Goal: Task Accomplishment & Management: Complete application form

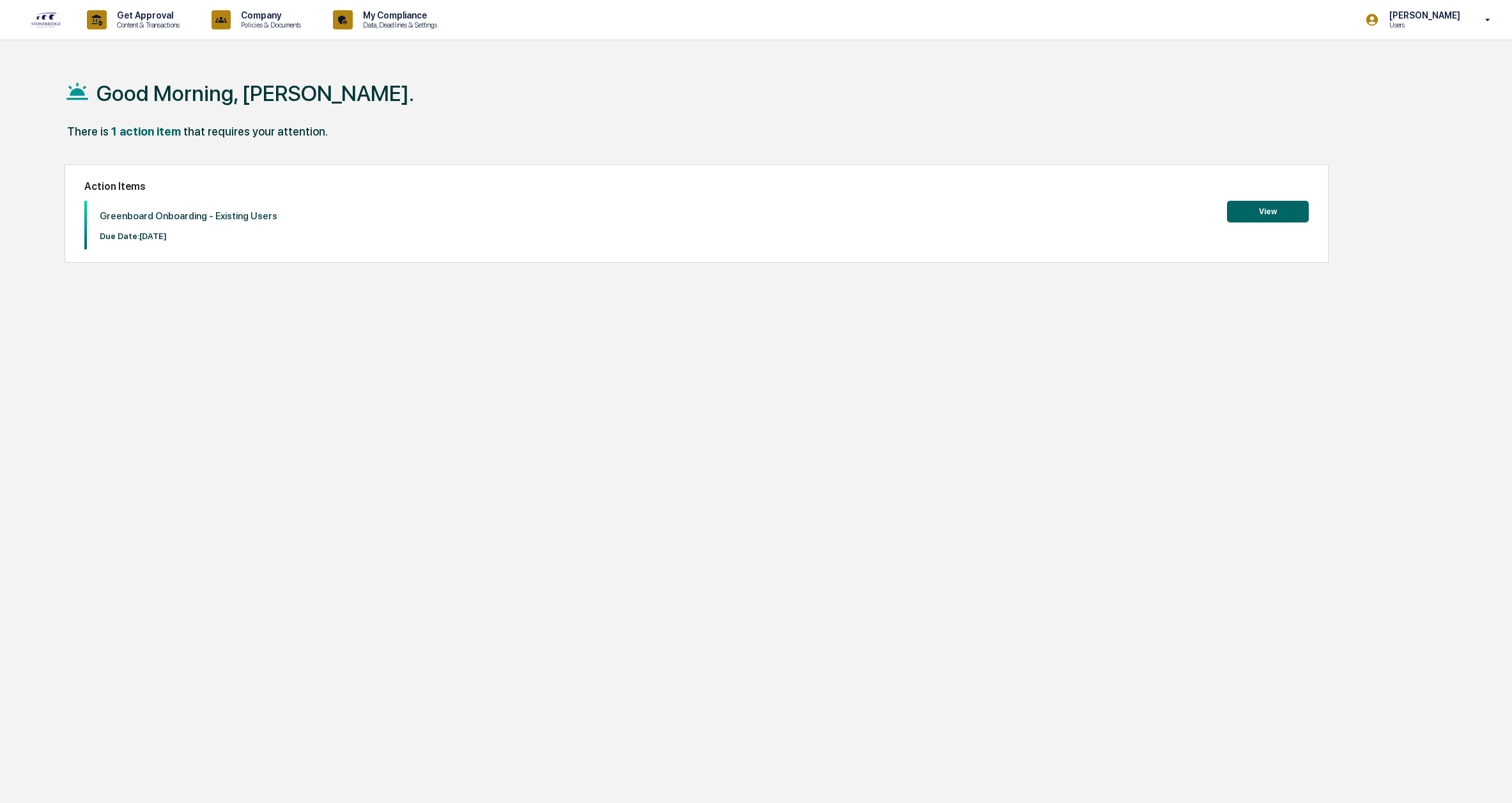
click at [1269, 212] on button "View" at bounding box center [1268, 211] width 82 height 21
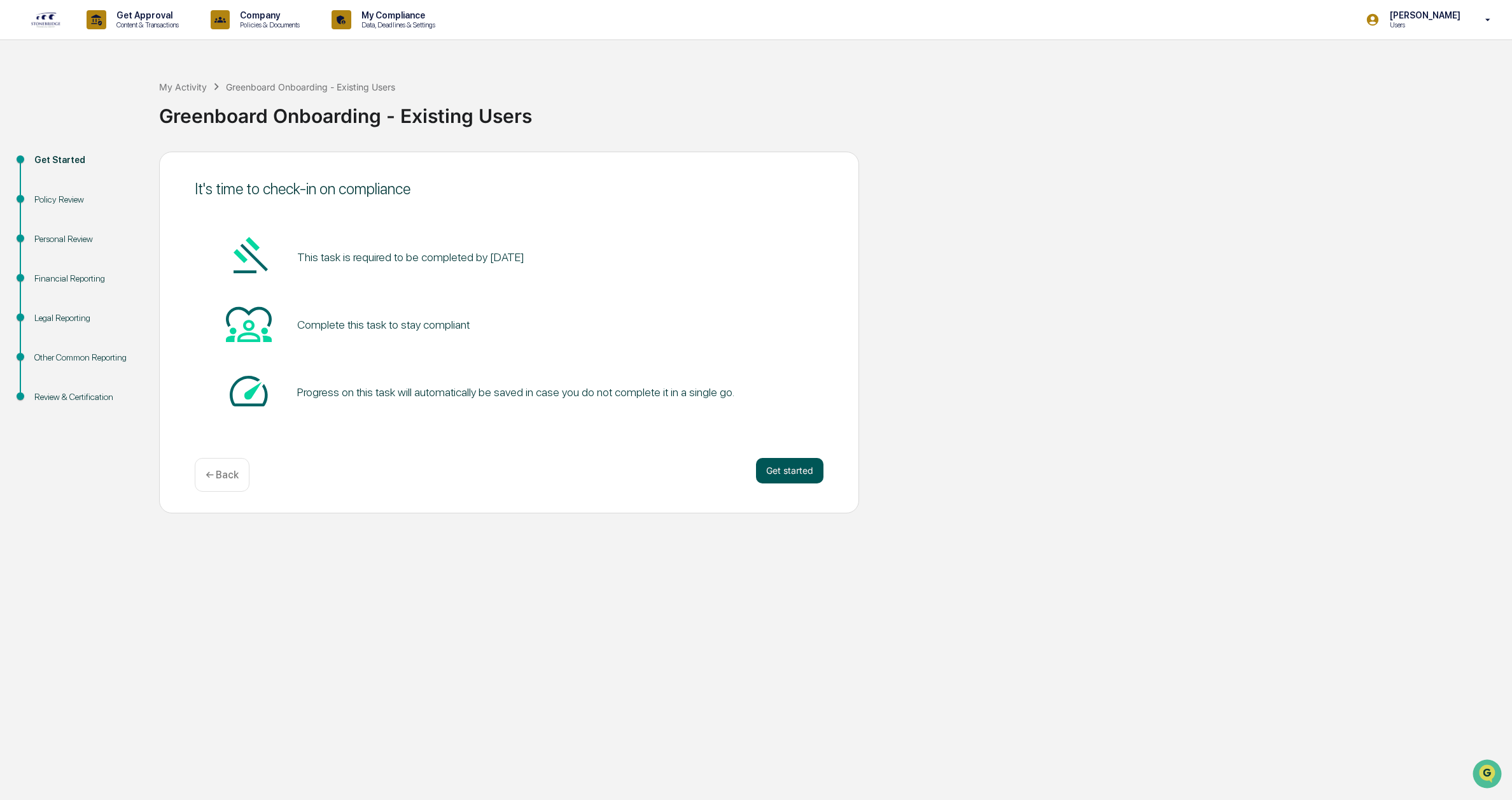
click at [787, 474] on button "Get started" at bounding box center [790, 470] width 67 height 25
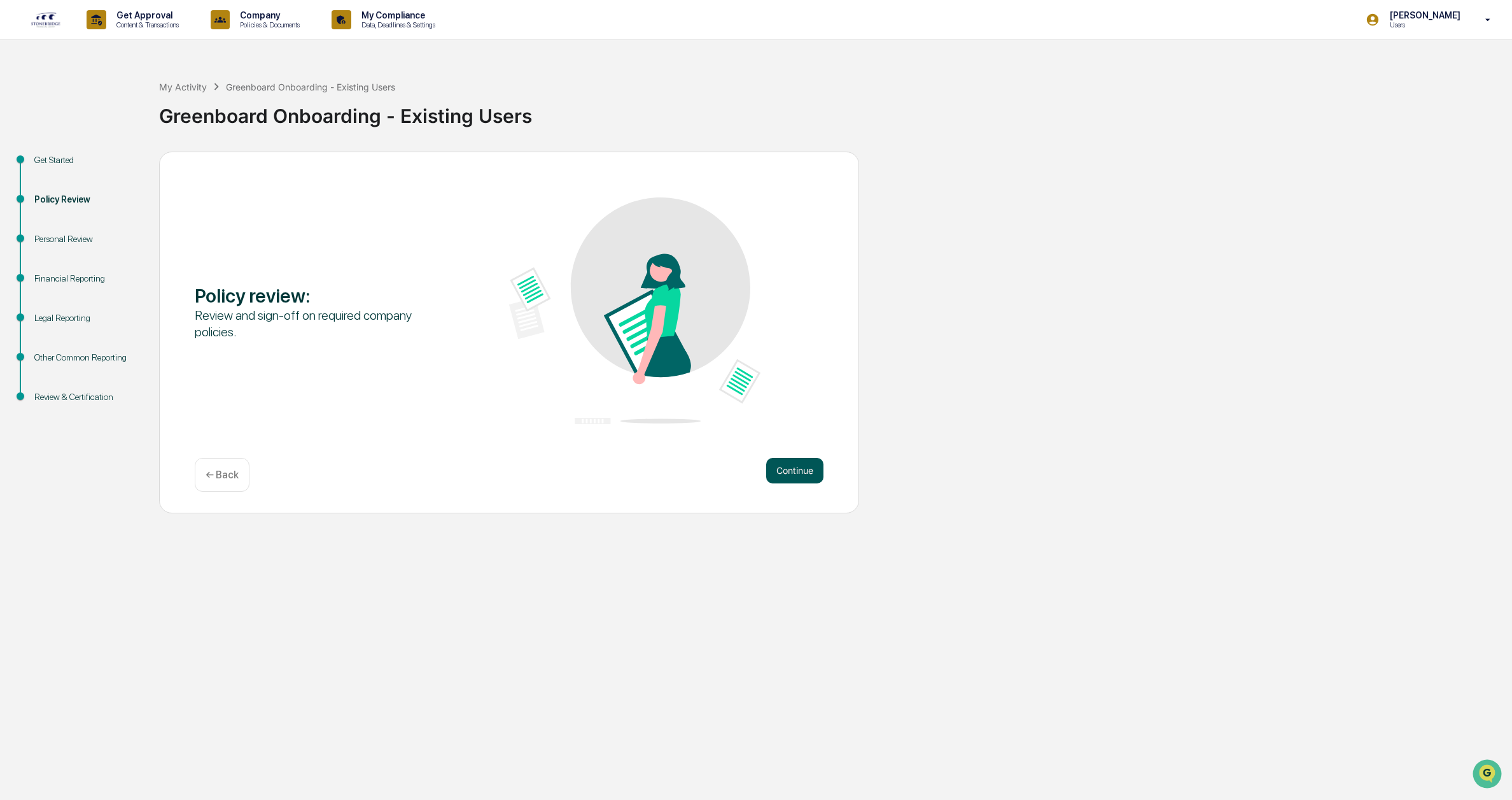
click at [796, 467] on button "Continue" at bounding box center [795, 470] width 57 height 25
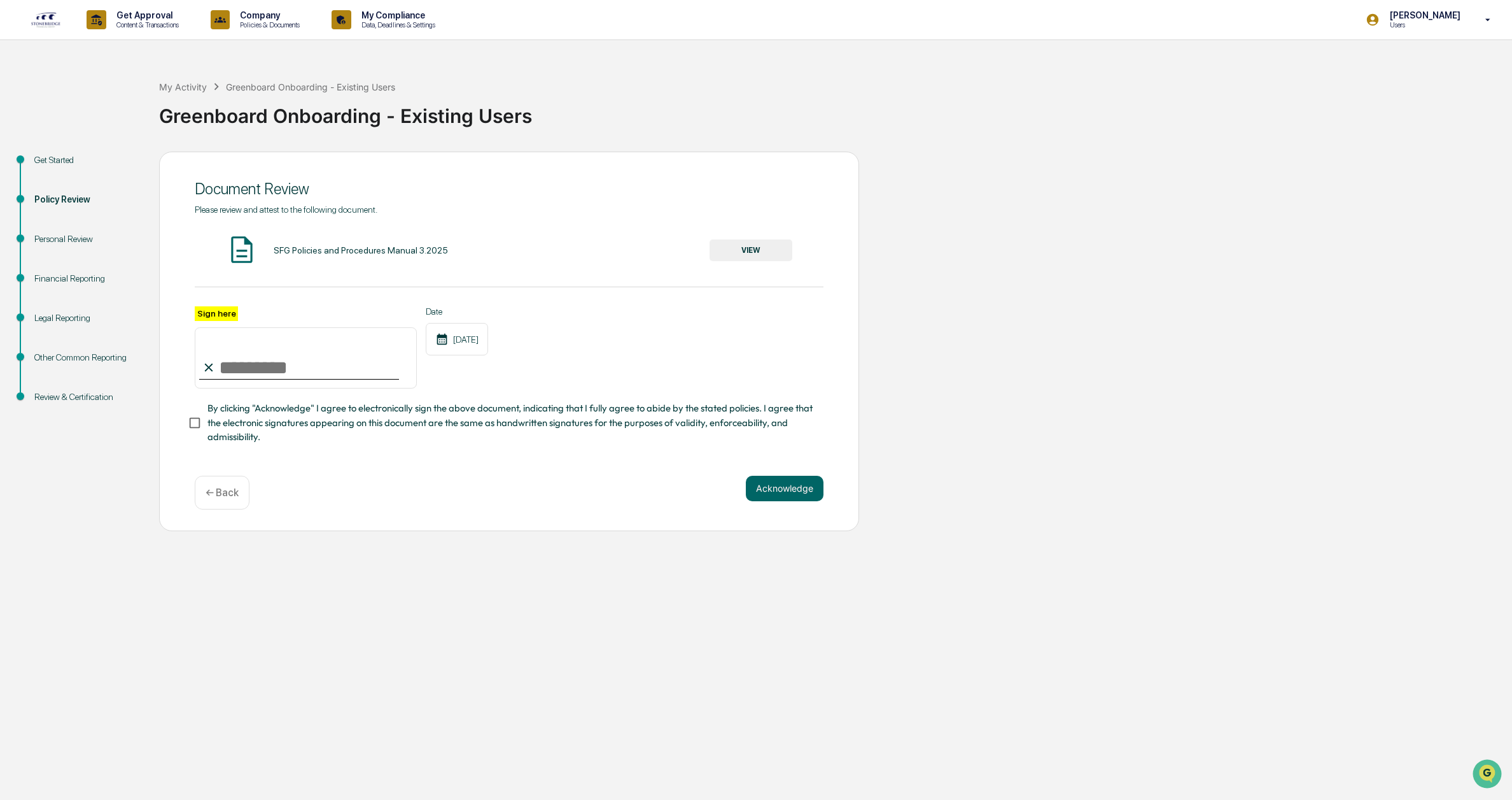
click at [736, 238] on div "SFG Policies and Procedures Manual 3.2025 VIEW" at bounding box center [509, 251] width 629 height 34
click at [759, 255] on button "VIEW" at bounding box center [751, 250] width 83 height 21
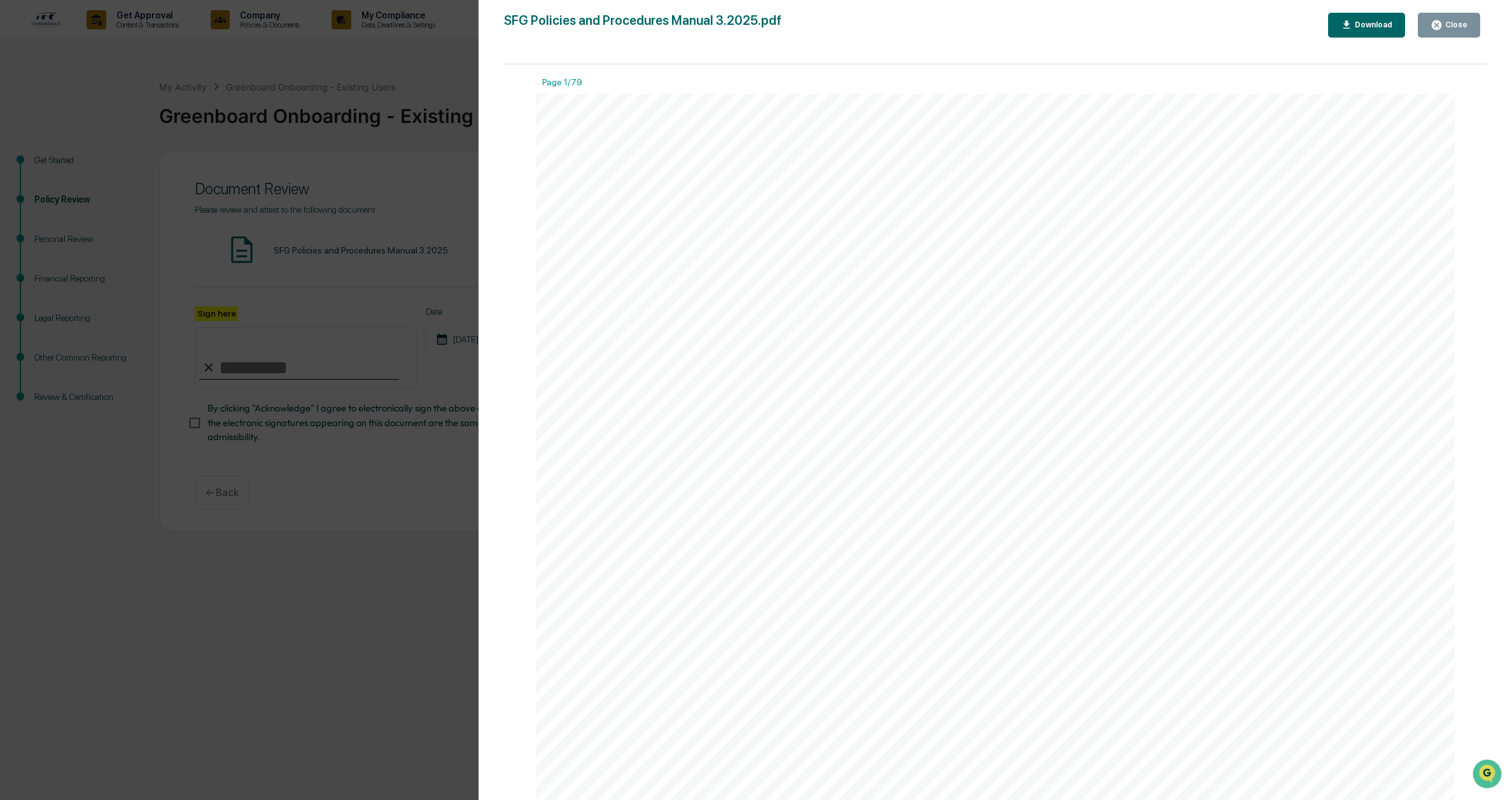
click at [1387, 25] on div "Download" at bounding box center [1373, 25] width 40 height 9
click at [1449, 19] on div "Close" at bounding box center [1449, 25] width 37 height 12
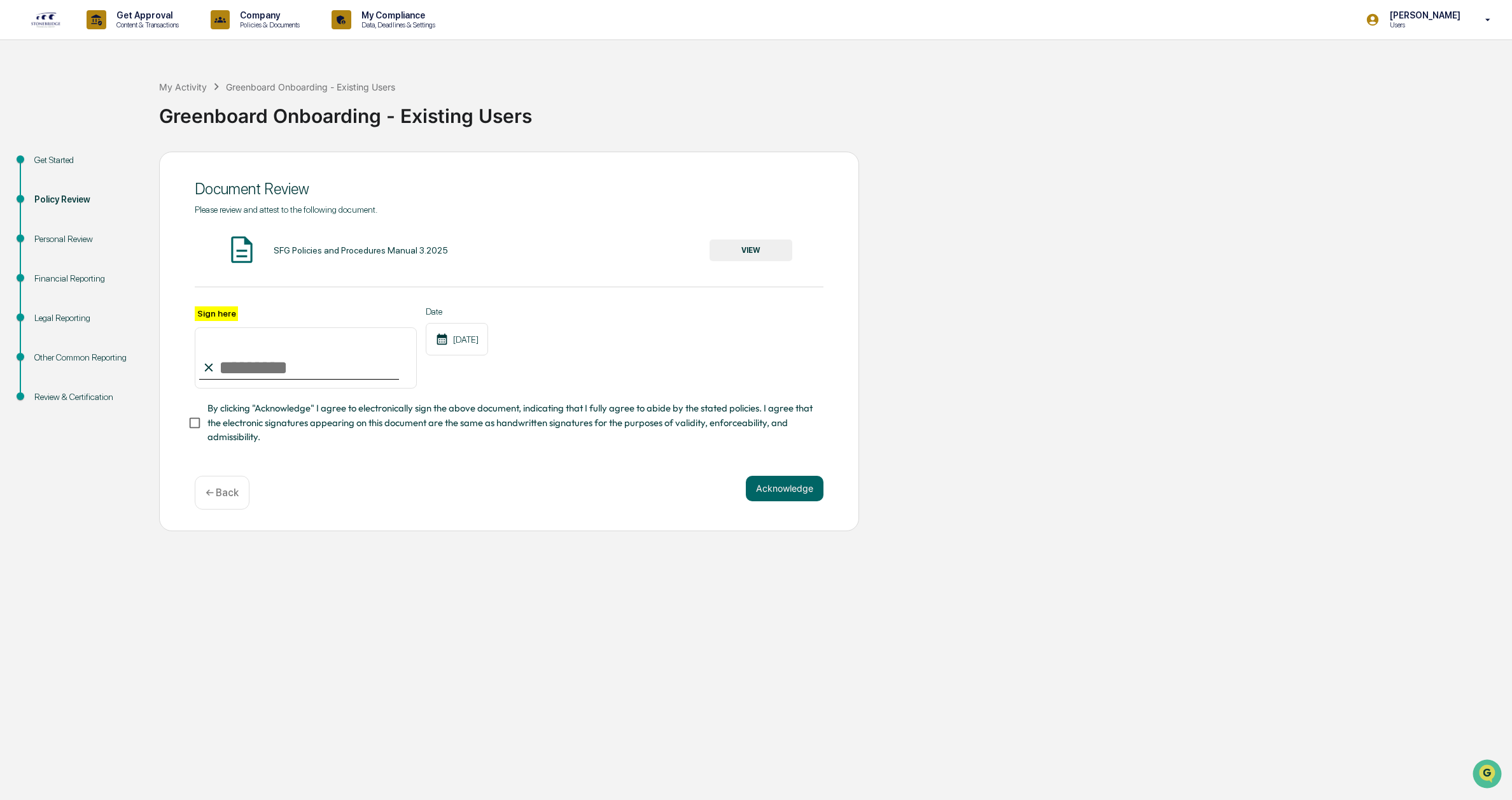
click at [269, 365] on input "Sign here" at bounding box center [306, 358] width 222 height 61
type input "**********"
click at [793, 490] on button "Acknowledge" at bounding box center [785, 488] width 78 height 25
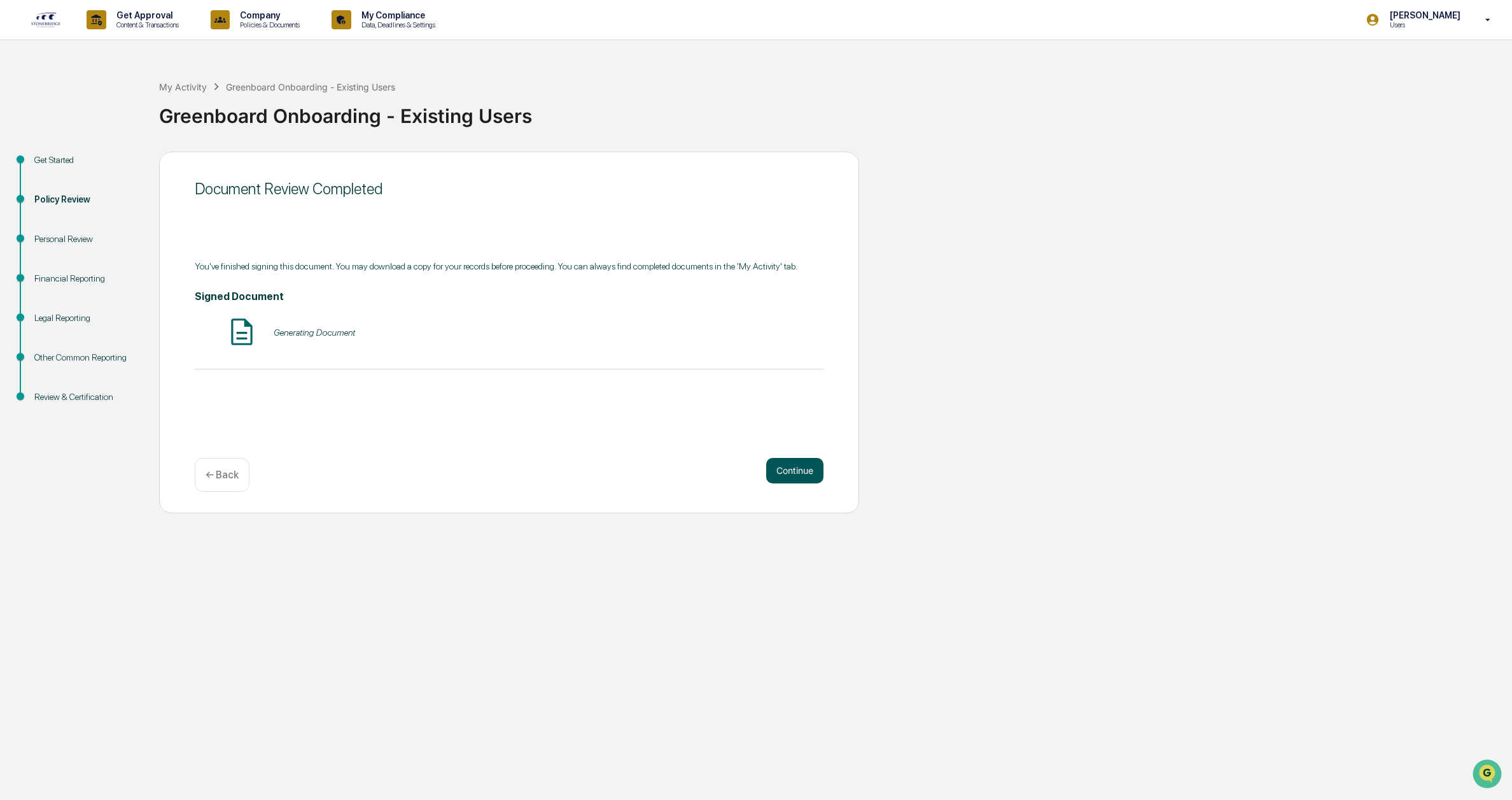
click at [804, 474] on button "Continue" at bounding box center [795, 470] width 57 height 25
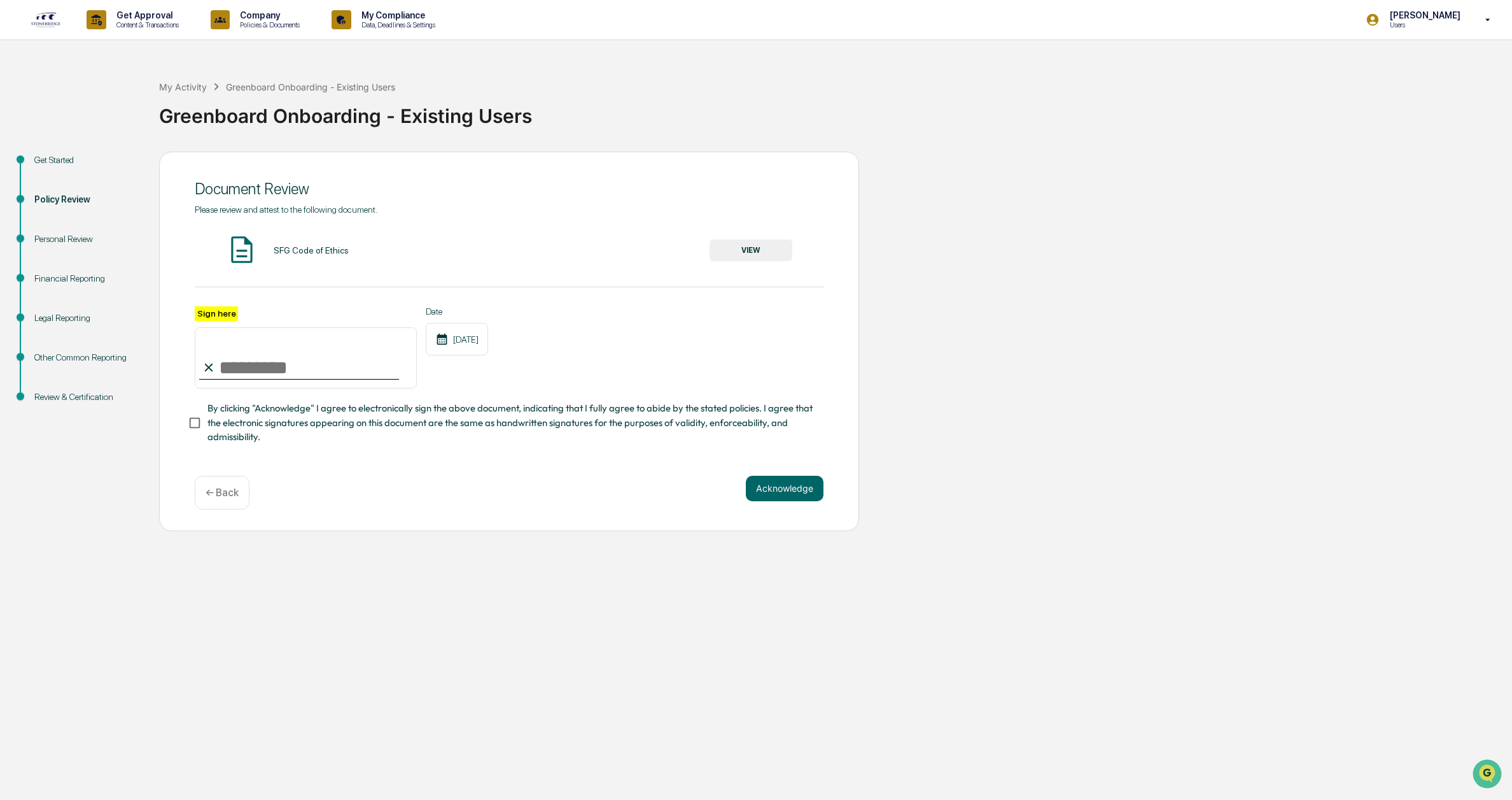
click at [741, 254] on button "VIEW" at bounding box center [751, 250] width 83 height 21
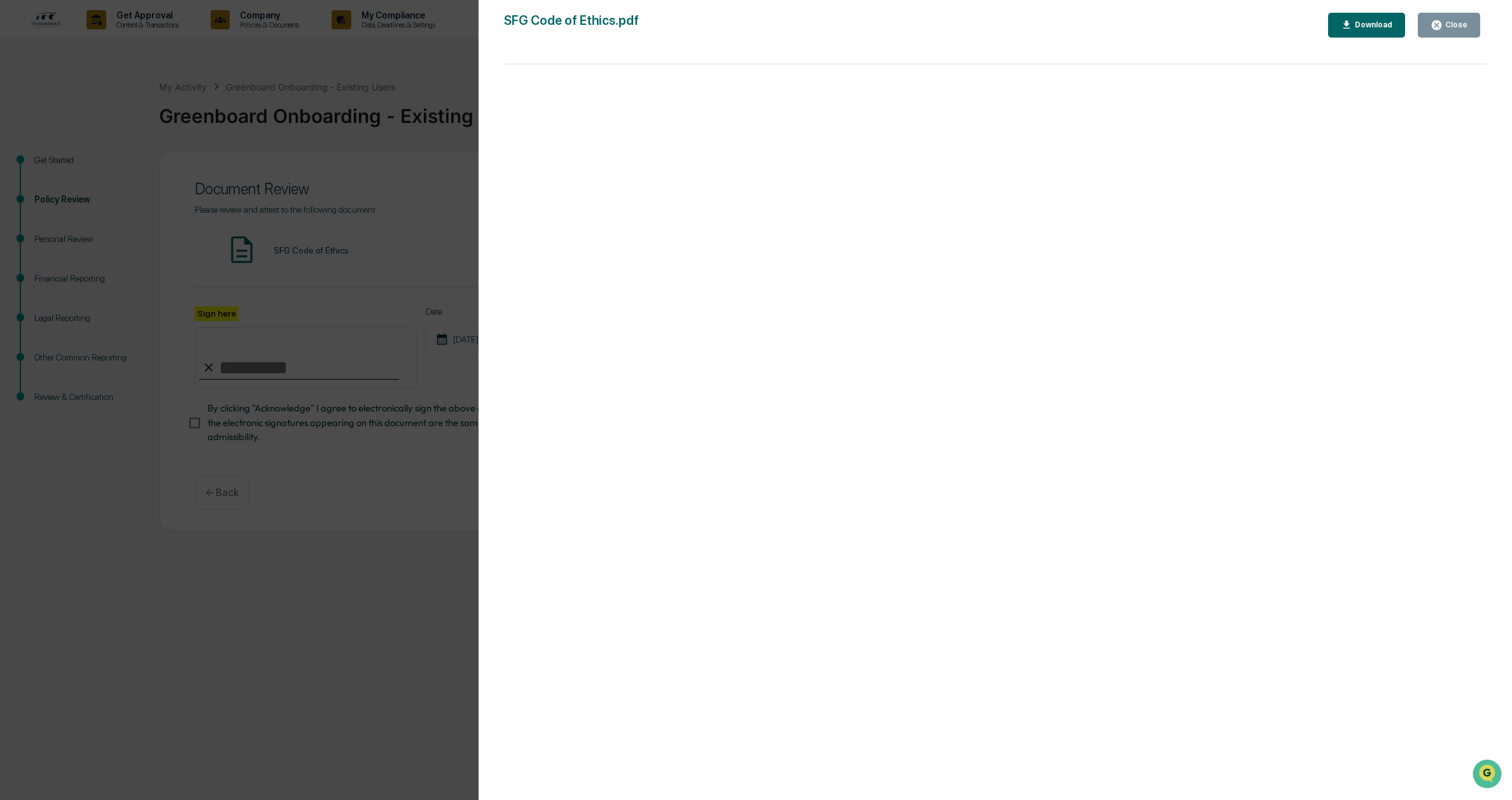
click at [1365, 23] on div "Download" at bounding box center [1373, 25] width 40 height 9
click at [1452, 27] on div "Close" at bounding box center [1455, 25] width 25 height 9
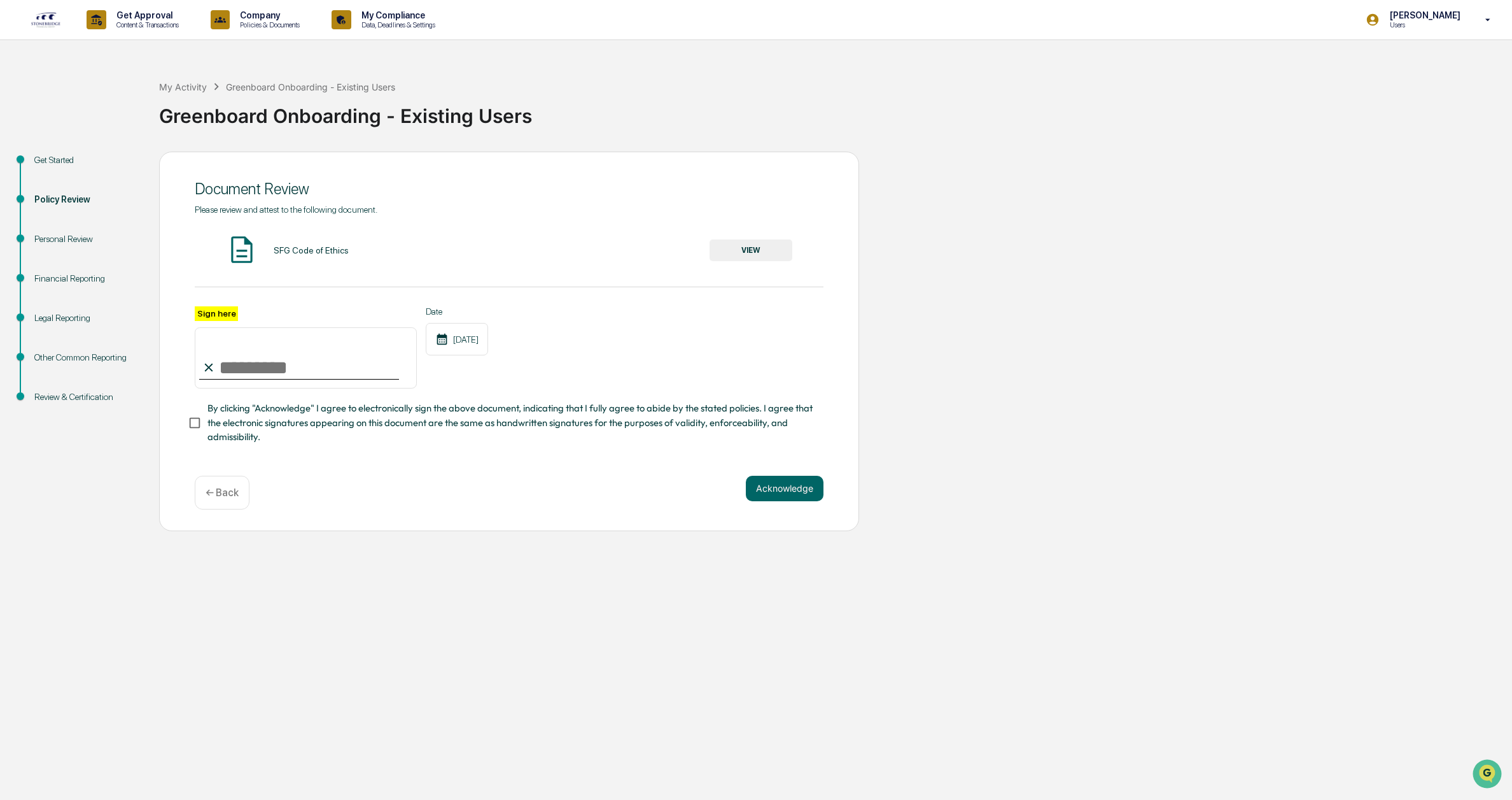
click at [246, 358] on input "Sign here" at bounding box center [306, 358] width 222 height 61
type input "**********"
click at [811, 496] on button "Acknowledge" at bounding box center [785, 488] width 78 height 25
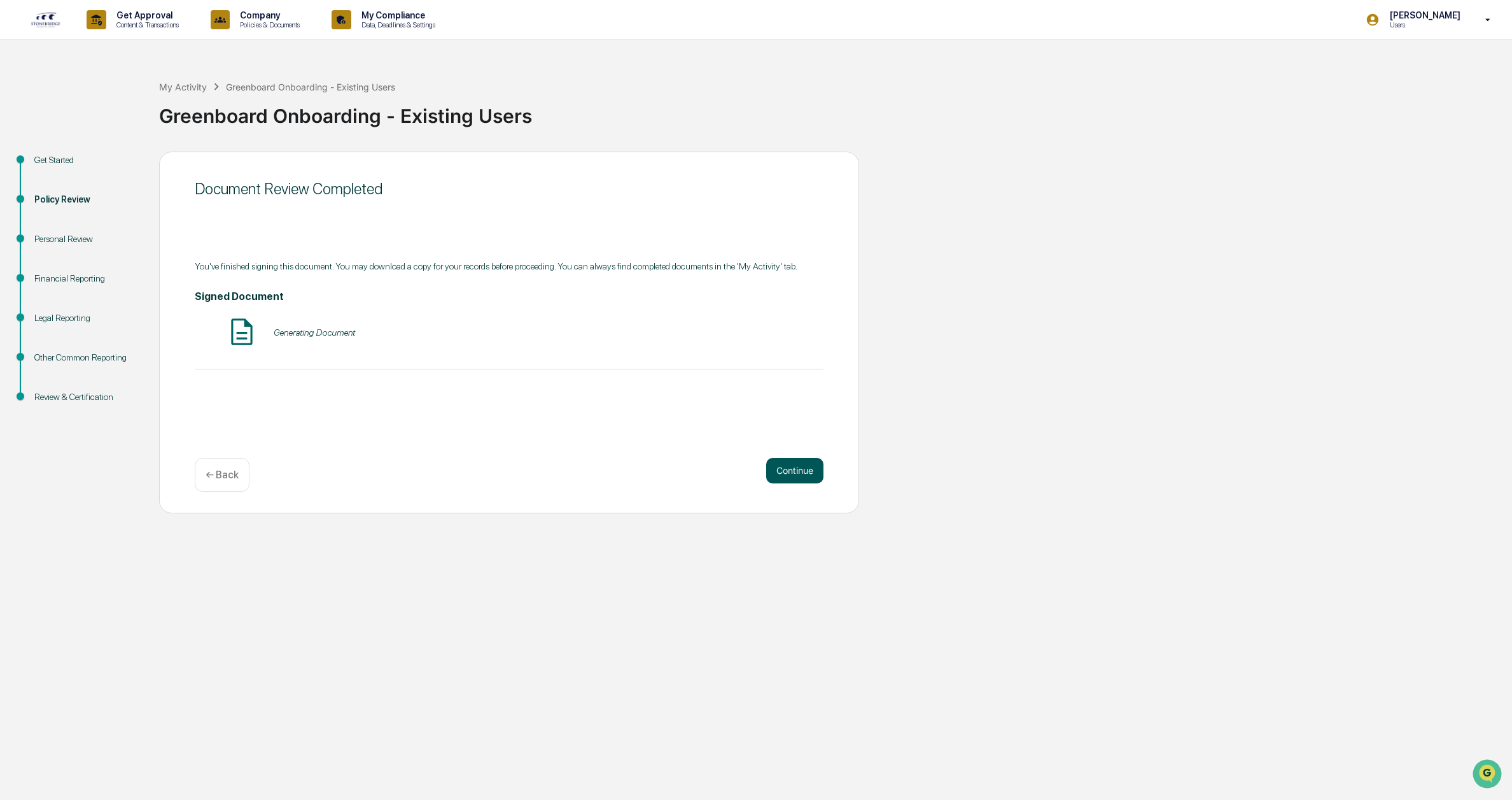
click at [807, 474] on button "Continue" at bounding box center [795, 470] width 57 height 25
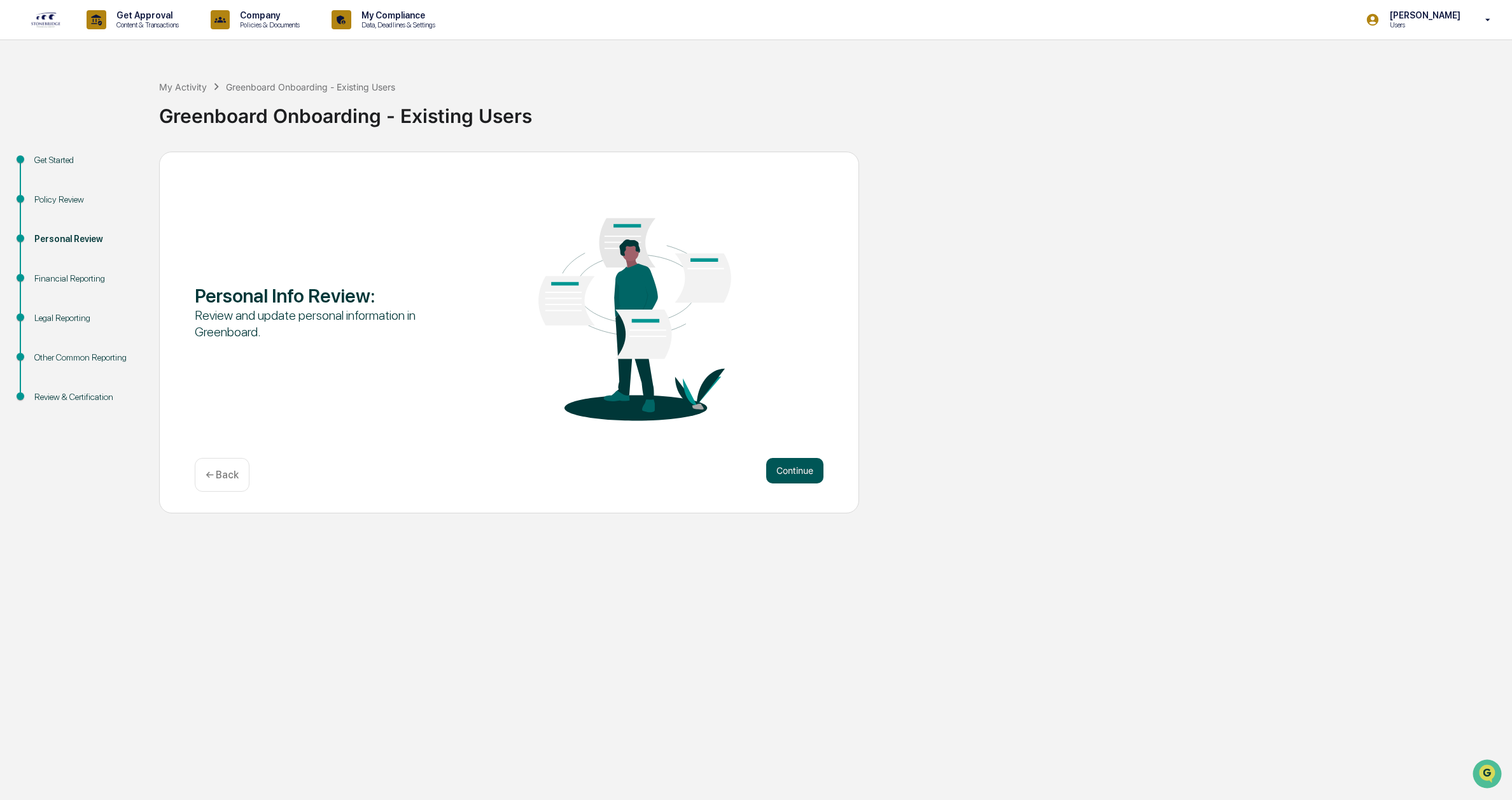
click at [807, 475] on button "Continue" at bounding box center [795, 470] width 57 height 25
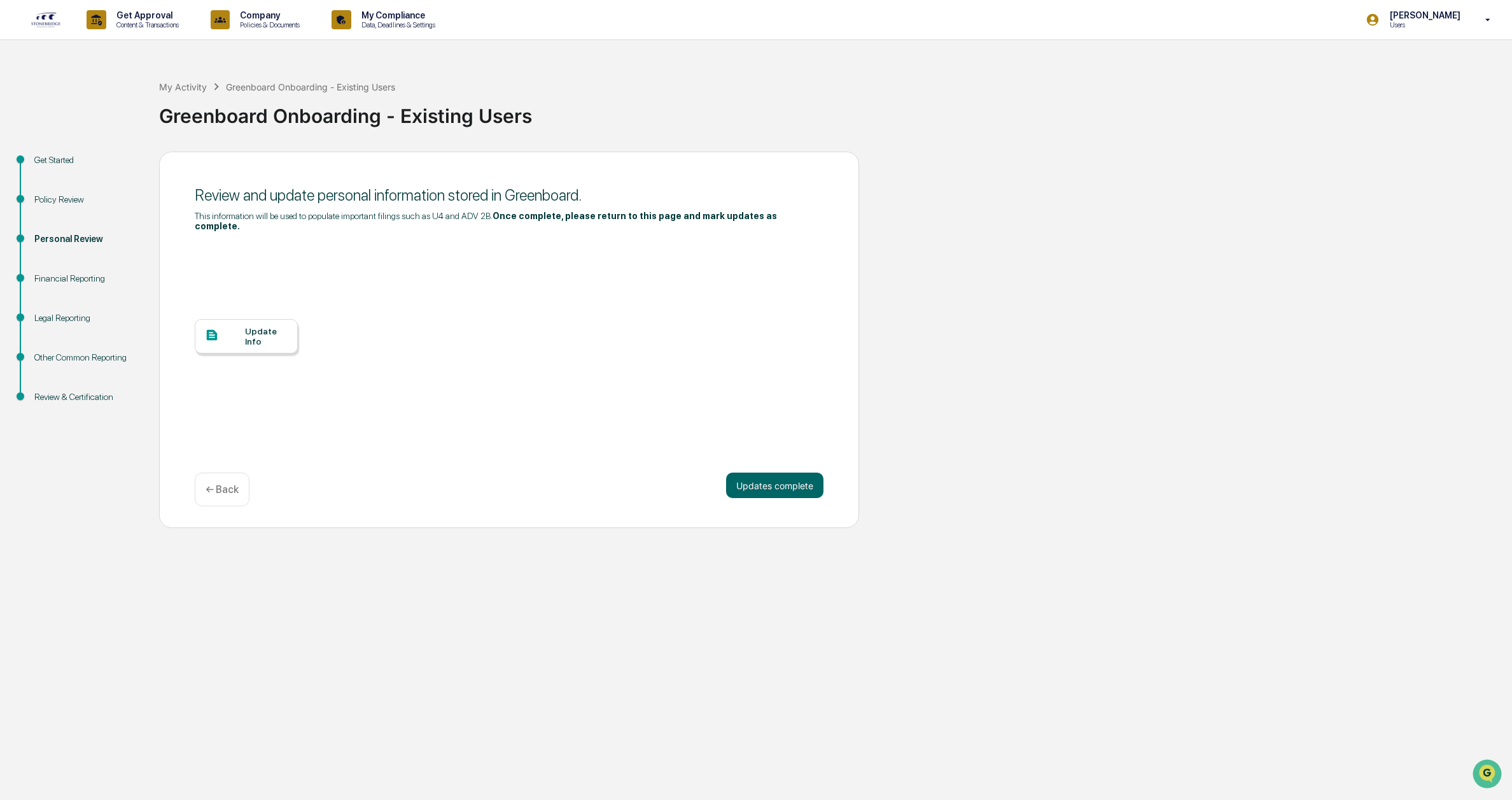
click at [248, 253] on div "Update Info" at bounding box center [509, 346] width 629 height 229
click at [243, 328] on div at bounding box center [225, 336] width 40 height 16
click at [269, 326] on div "Update Info" at bounding box center [266, 336] width 43 height 20
click at [758, 474] on button "Updates complete" at bounding box center [775, 485] width 97 height 25
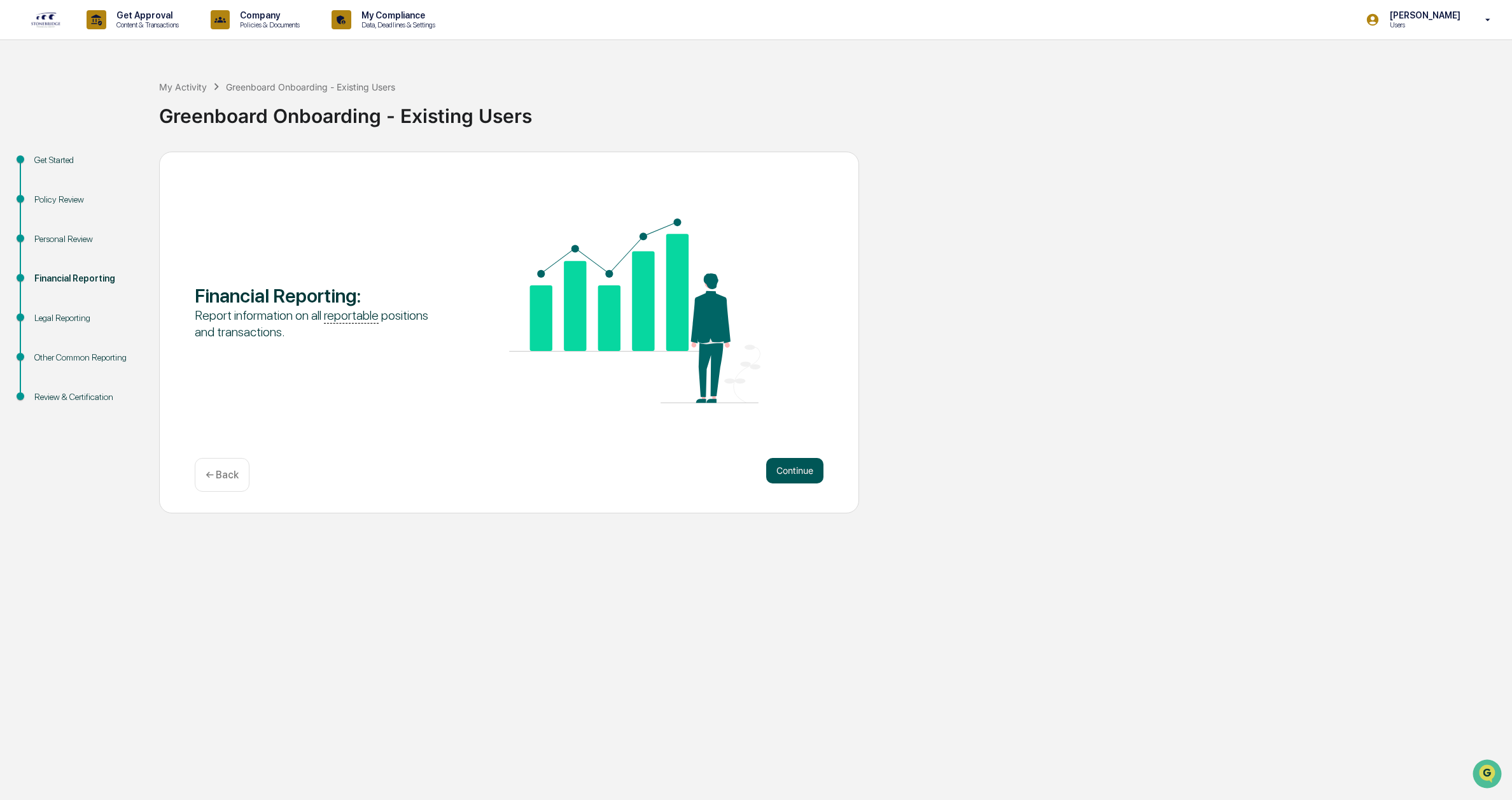
click at [802, 471] on button "Continue" at bounding box center [795, 470] width 57 height 25
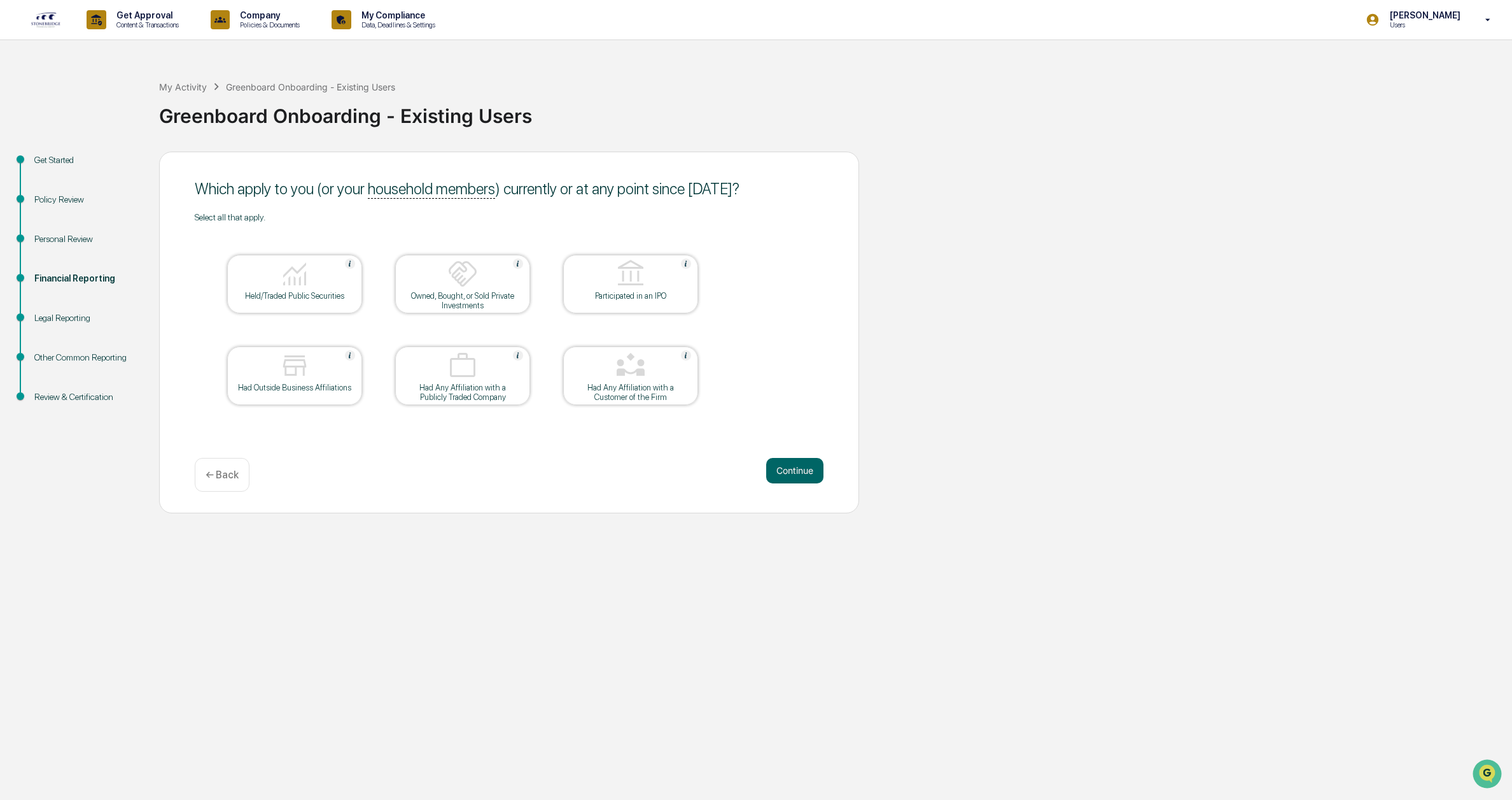
click at [638, 383] on div "Had Any Affiliation with a Customer of the Firm" at bounding box center [631, 392] width 115 height 19
click at [620, 379] on img at bounding box center [631, 365] width 30 height 30
click at [798, 478] on button "Continue" at bounding box center [795, 470] width 57 height 25
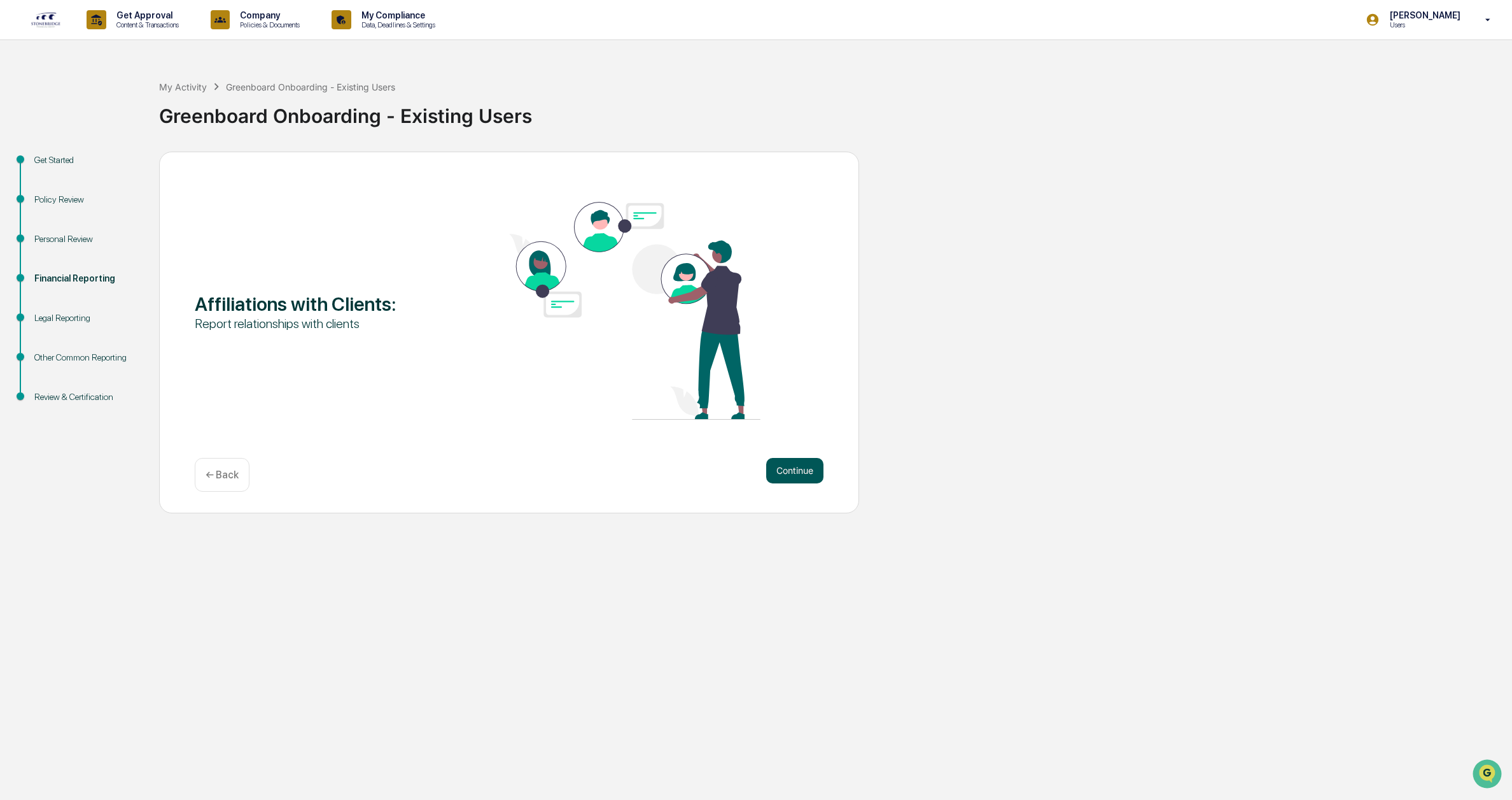
click at [807, 475] on button "Continue" at bounding box center [795, 470] width 57 height 25
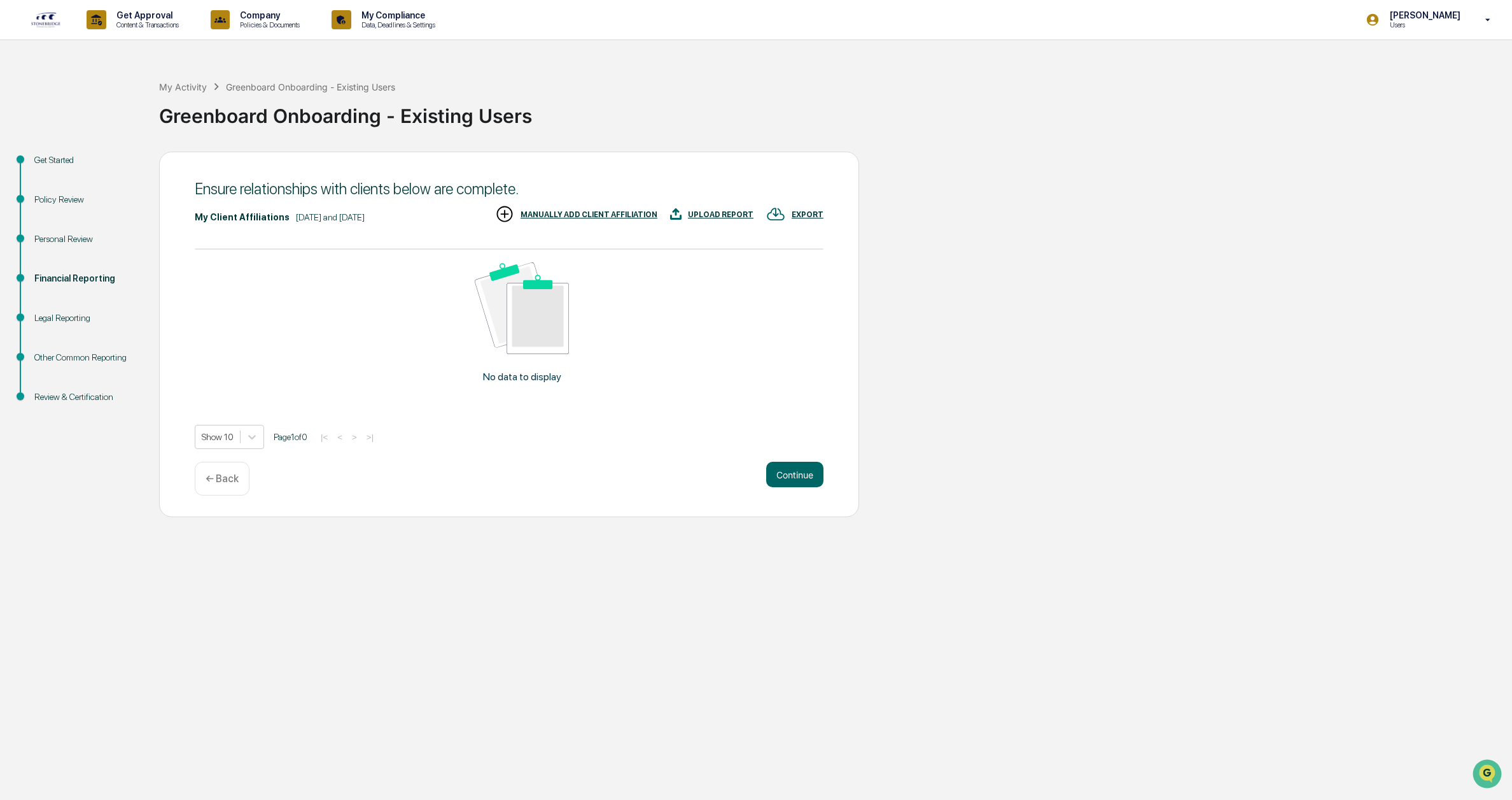
click at [232, 479] on p "← Back" at bounding box center [221, 478] width 33 height 12
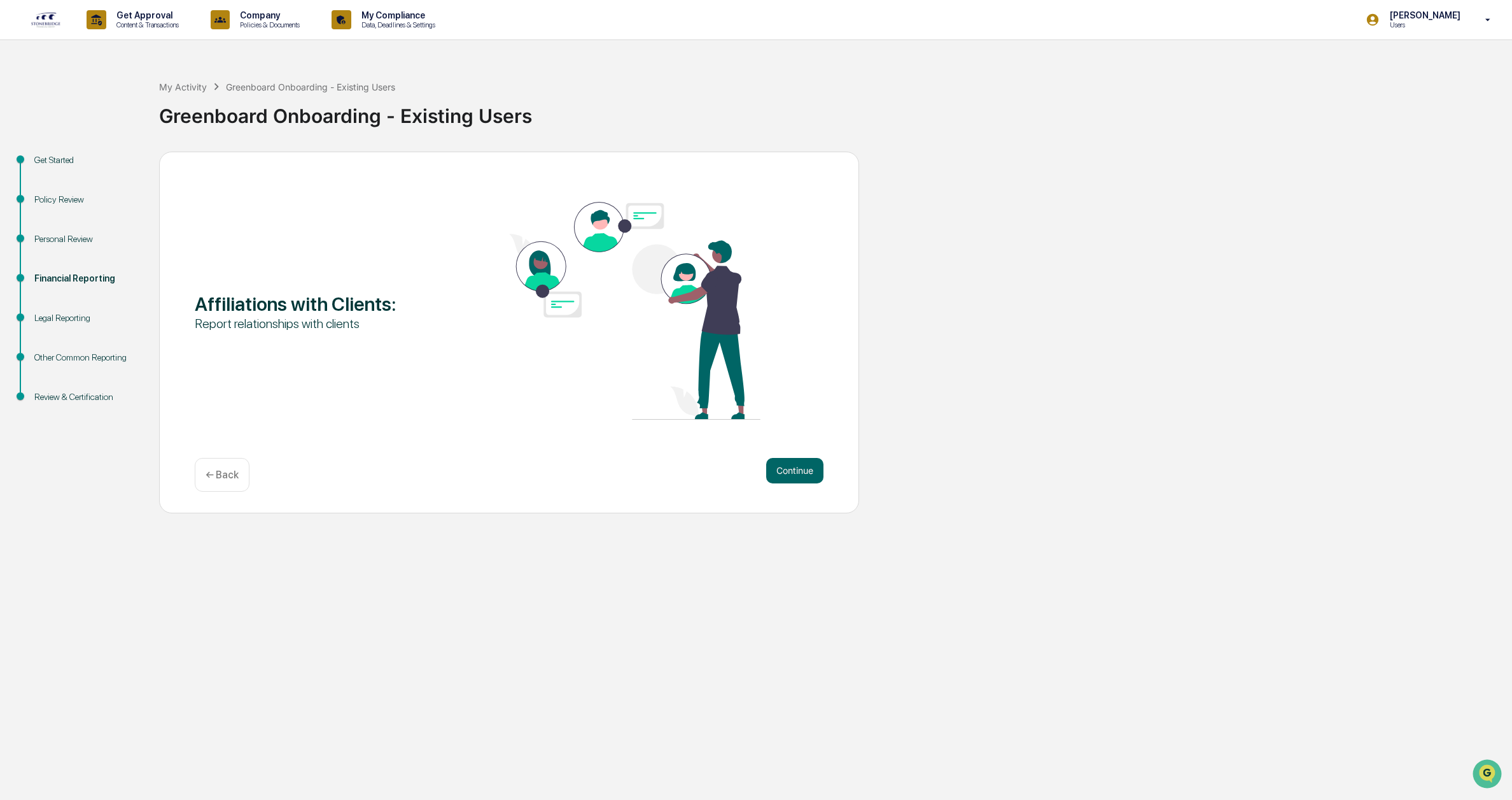
click at [232, 479] on p "← Back" at bounding box center [221, 474] width 33 height 12
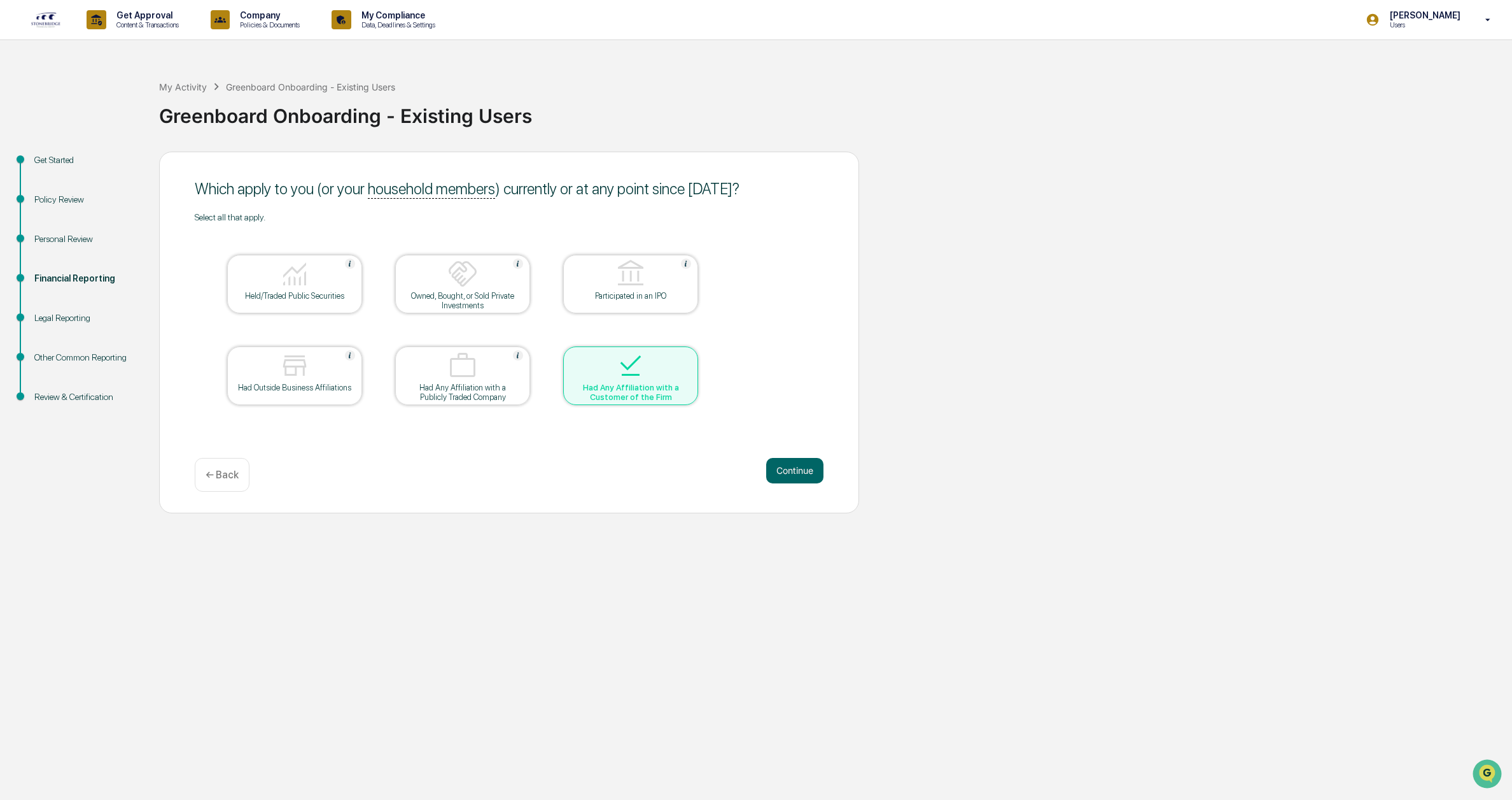
click at [642, 376] on img at bounding box center [631, 365] width 30 height 30
click at [784, 473] on button "Continue" at bounding box center [795, 470] width 57 height 25
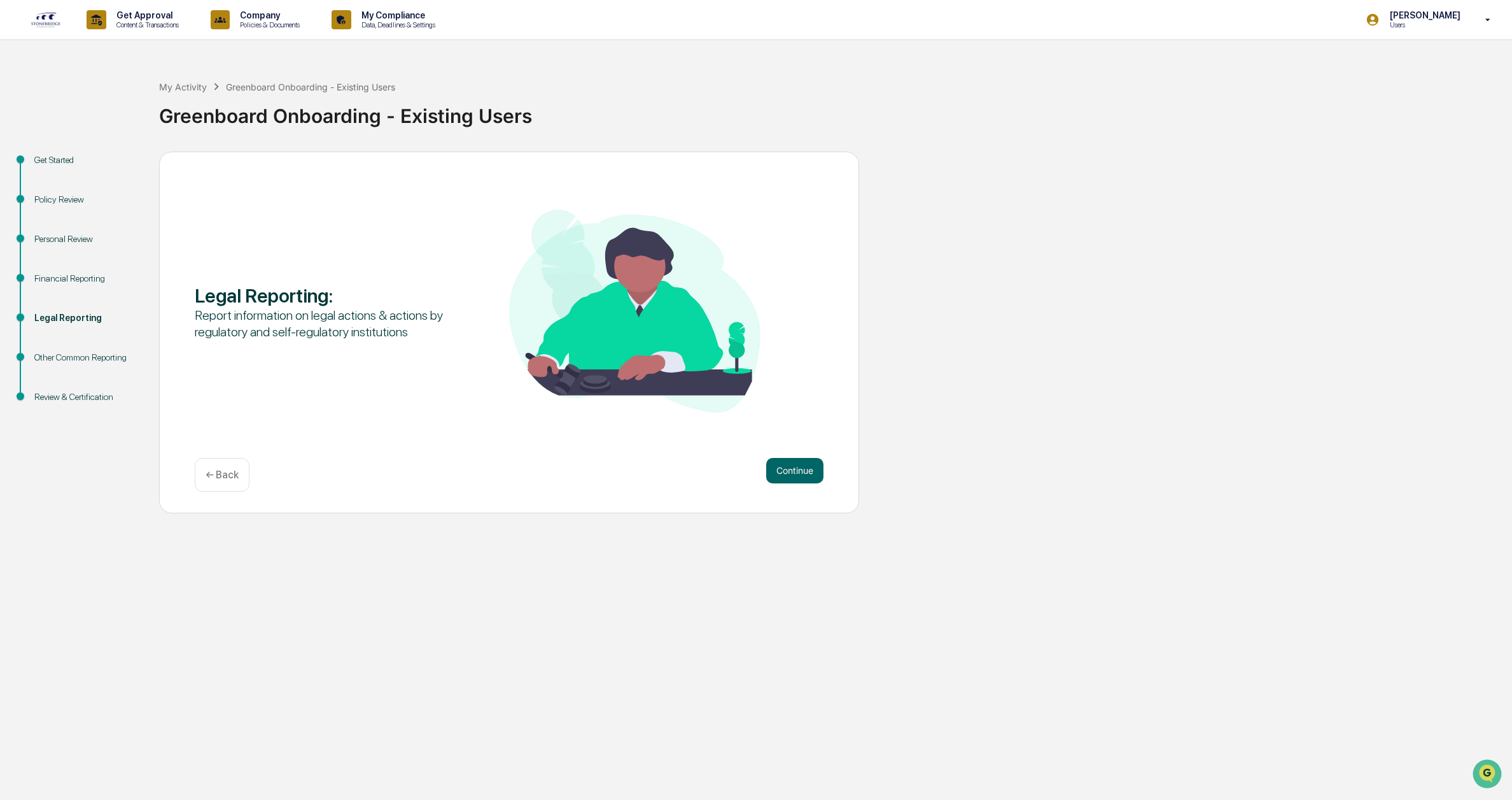
click at [784, 473] on button "Continue" at bounding box center [795, 470] width 57 height 25
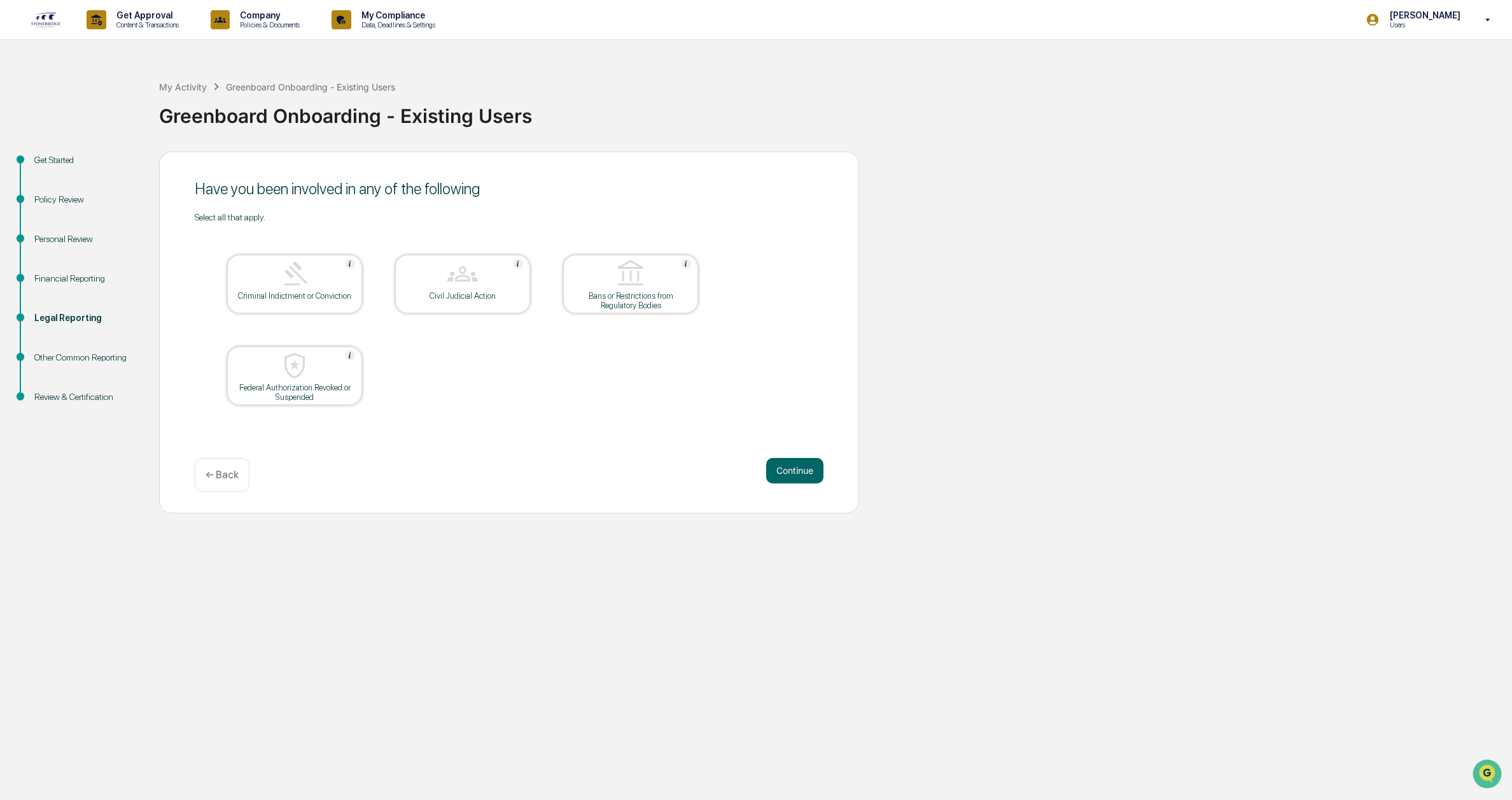
click at [784, 473] on button "Continue" at bounding box center [795, 470] width 57 height 25
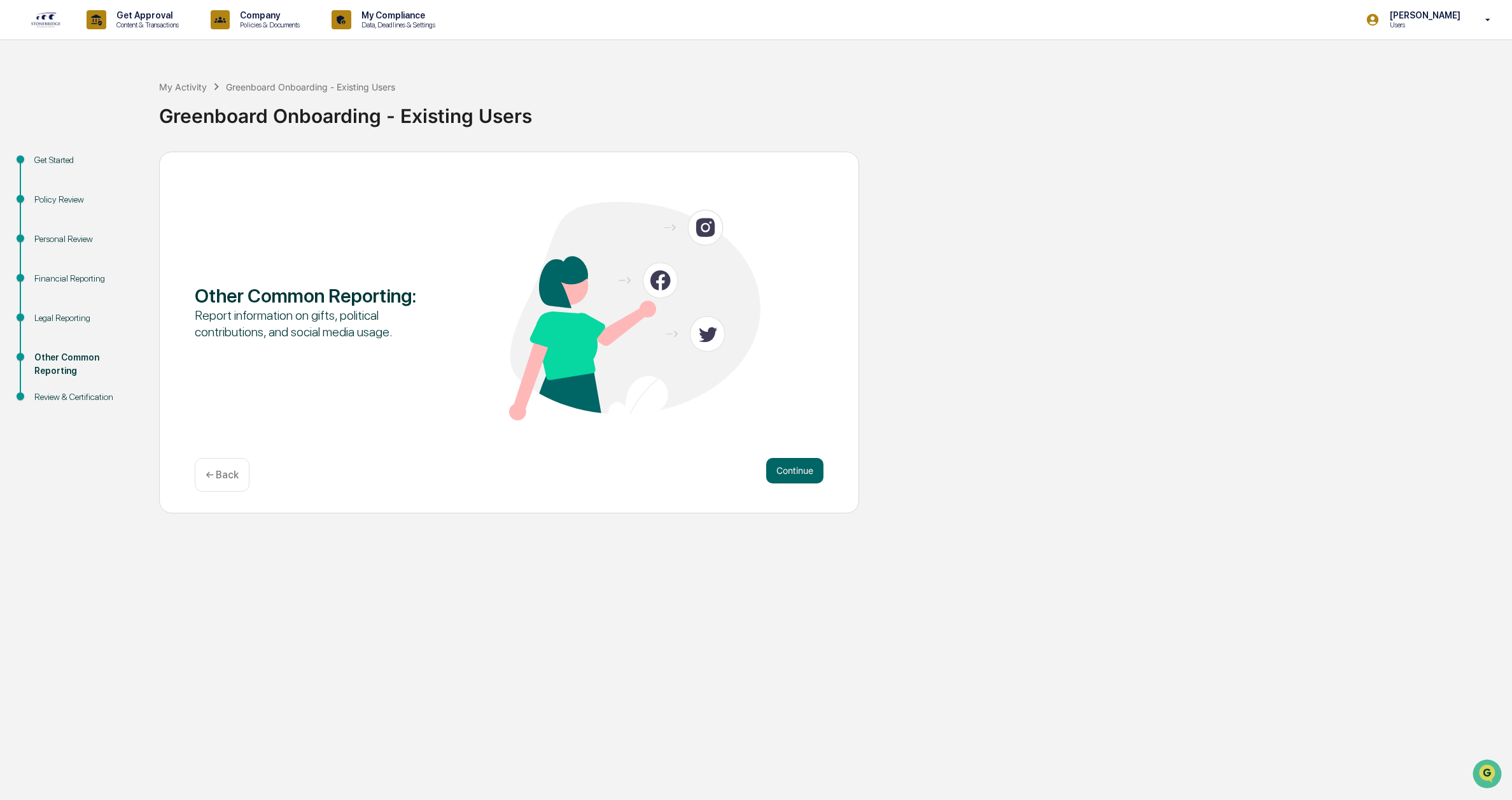
click at [784, 473] on button "Continue" at bounding box center [795, 470] width 57 height 25
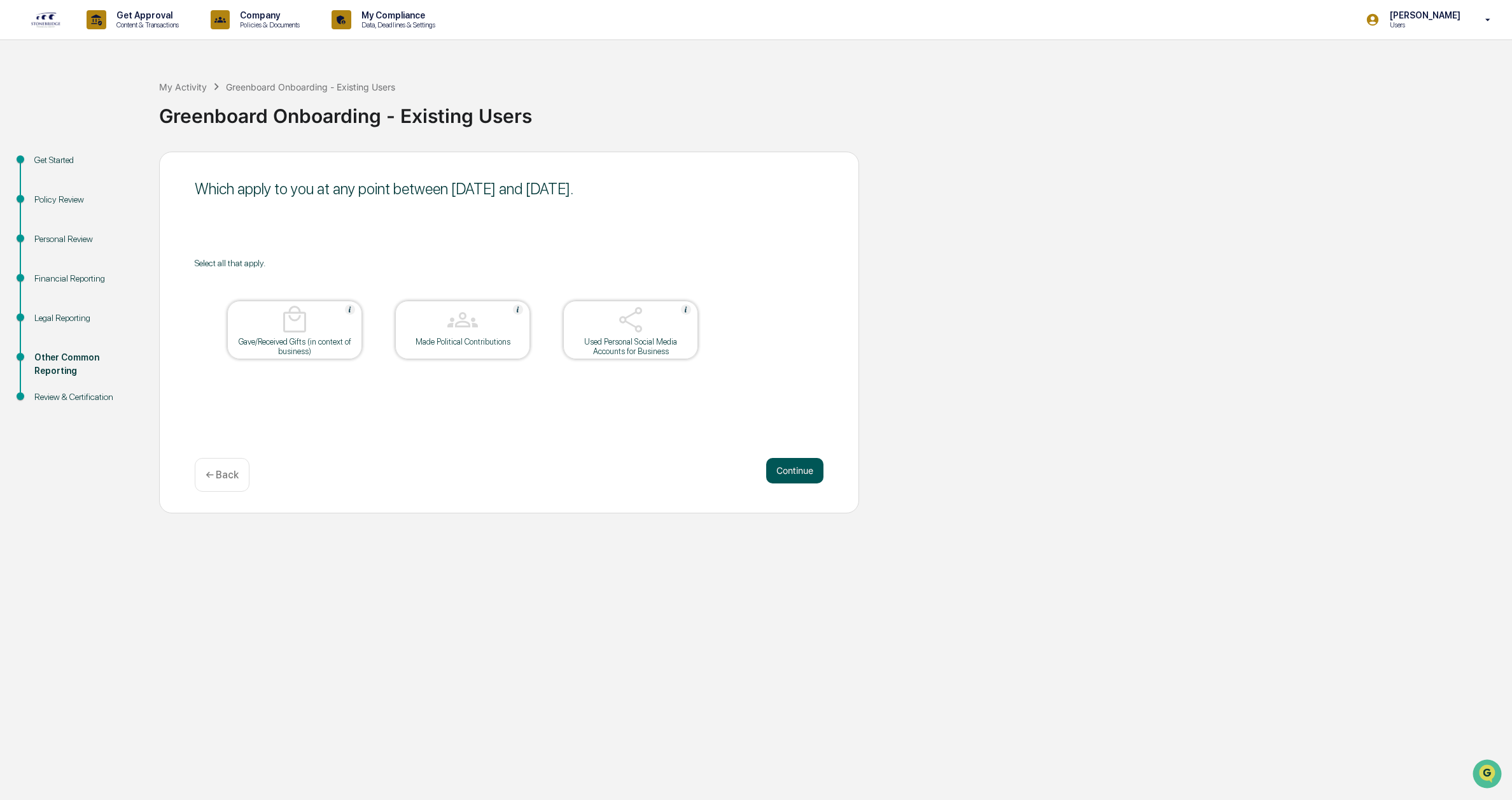
click at [792, 471] on button "Continue" at bounding box center [795, 470] width 57 height 25
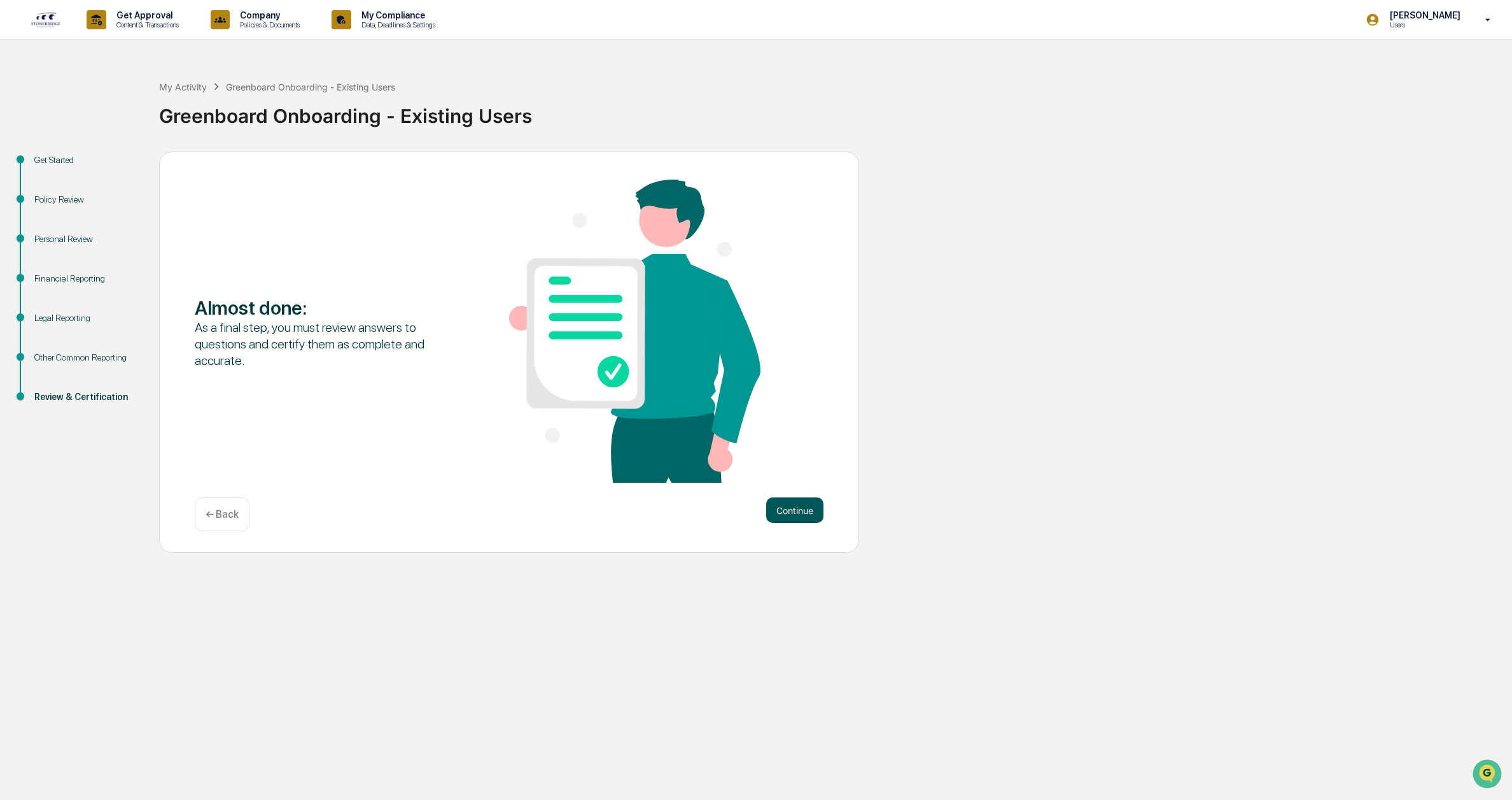
click at [795, 507] on button "Continue" at bounding box center [795, 510] width 57 height 25
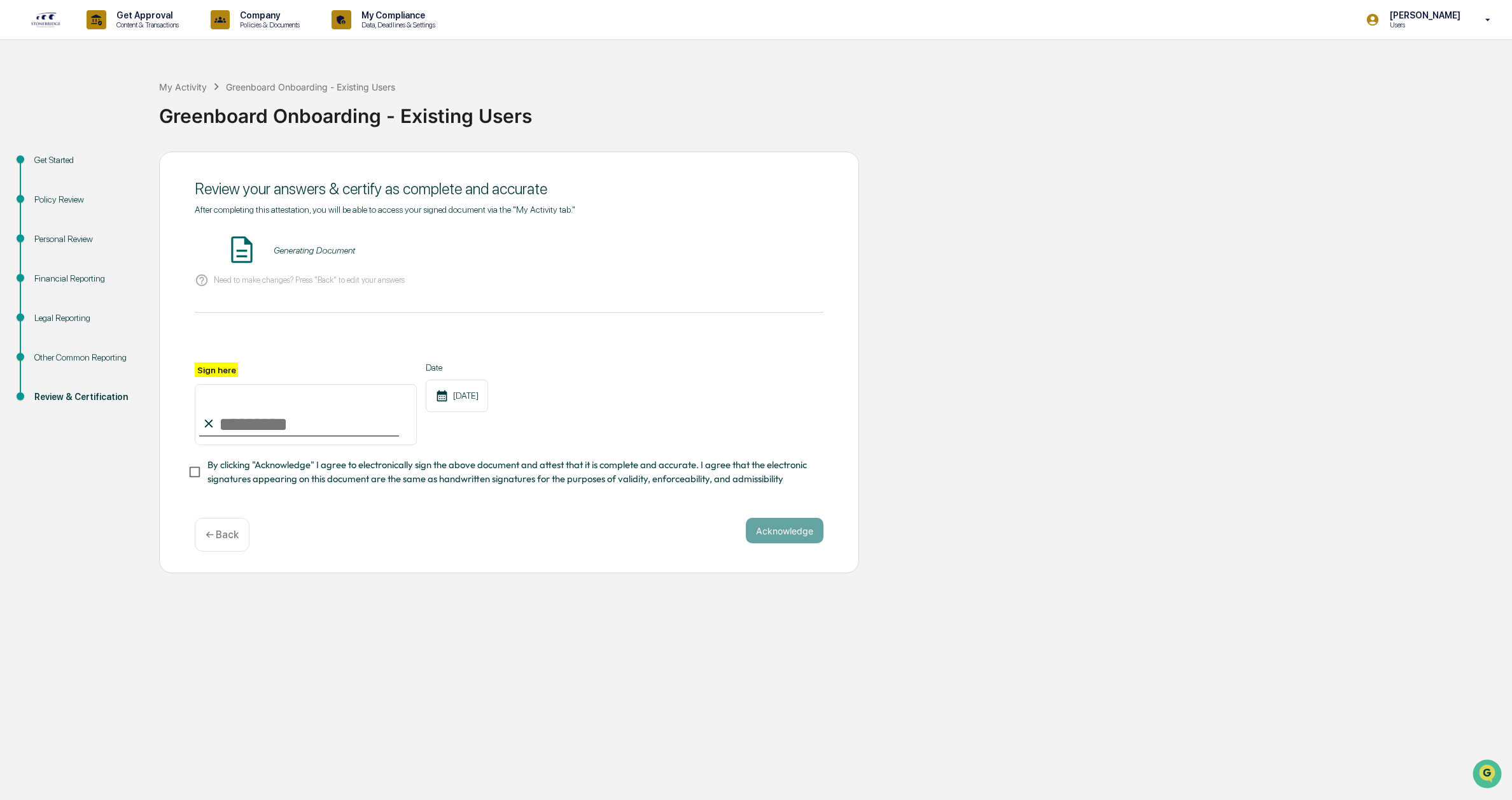
click at [254, 432] on input "Sign here" at bounding box center [306, 415] width 222 height 61
type input "**********"
click at [542, 511] on div "**********" at bounding box center [509, 363] width 700 height 422
click at [790, 537] on button "Acknowledge" at bounding box center [785, 530] width 78 height 25
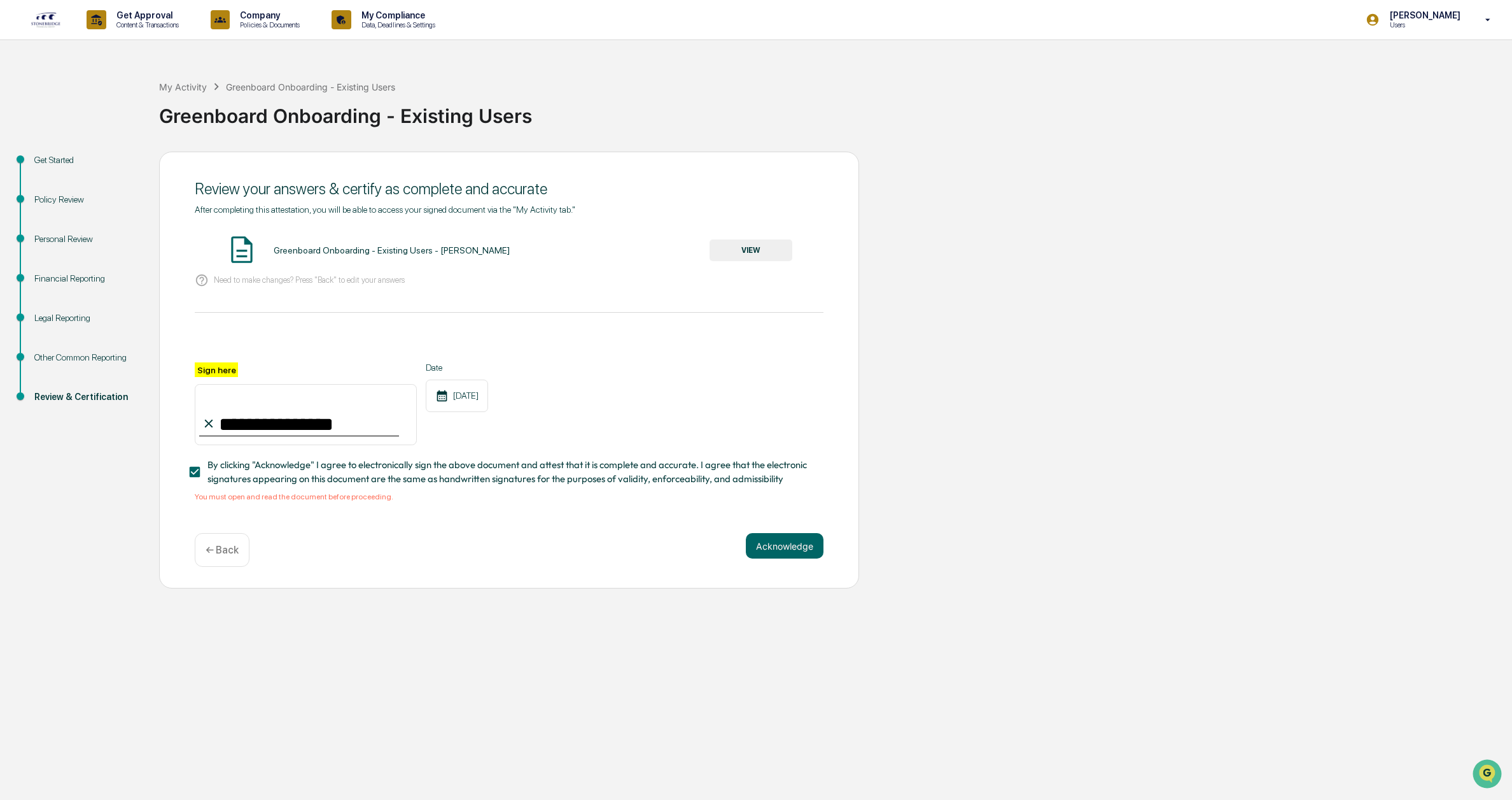
click at [752, 241] on button "VIEW" at bounding box center [751, 250] width 83 height 21
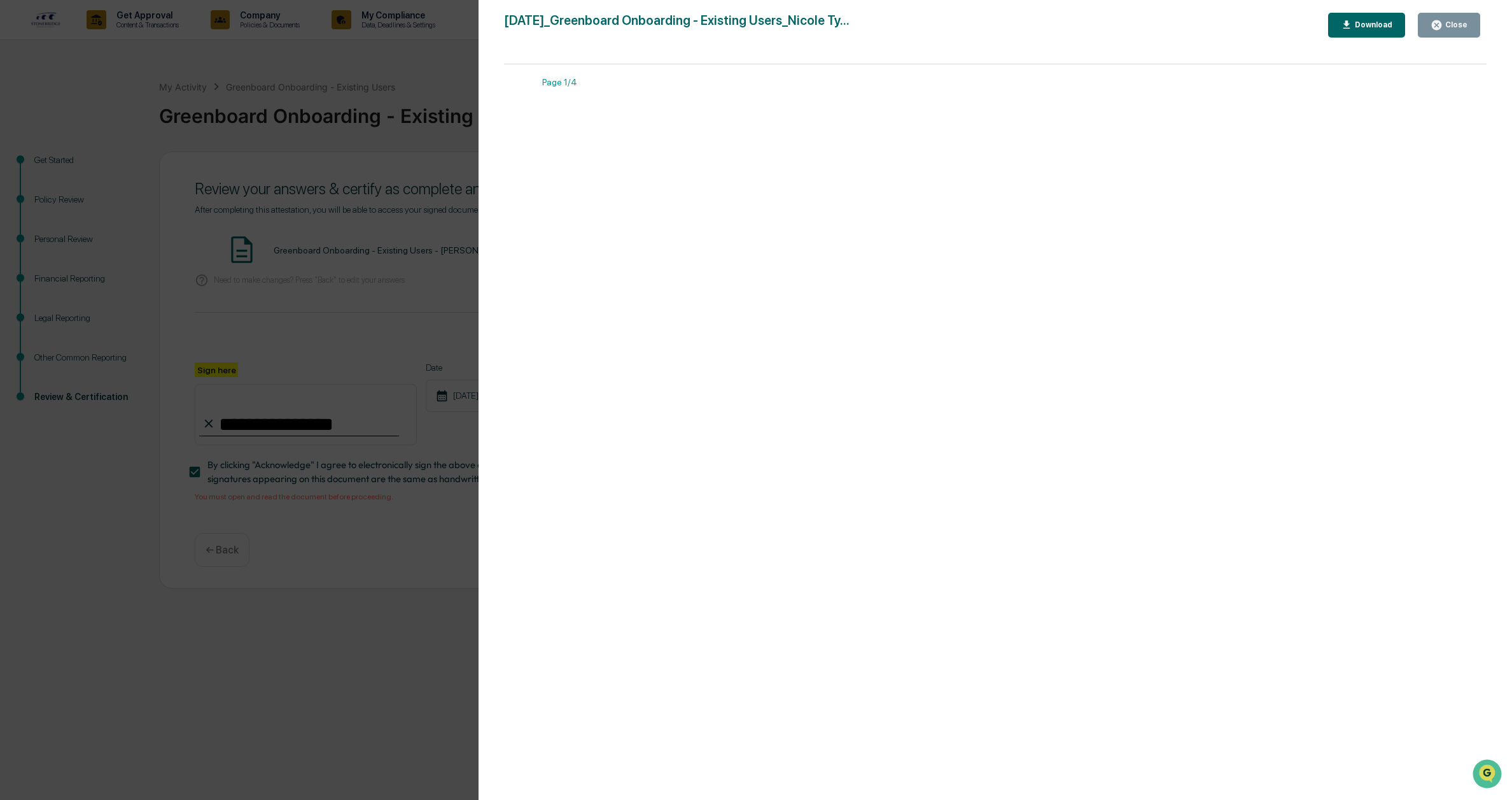
click at [1375, 28] on div "Download" at bounding box center [1373, 25] width 40 height 9
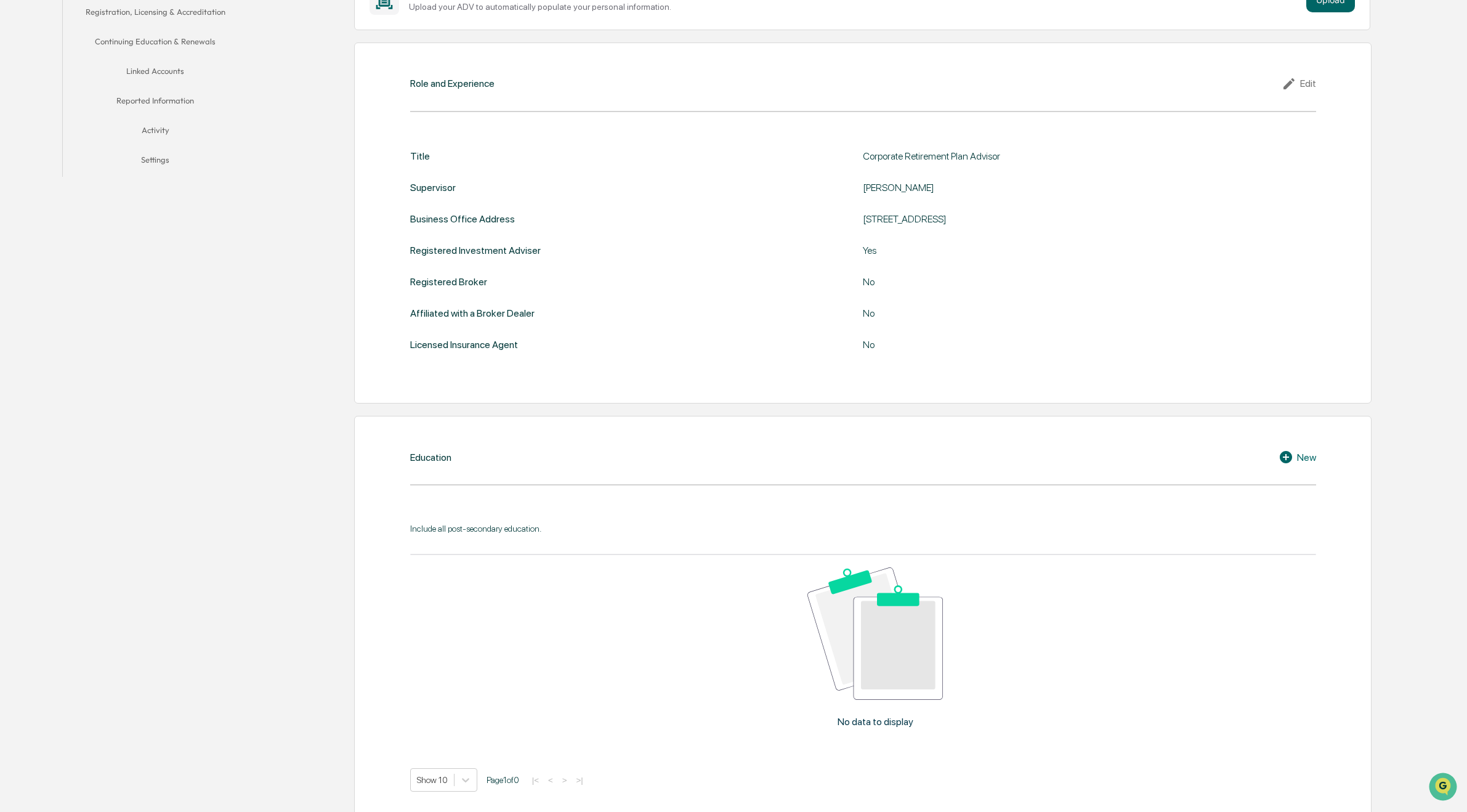
scroll to position [370, 0]
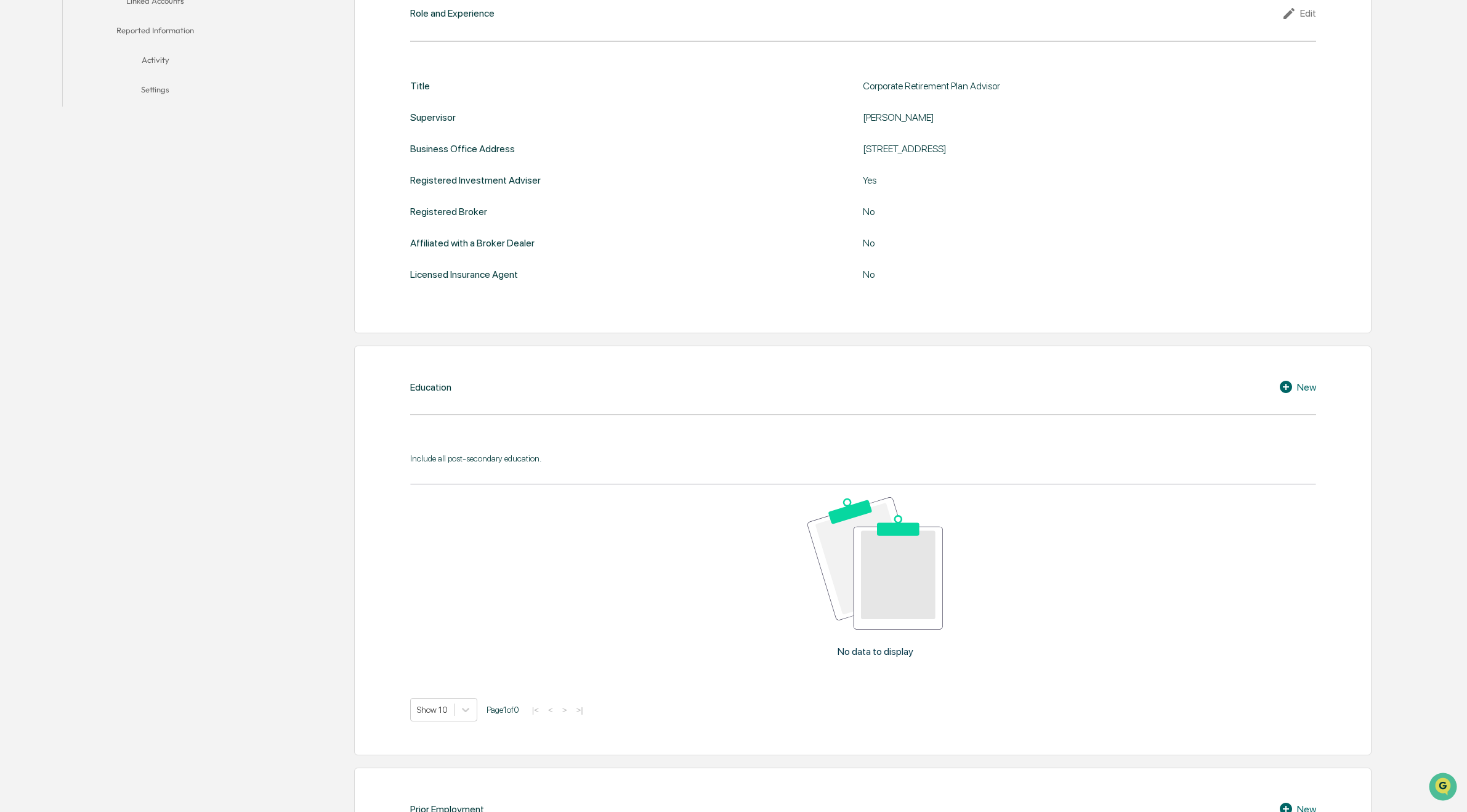
click at [1309, 16] on div "Edit" at bounding box center [1299, 14] width 34 height 15
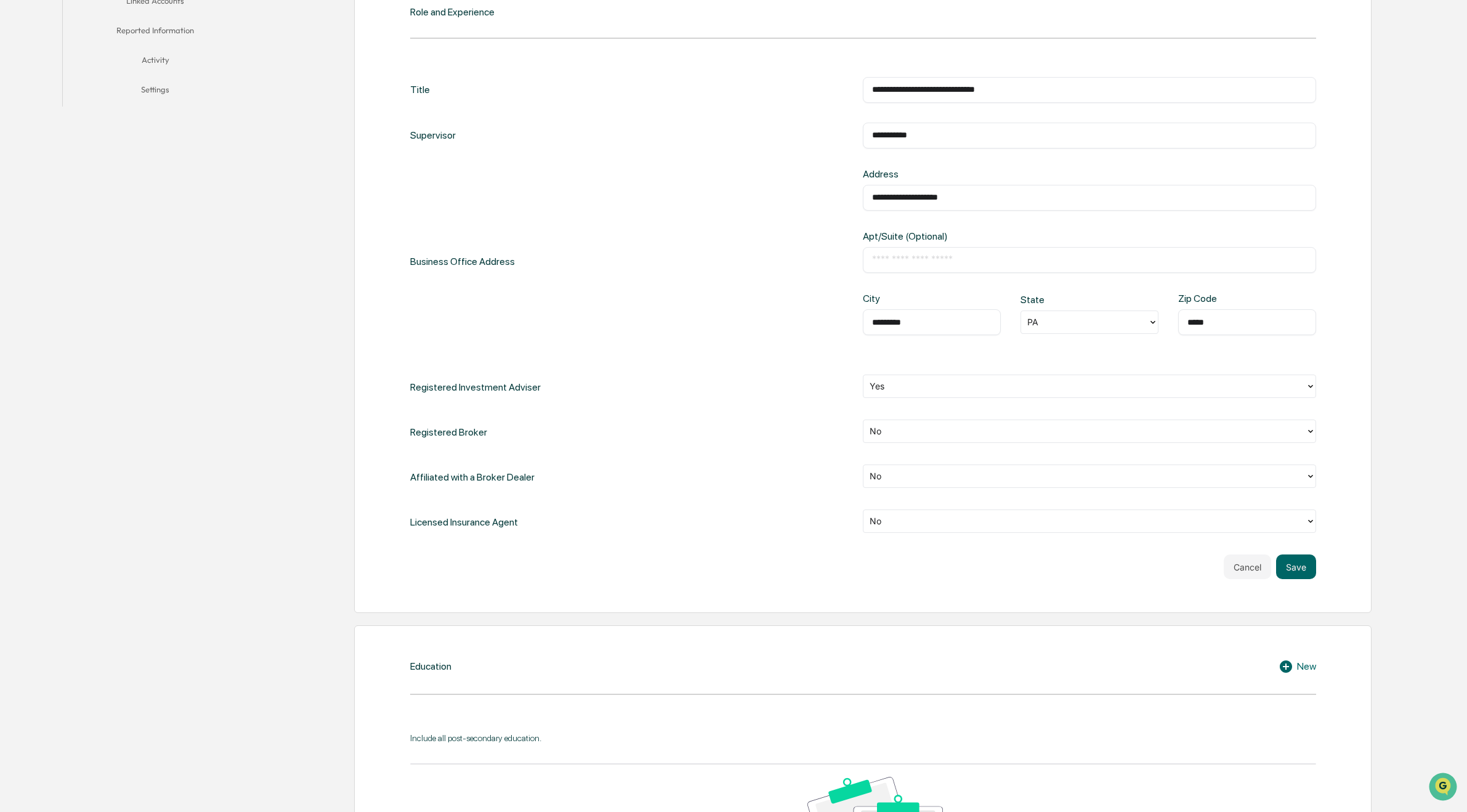
click at [1015, 521] on div at bounding box center [1084, 521] width 429 height 14
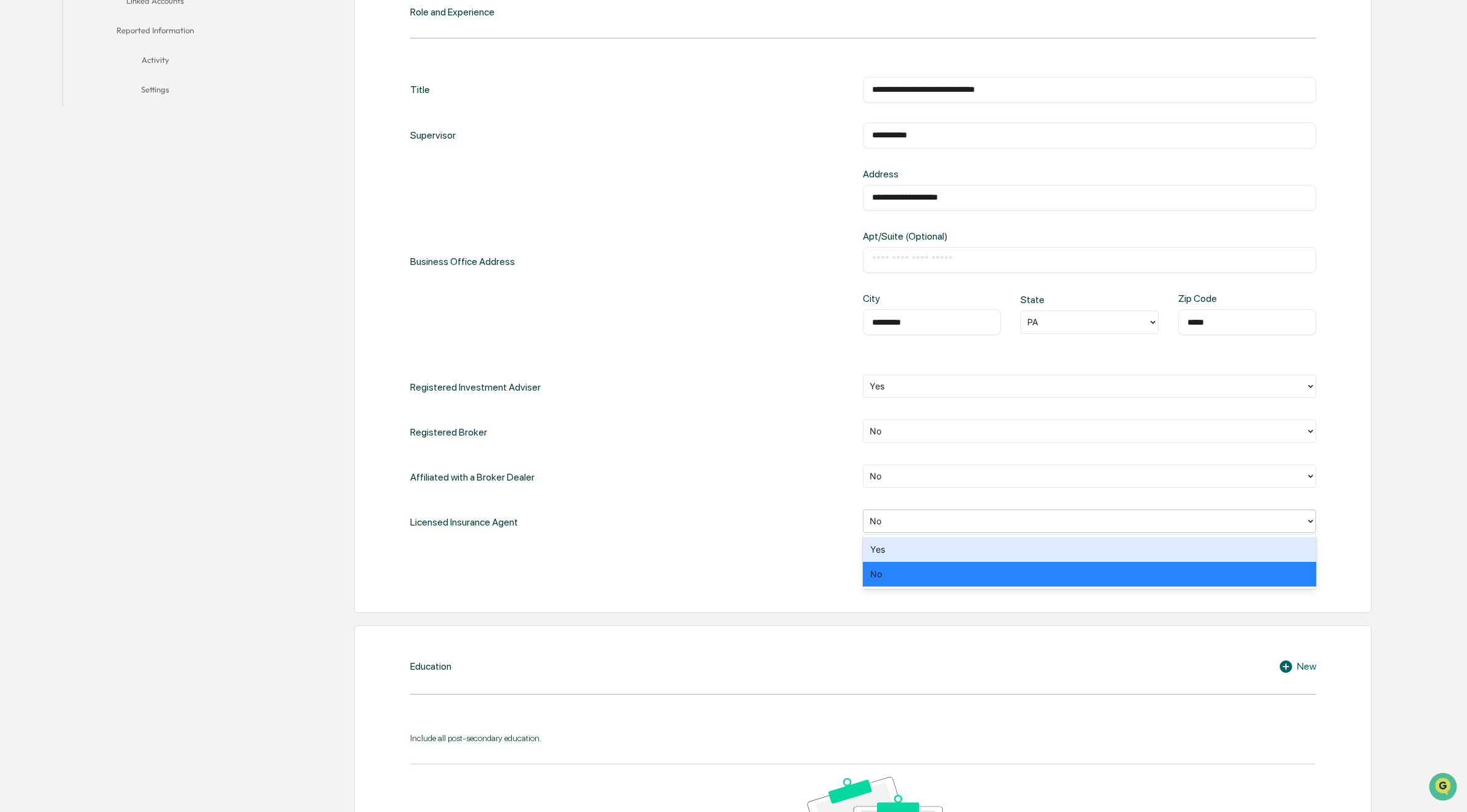
click at [991, 549] on div "Yes" at bounding box center [1089, 549] width 452 height 24
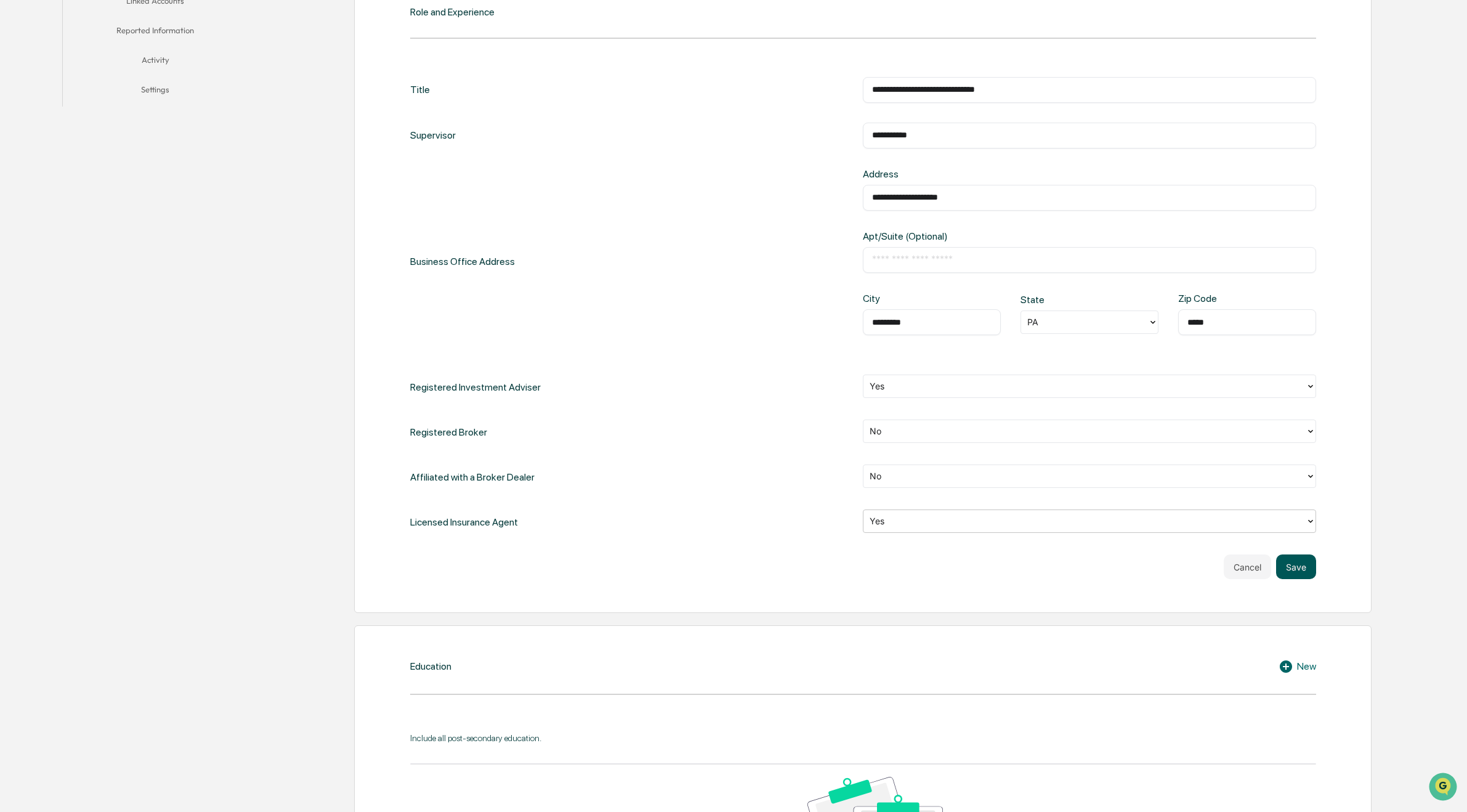
click at [1293, 564] on button "Save" at bounding box center [1297, 566] width 40 height 24
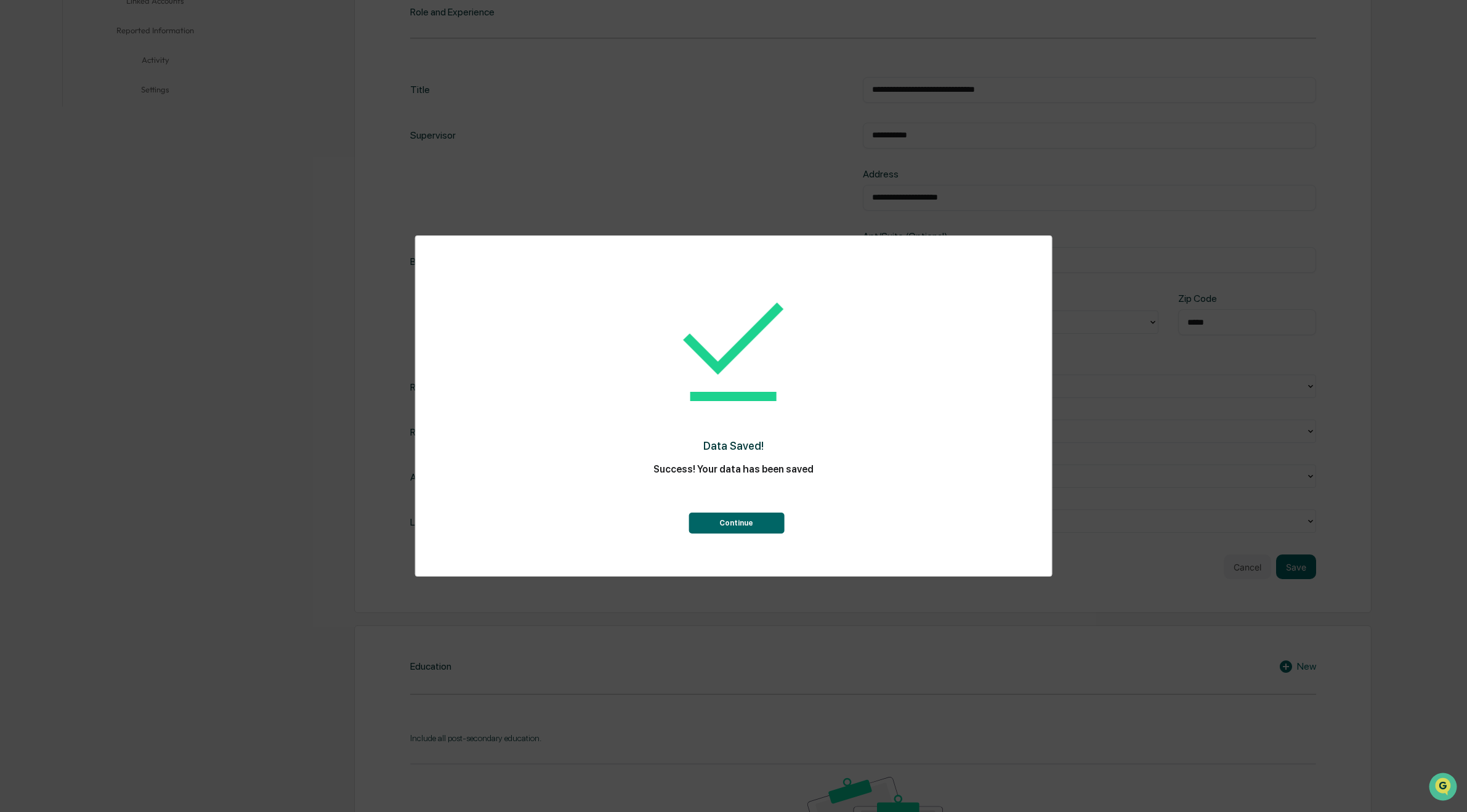
click at [748, 516] on button "Continue" at bounding box center [736, 523] width 95 height 21
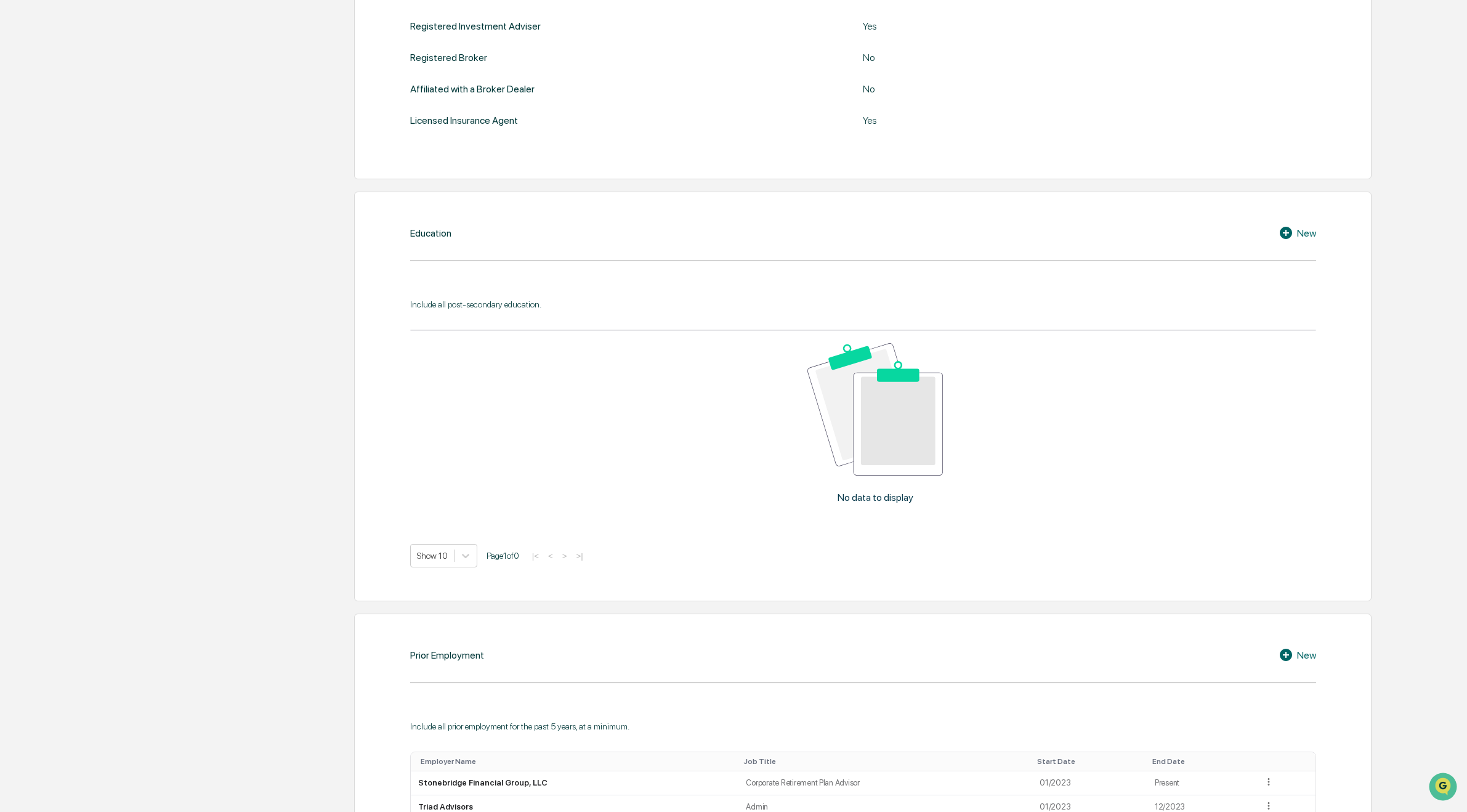
scroll to position [554, 0]
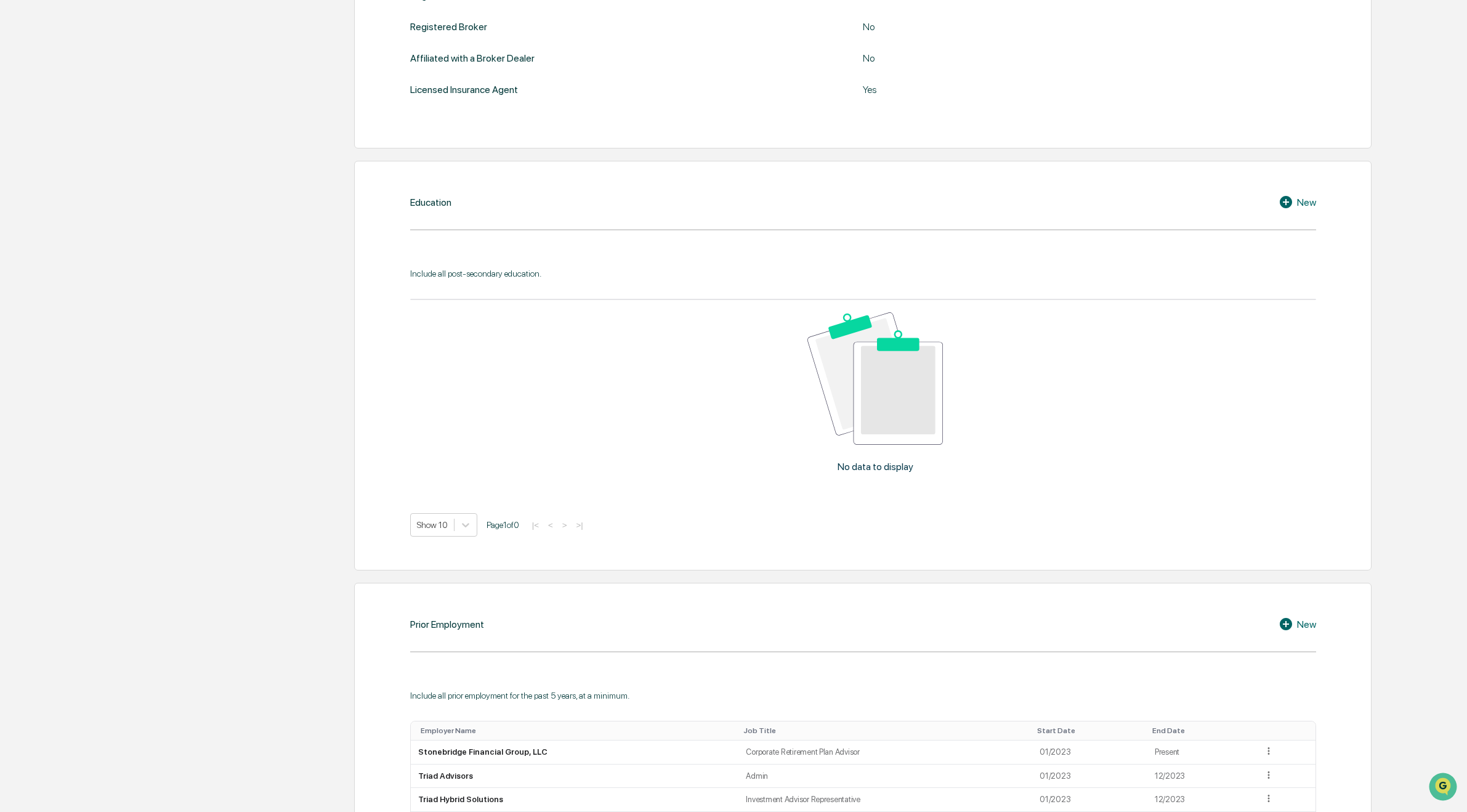
click at [1304, 204] on div "New" at bounding box center [1298, 202] width 38 height 15
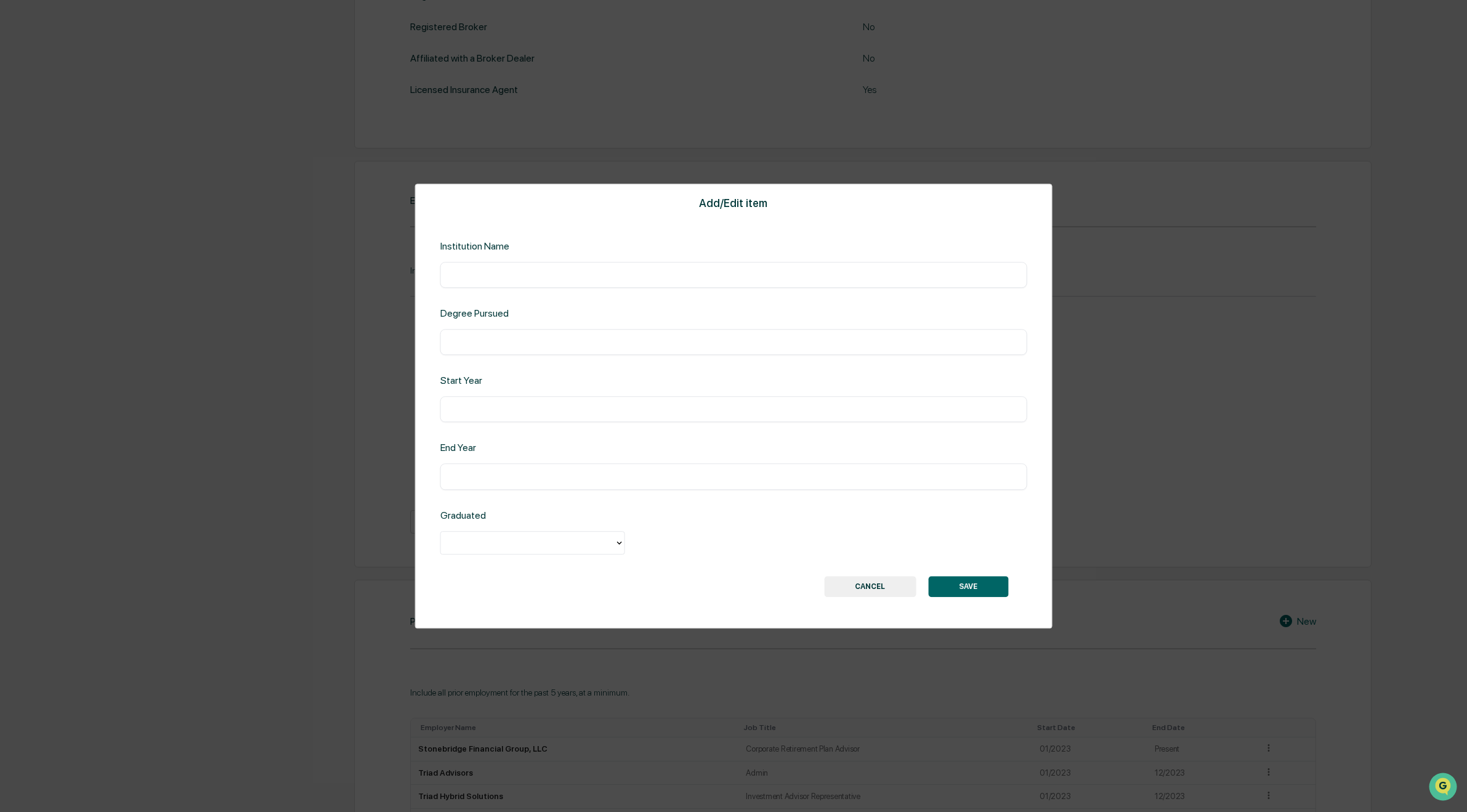
click at [456, 277] on input "text" at bounding box center [734, 275] width 568 height 13
type input "**********"
type input "****"
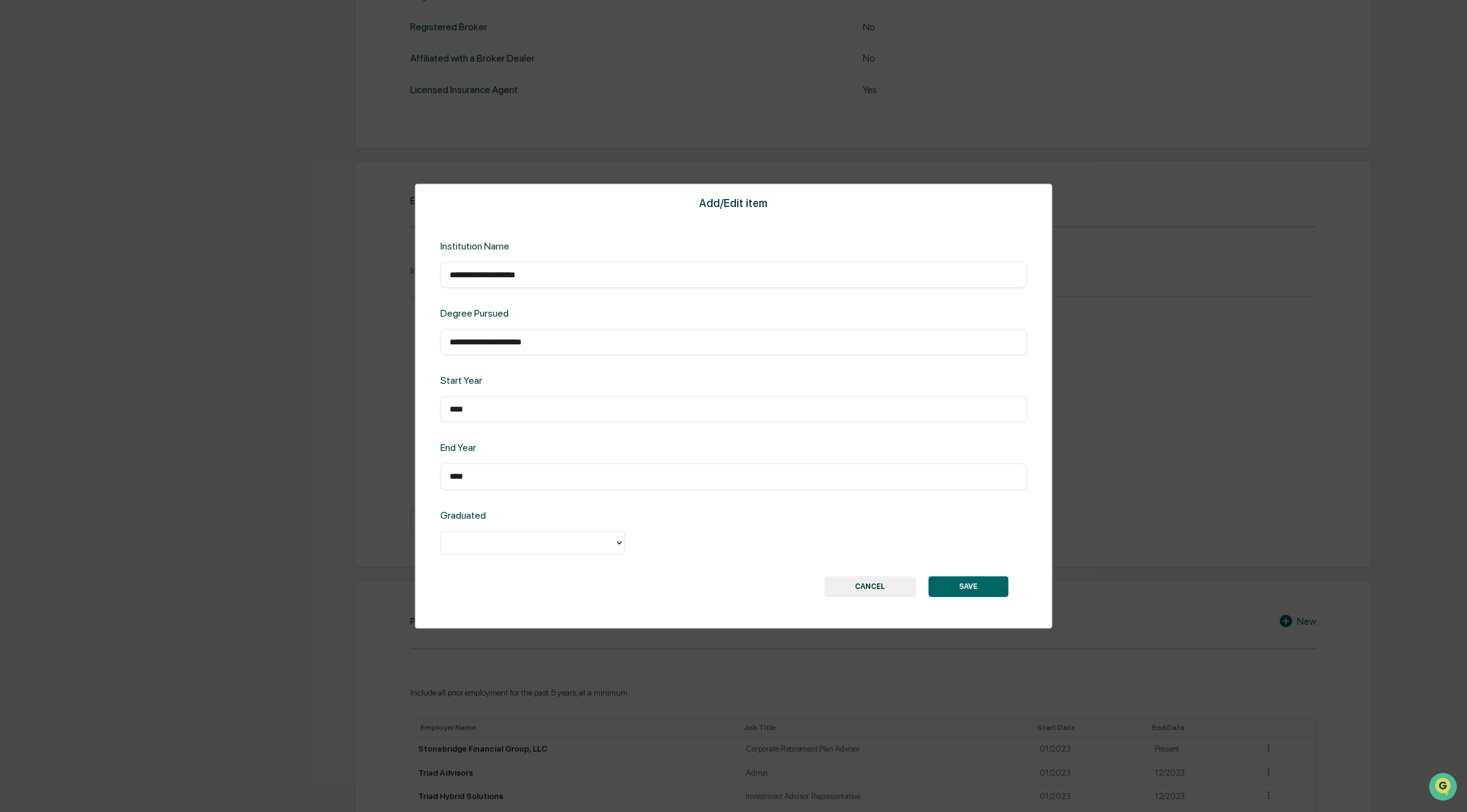
click at [472, 551] on div at bounding box center [528, 542] width 174 height 19
click at [483, 572] on div "Yes" at bounding box center [533, 571] width 185 height 24
click at [968, 591] on button "SAVE" at bounding box center [968, 586] width 80 height 21
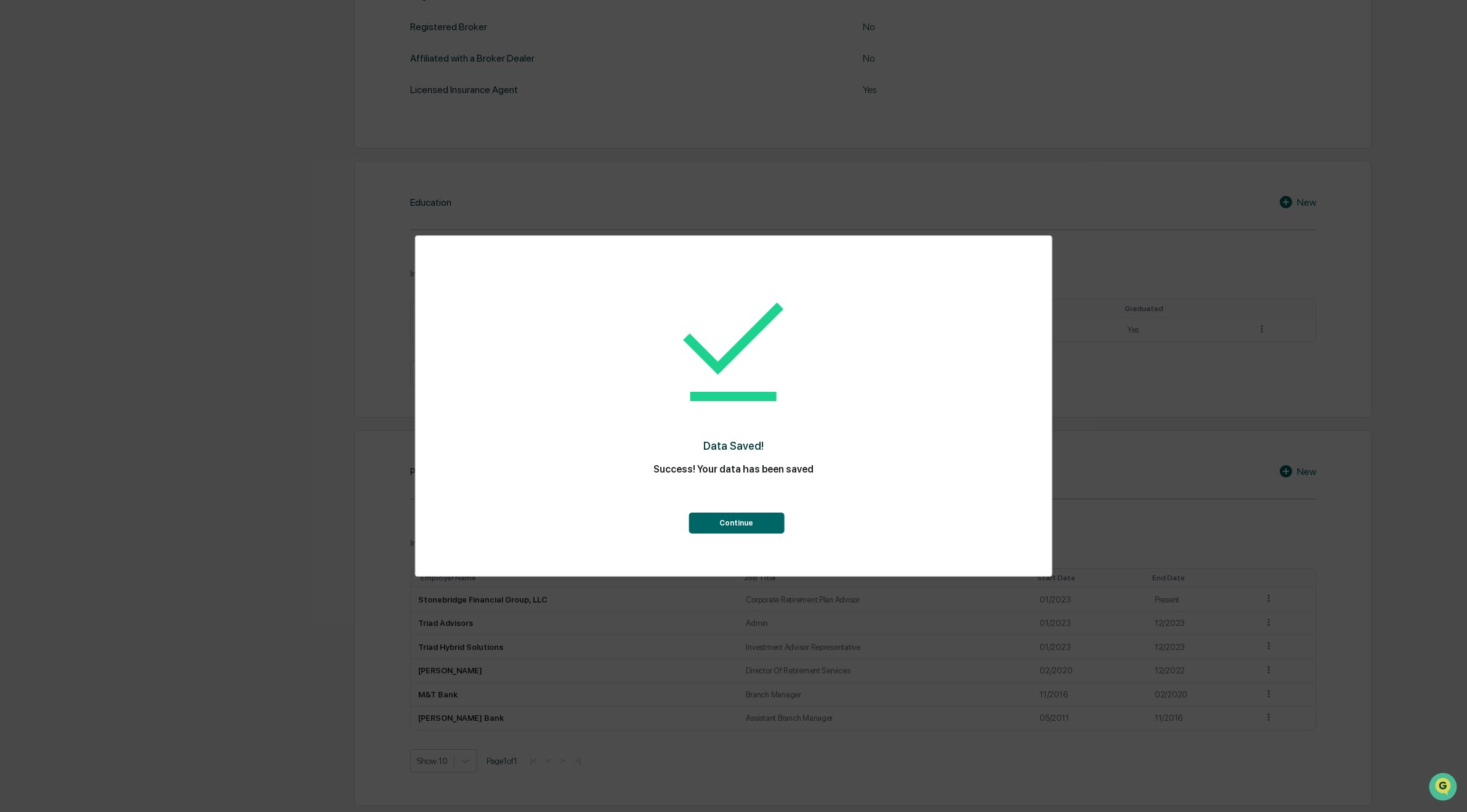
click at [761, 524] on button "Continue" at bounding box center [736, 523] width 95 height 21
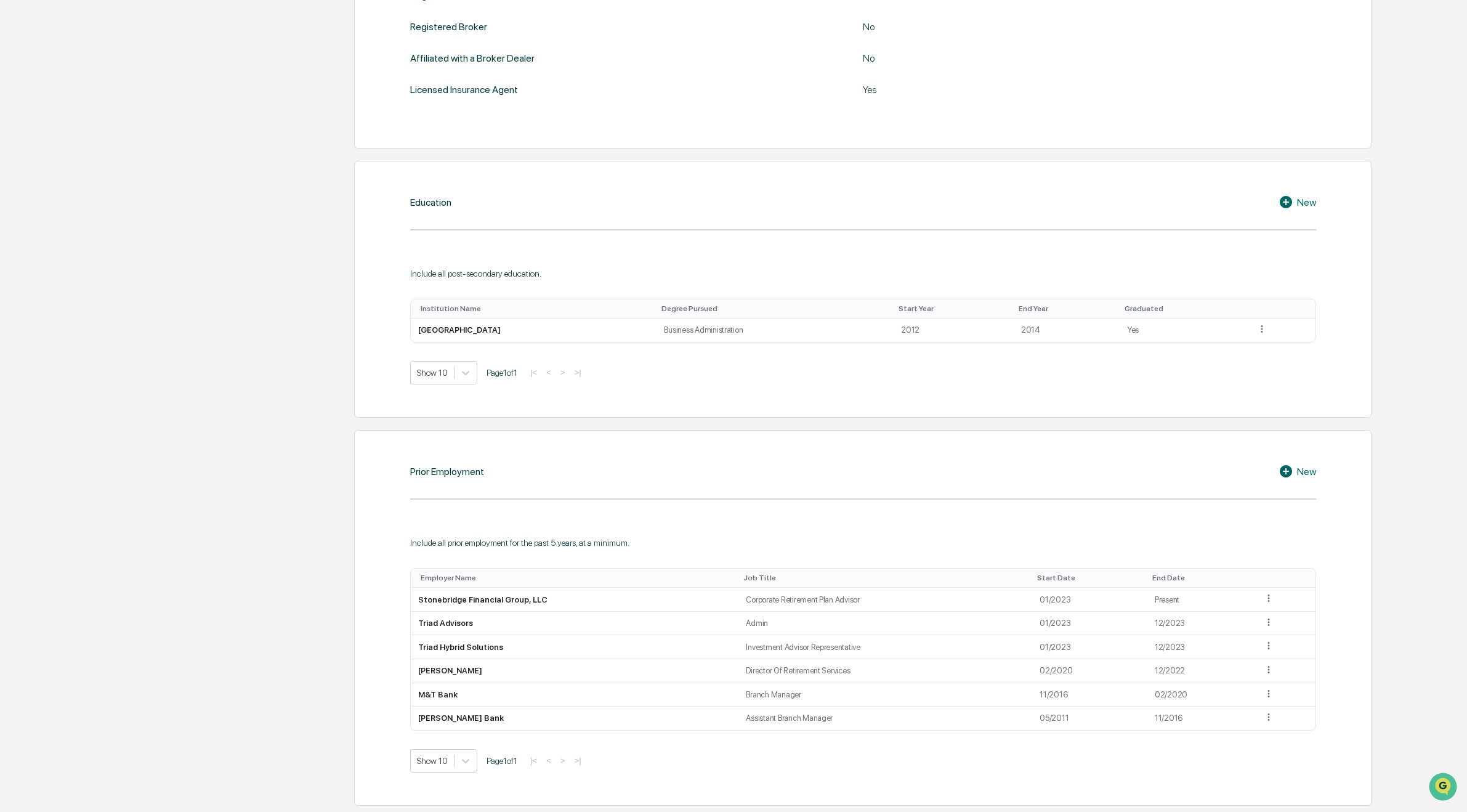
click at [1312, 201] on div "New" at bounding box center [1298, 202] width 38 height 15
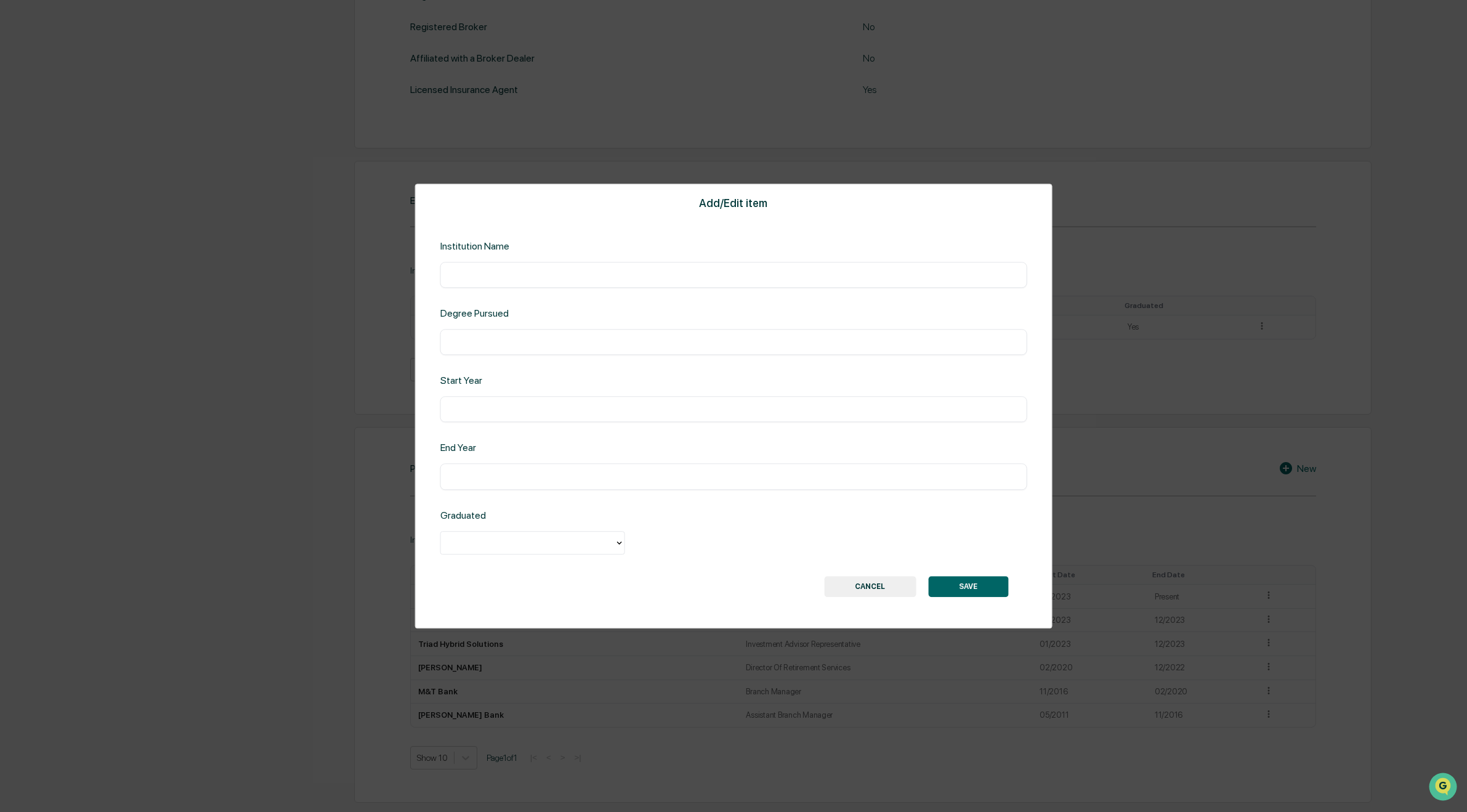
click at [639, 268] on div "​" at bounding box center [734, 274] width 587 height 26
click at [633, 272] on input "text" at bounding box center [734, 275] width 568 height 13
type input "**********"
click at [533, 410] on input "text" at bounding box center [734, 410] width 568 height 13
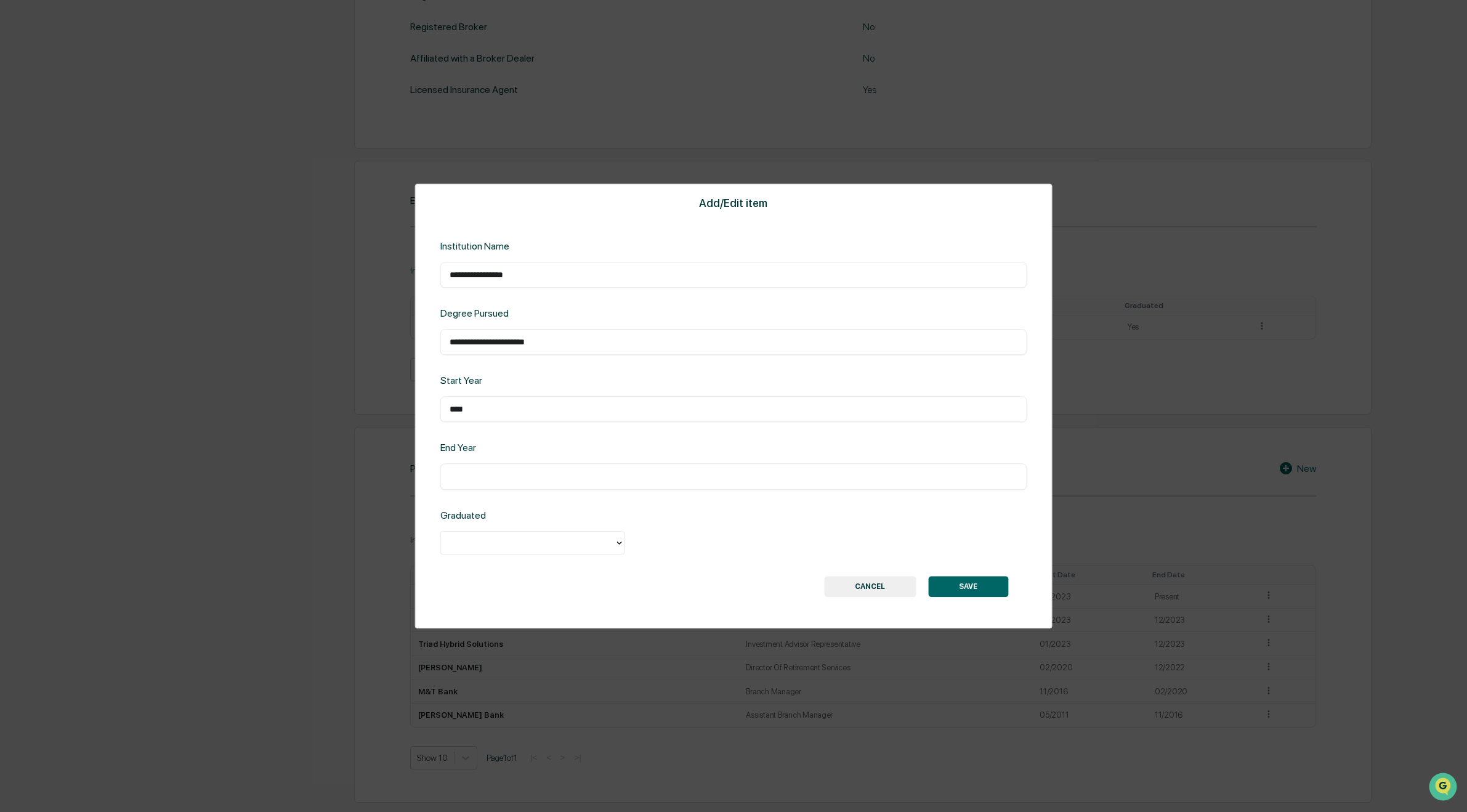
type input "****"
drag, startPoint x: 526, startPoint y: 544, endPoint x: 533, endPoint y: 535, distance: 11.4
click at [526, 543] on div at bounding box center [528, 542] width 162 height 14
click at [525, 573] on div "Yes" at bounding box center [533, 571] width 185 height 24
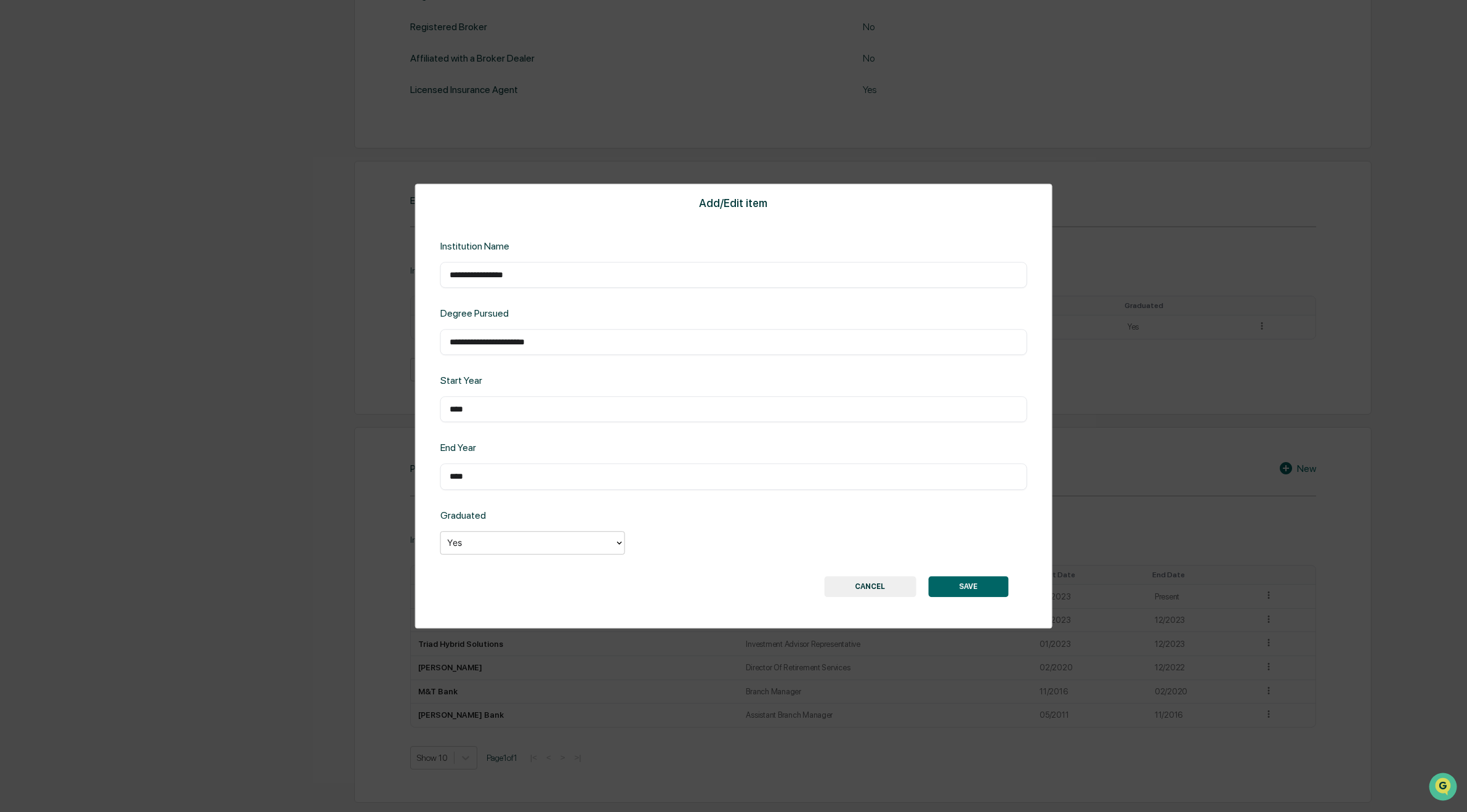
click at [991, 586] on button "SAVE" at bounding box center [968, 586] width 80 height 21
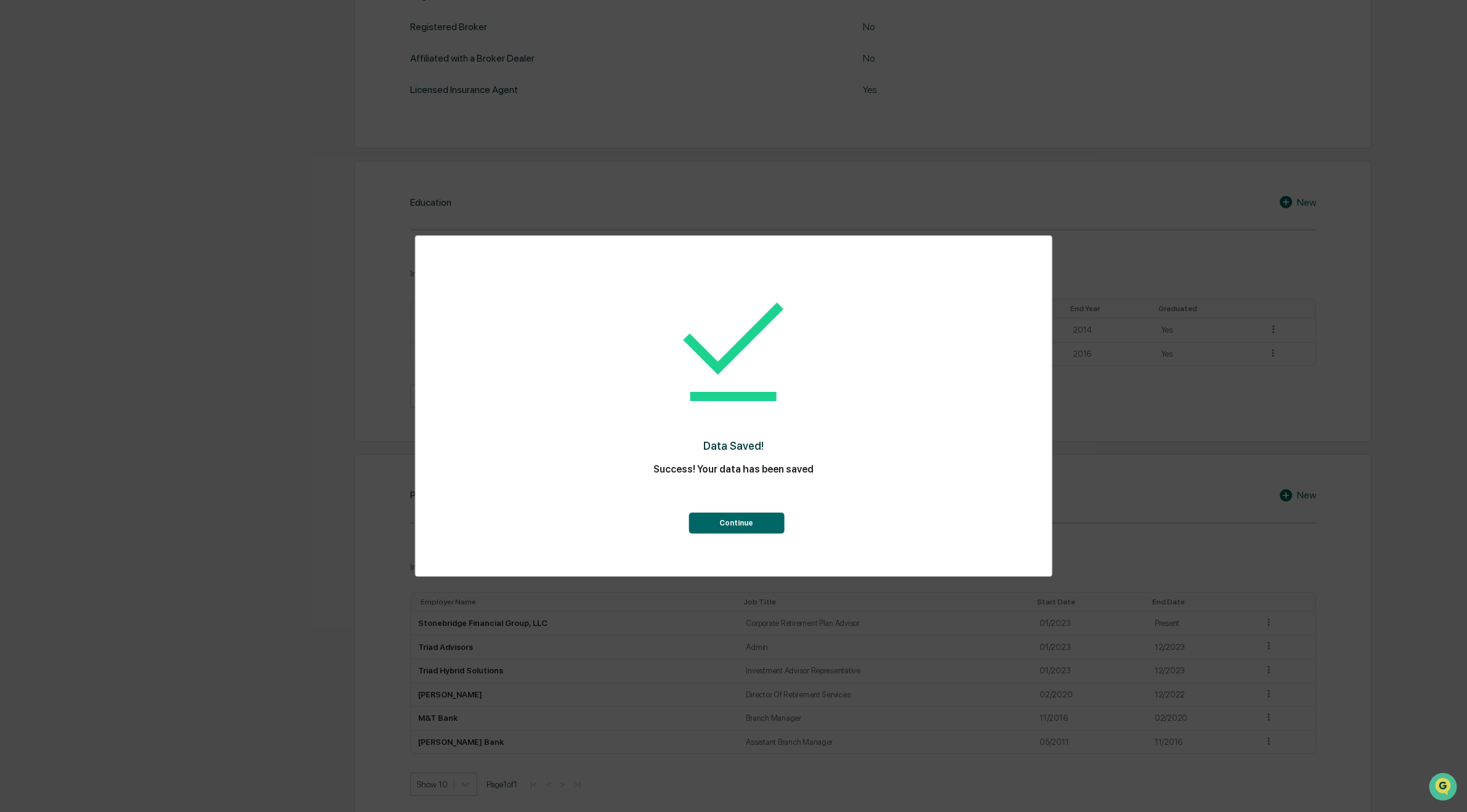
click at [773, 523] on button "Continue" at bounding box center [736, 523] width 95 height 21
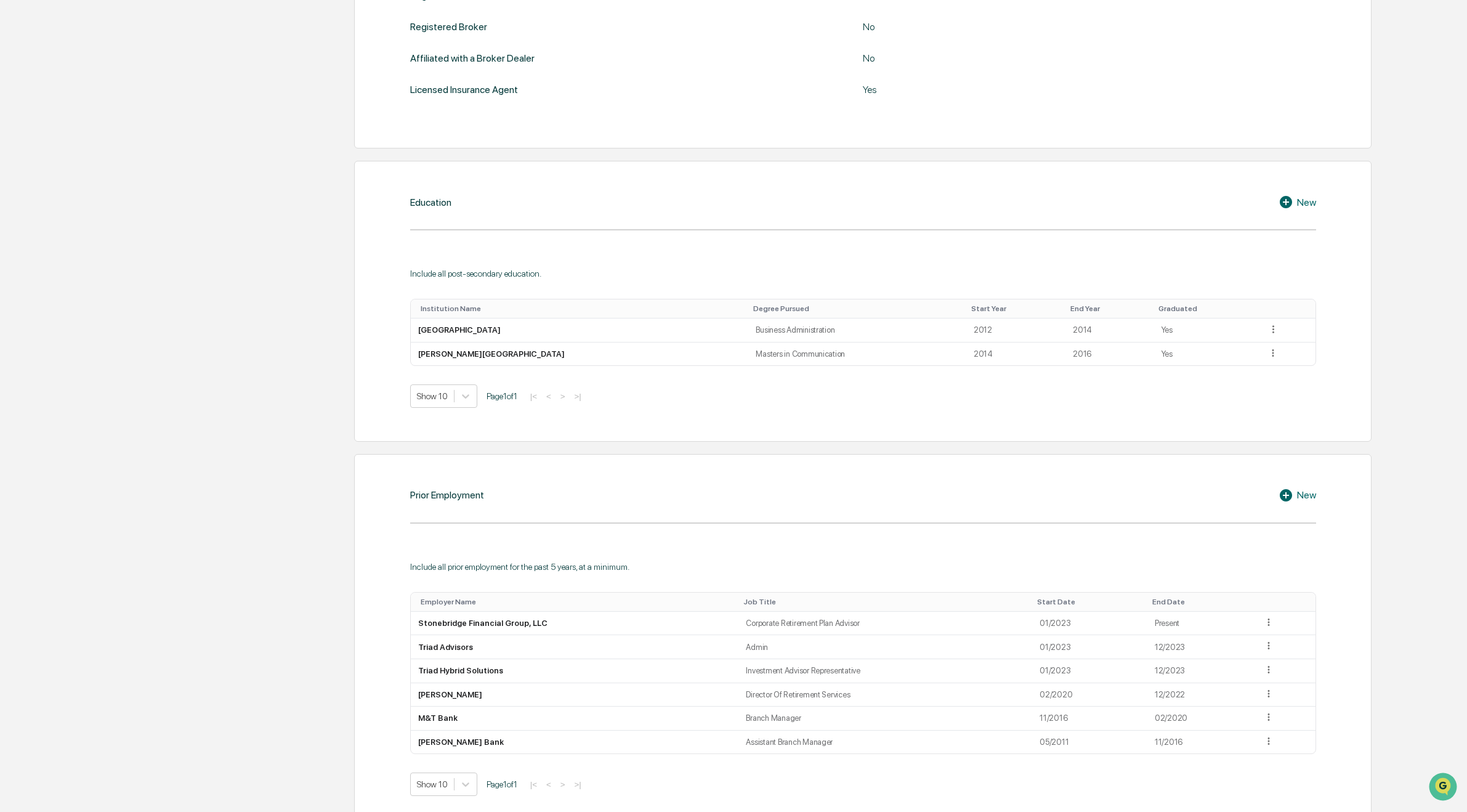
click at [1309, 201] on div "New" at bounding box center [1298, 202] width 38 height 15
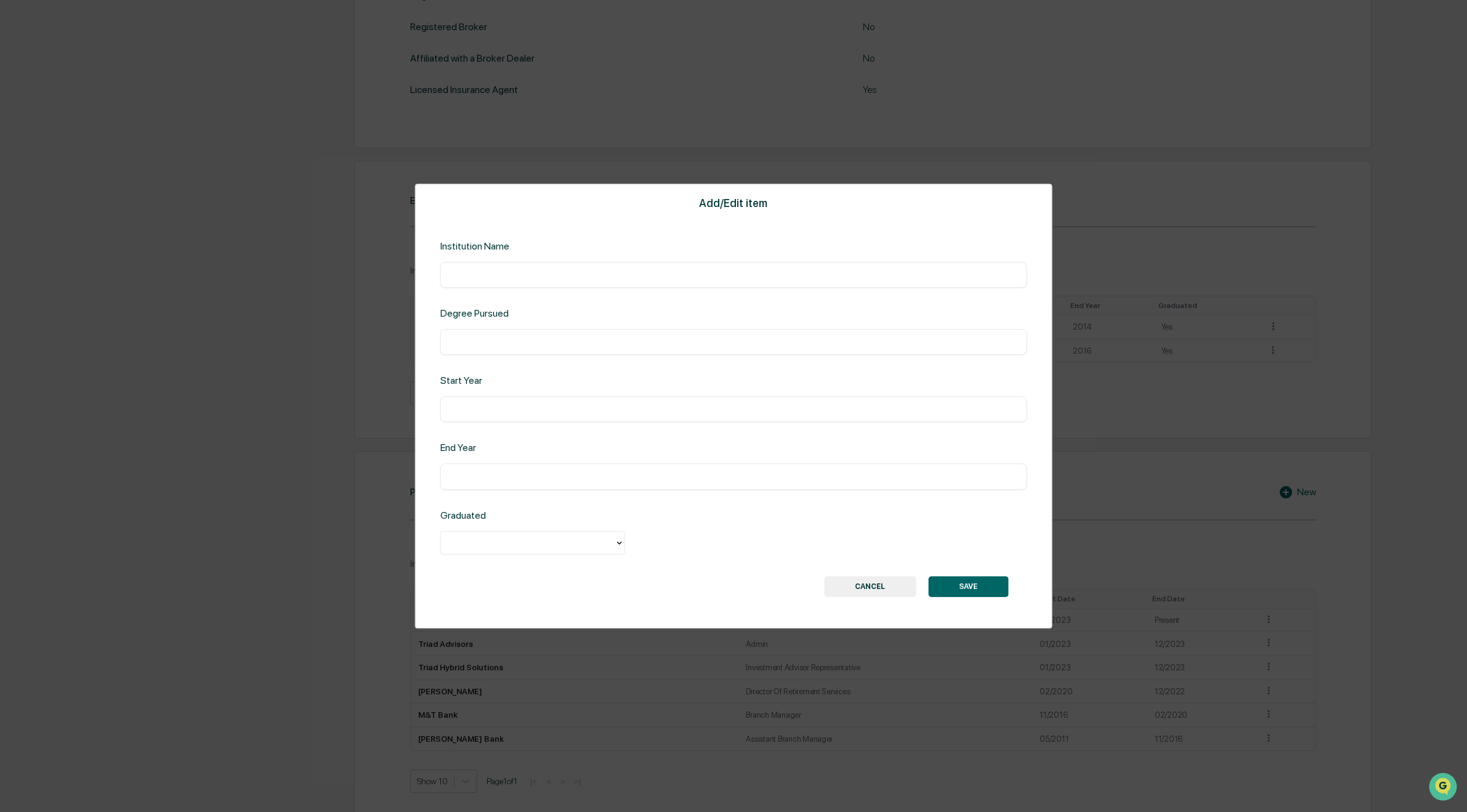
click at [555, 279] on input "text" at bounding box center [734, 275] width 568 height 13
type input "**********"
type input "***"
type input "****"
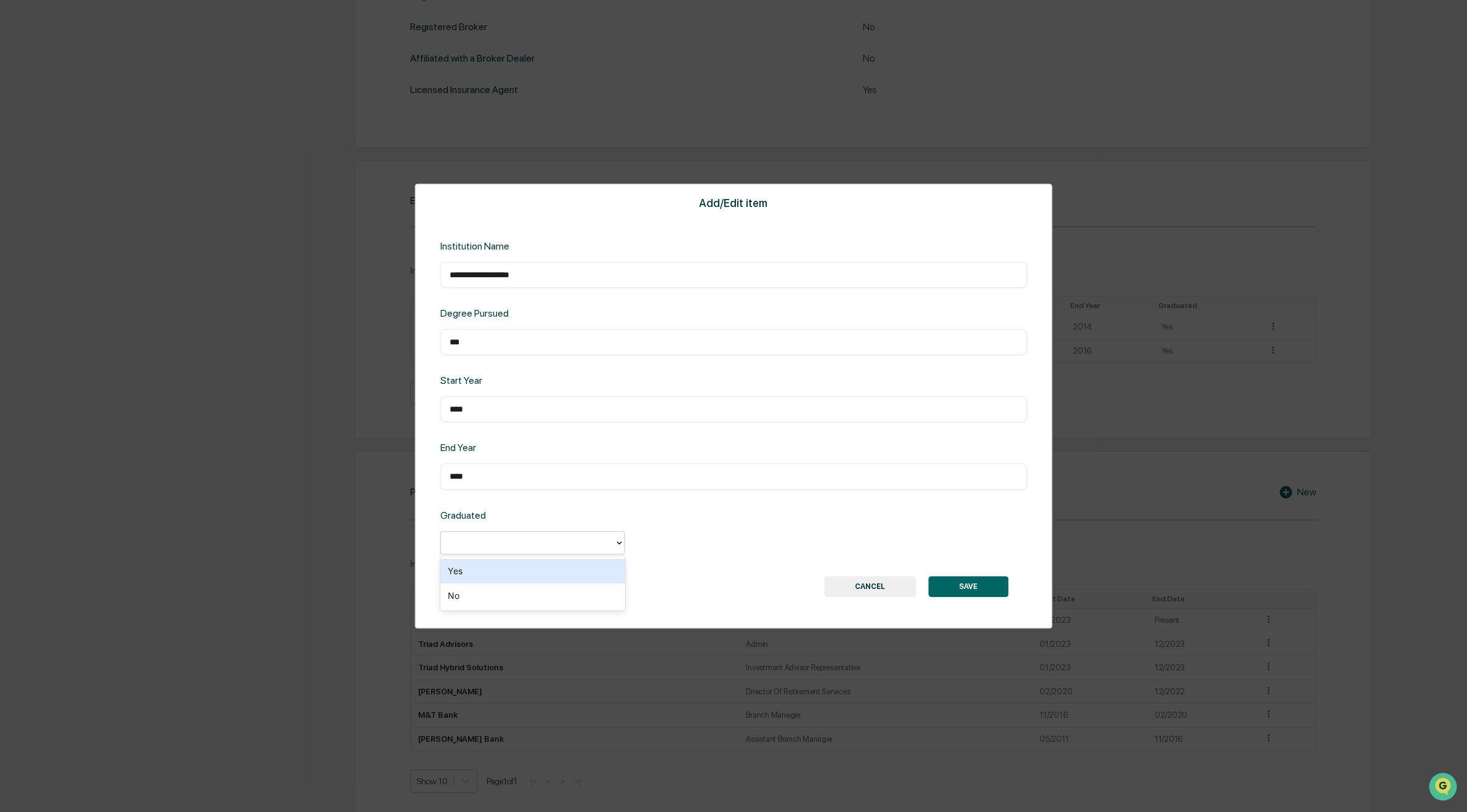
click at [509, 531] on div at bounding box center [533, 542] width 185 height 23
click at [496, 578] on div "Yes" at bounding box center [533, 571] width 185 height 24
click at [966, 586] on button "SAVE" at bounding box center [968, 586] width 80 height 21
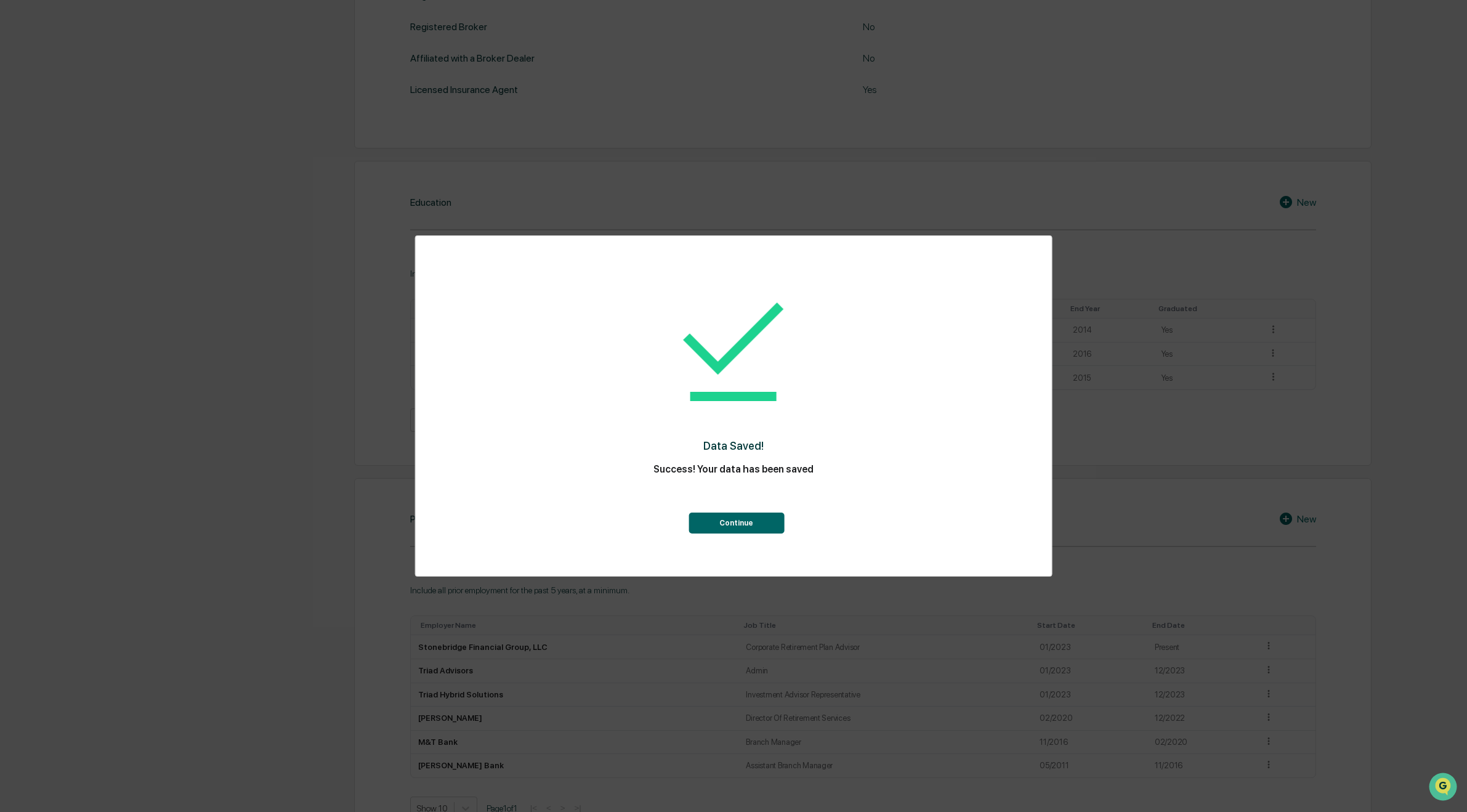
click at [753, 524] on button "Continue" at bounding box center [736, 523] width 95 height 21
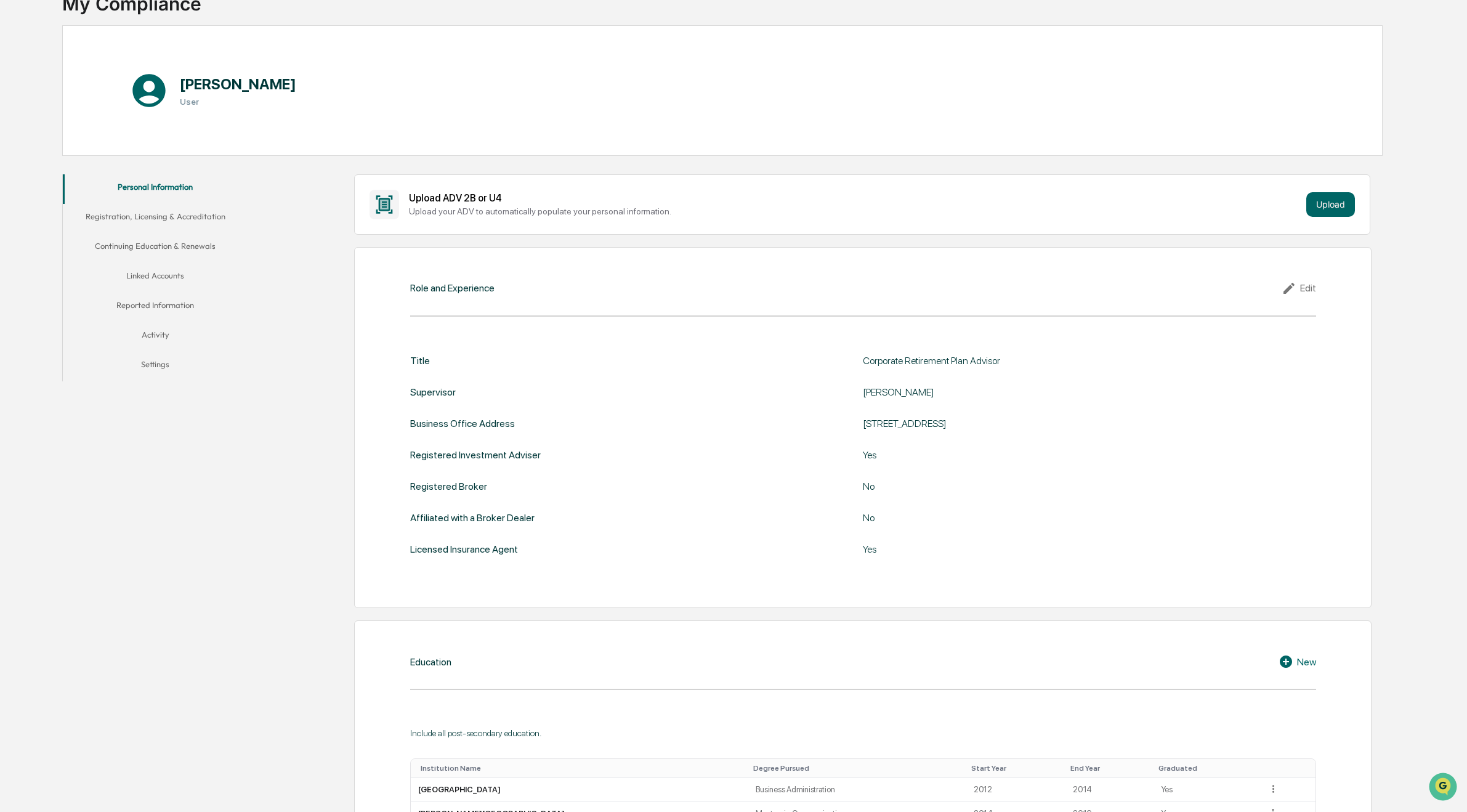
scroll to position [0, 0]
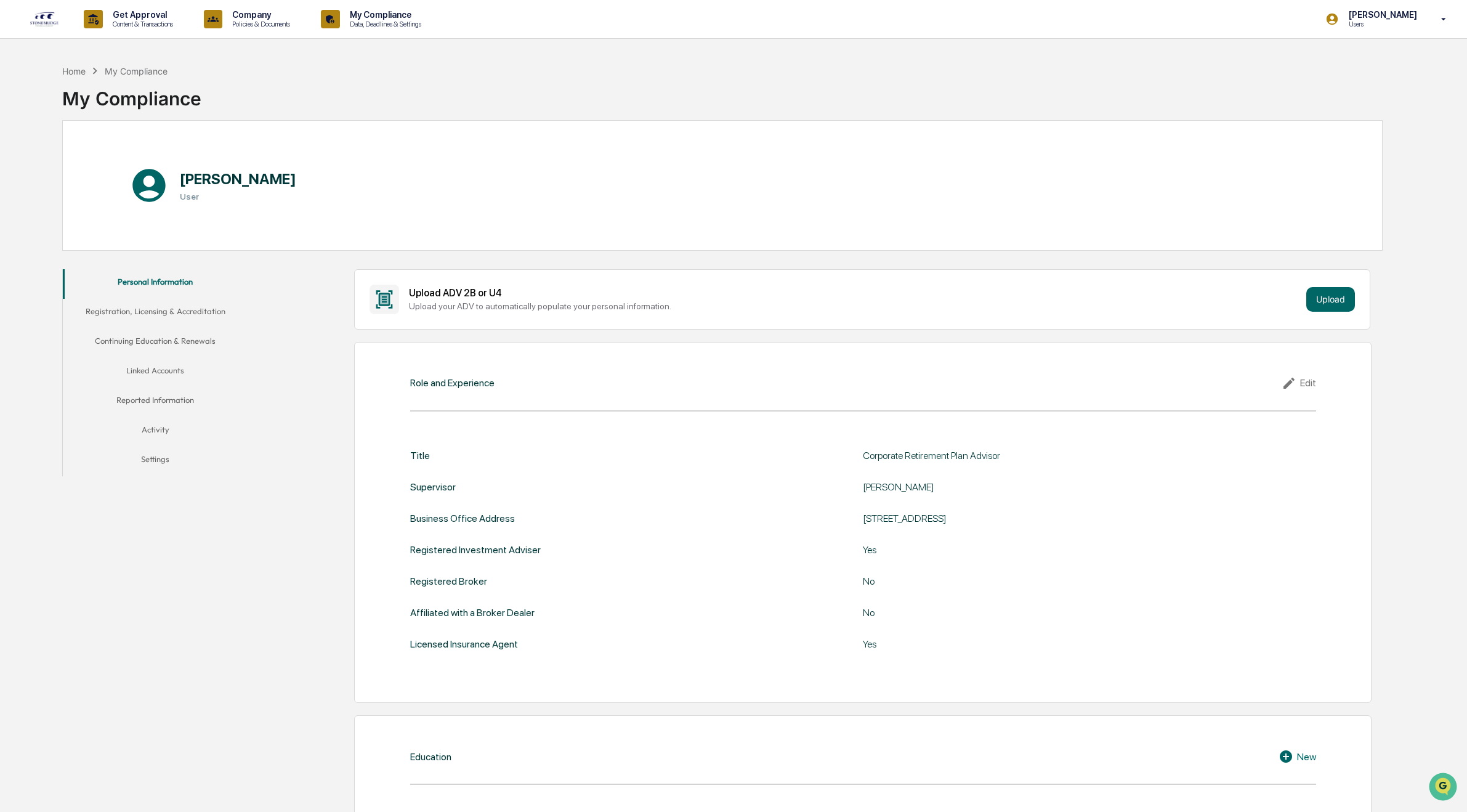
click at [157, 316] on button "Registration, Licensing & Accreditation" at bounding box center [155, 313] width 184 height 29
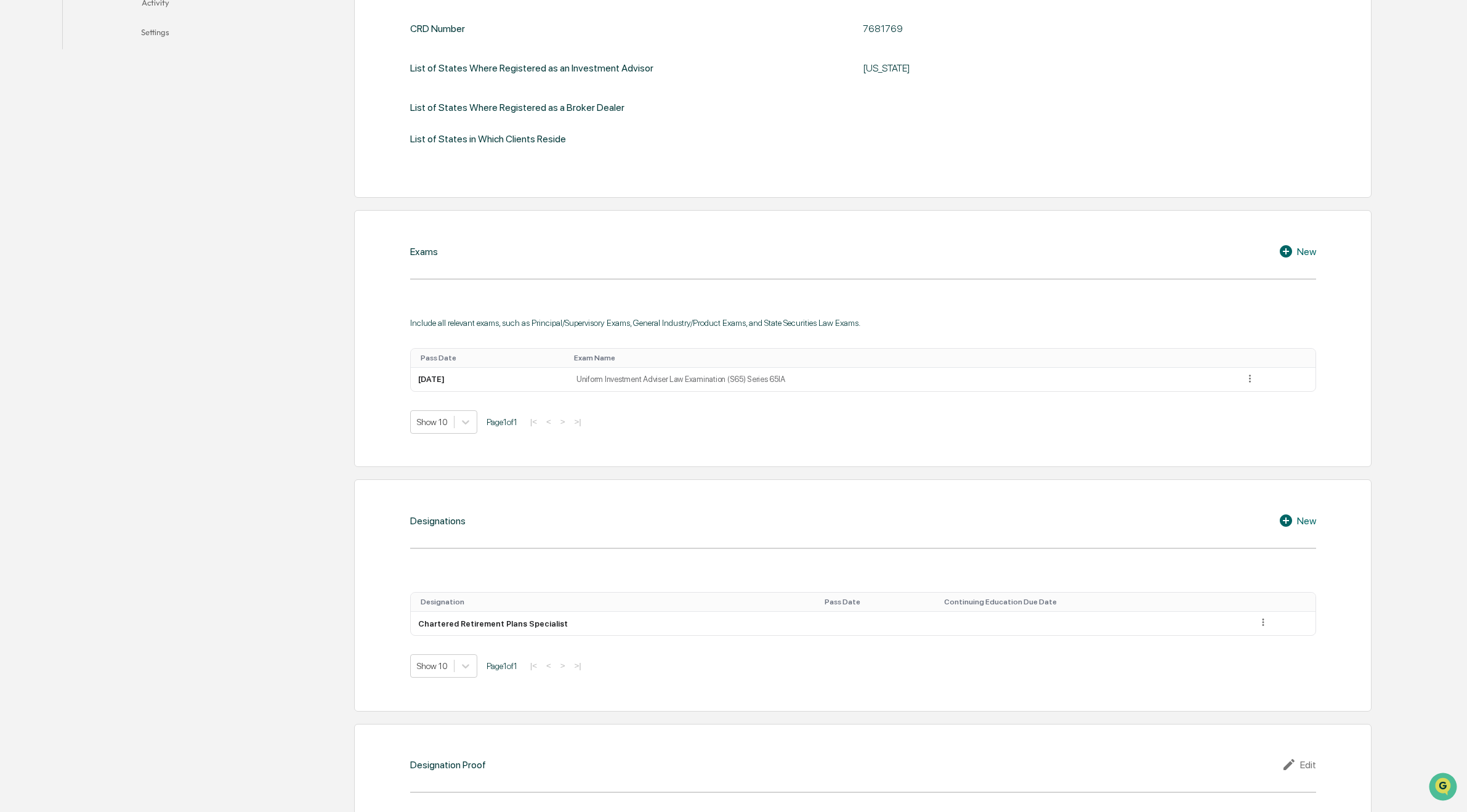
scroll to position [431, 0]
click at [1312, 514] on div "New" at bounding box center [1298, 516] width 38 height 15
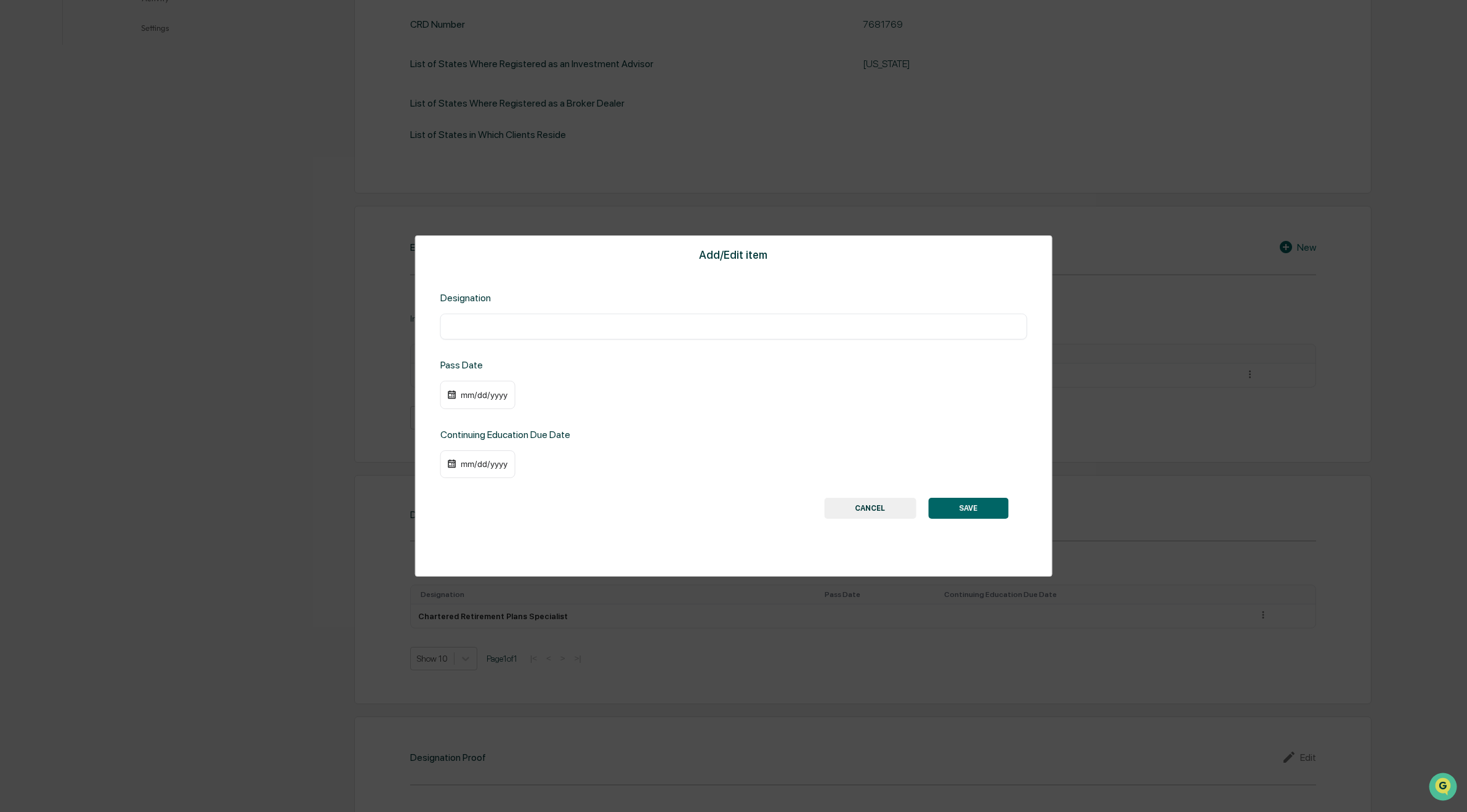
click at [457, 323] on input "text" at bounding box center [734, 326] width 568 height 13
click at [553, 322] on input "text" at bounding box center [734, 326] width 568 height 13
type input "**********"
click at [454, 397] on img at bounding box center [452, 395] width 10 height 10
click at [451, 397] on img at bounding box center [452, 395] width 10 height 10
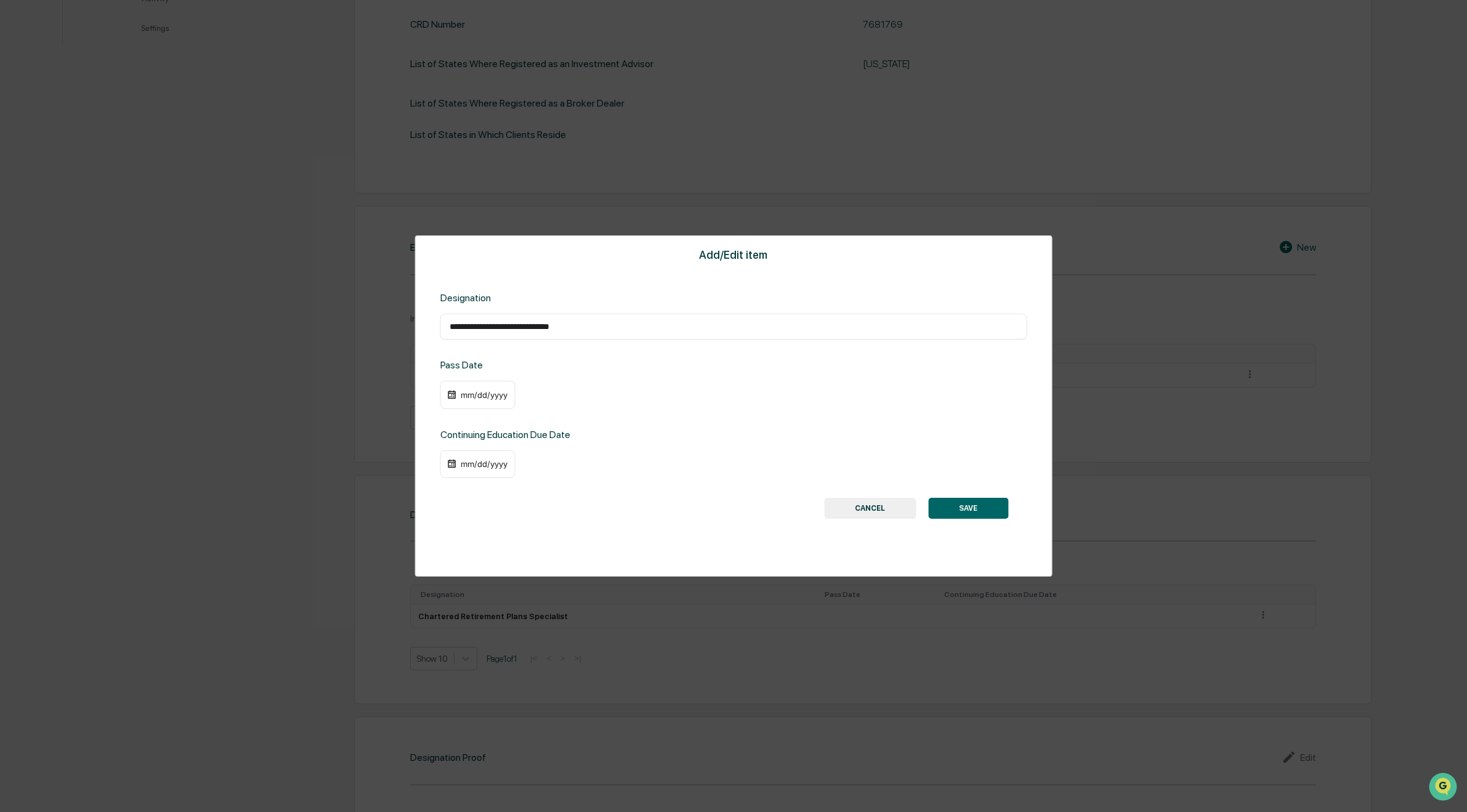
click at [451, 391] on img at bounding box center [452, 395] width 10 height 10
click at [488, 395] on div "mm/dd/yyyy" at bounding box center [484, 395] width 50 height 10
click at [612, 420] on icon "Previous month" at bounding box center [615, 419] width 14 height 14
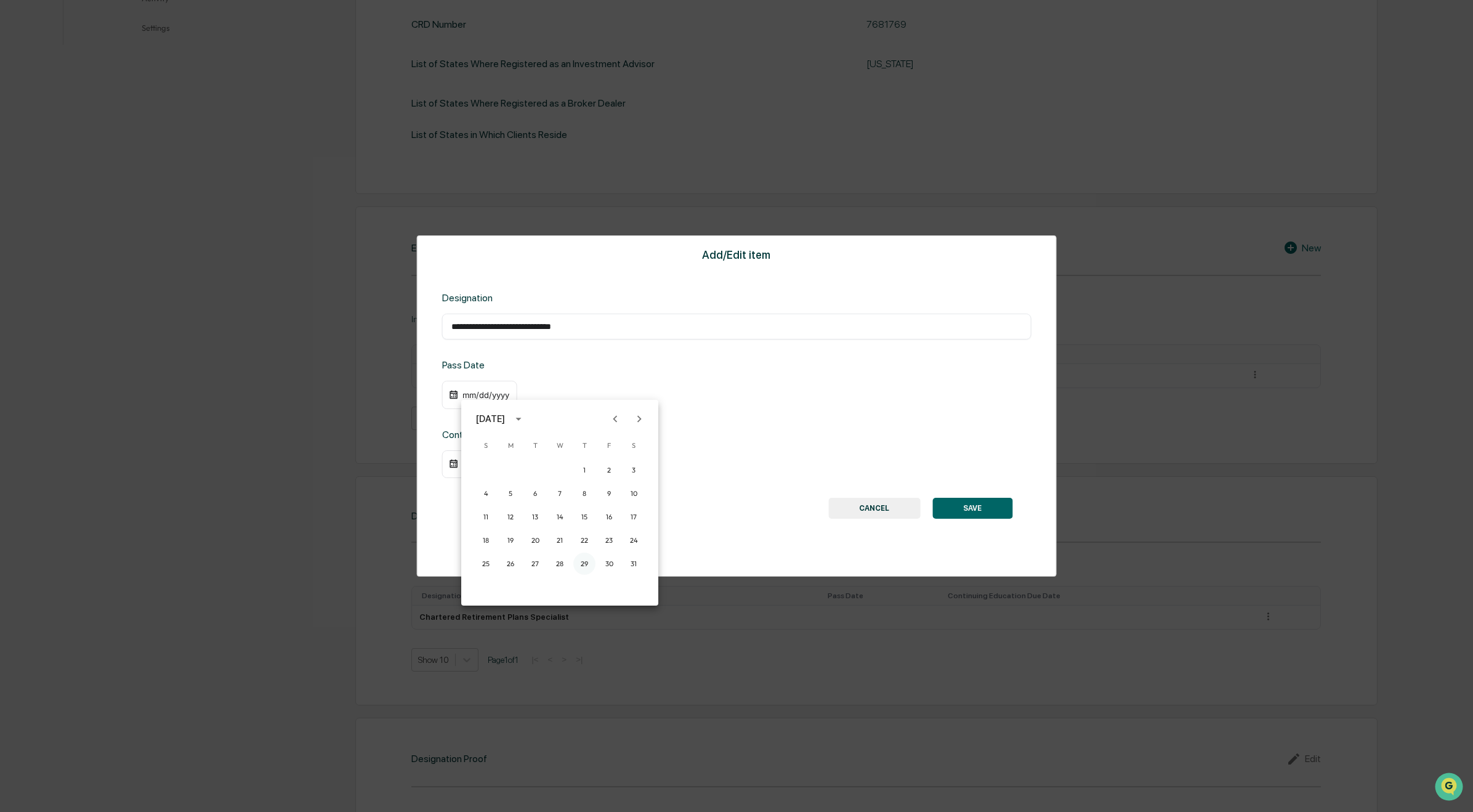
click at [584, 560] on button "29" at bounding box center [584, 563] width 22 height 22
click at [987, 515] on button "SAVE" at bounding box center [968, 508] width 80 height 21
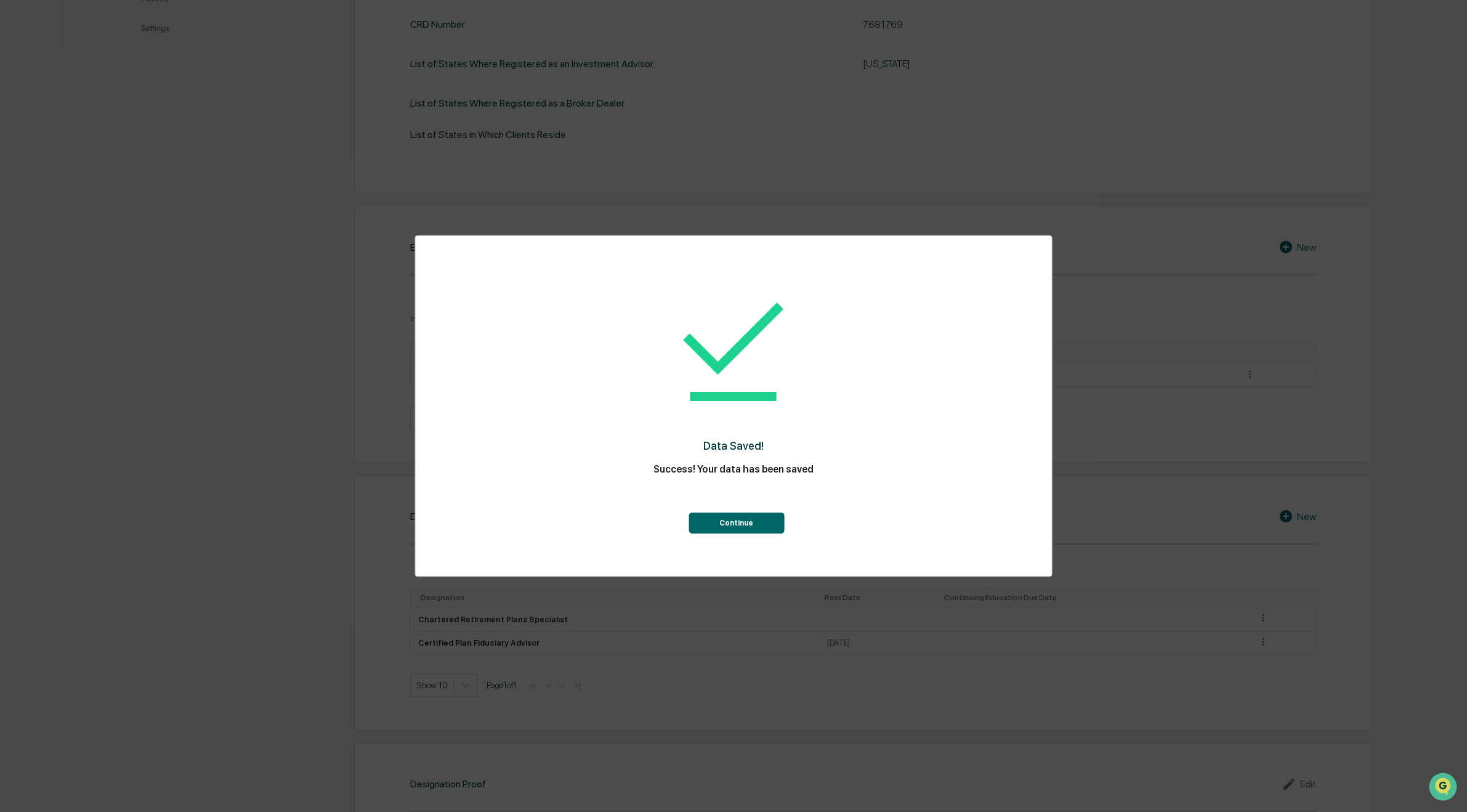
click at [731, 517] on button "Continue" at bounding box center [736, 523] width 95 height 21
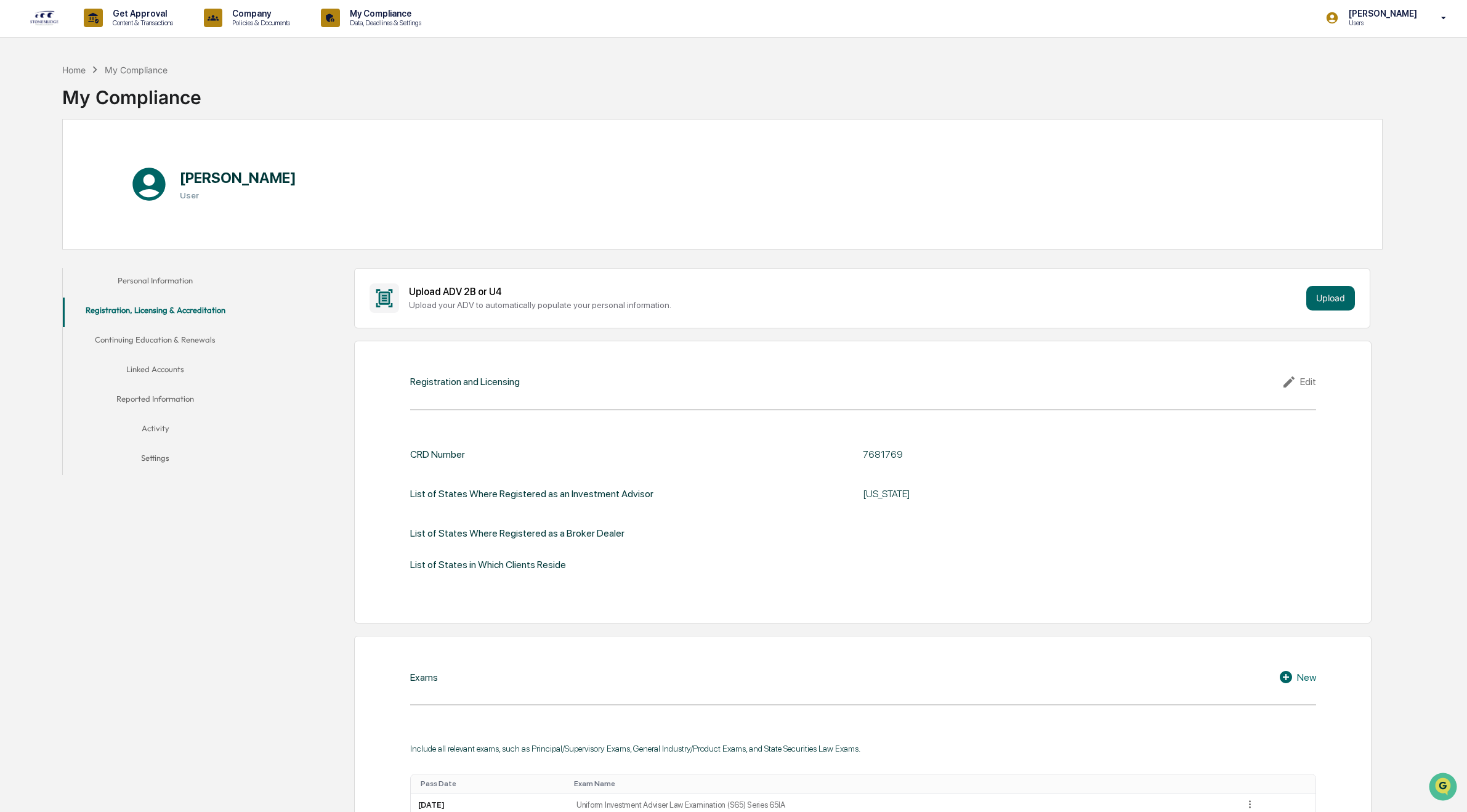
scroll to position [0, 0]
click at [181, 340] on button "Continuing Education & Renewals" at bounding box center [155, 343] width 184 height 29
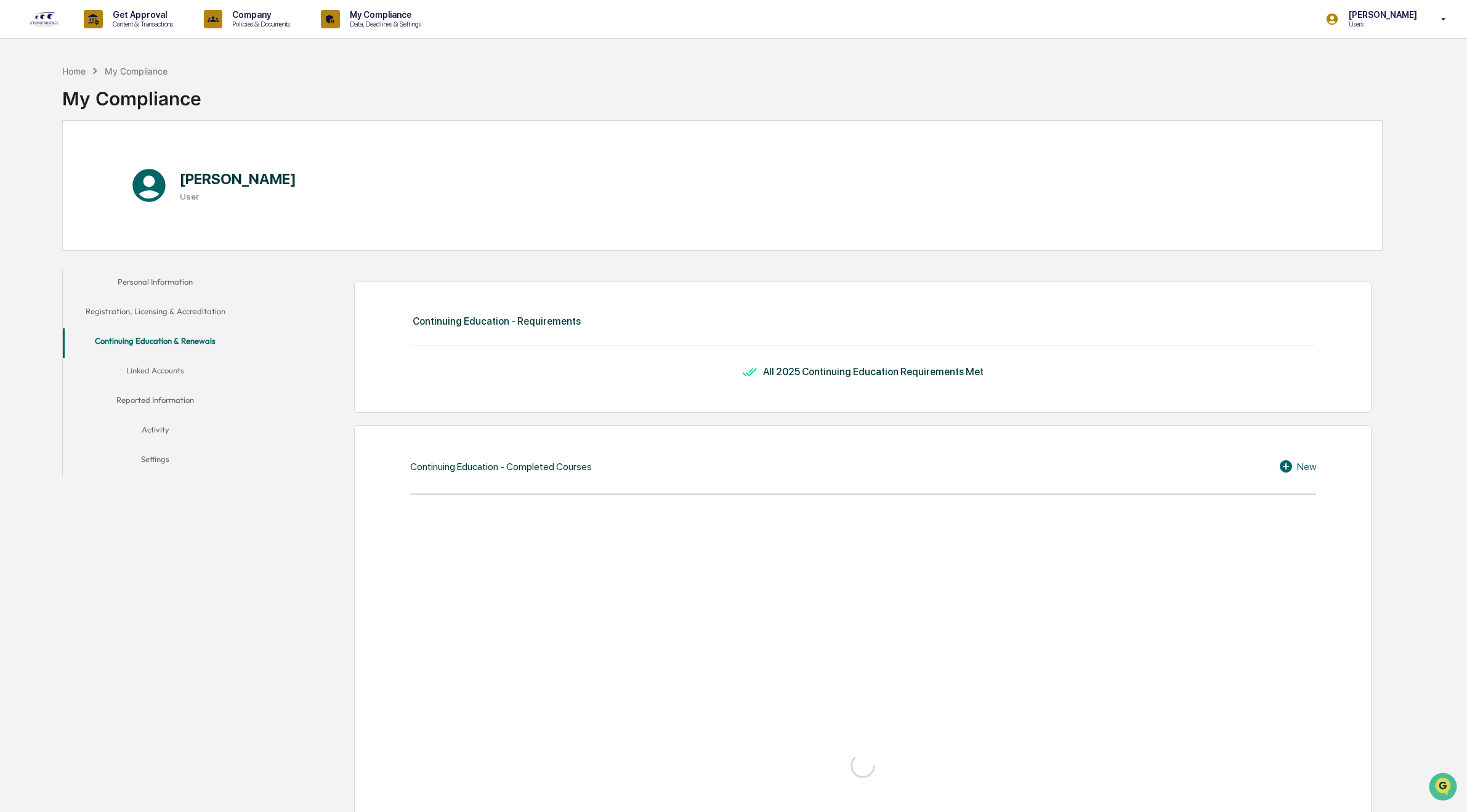
click at [161, 370] on button "Linked Accounts" at bounding box center [155, 372] width 184 height 29
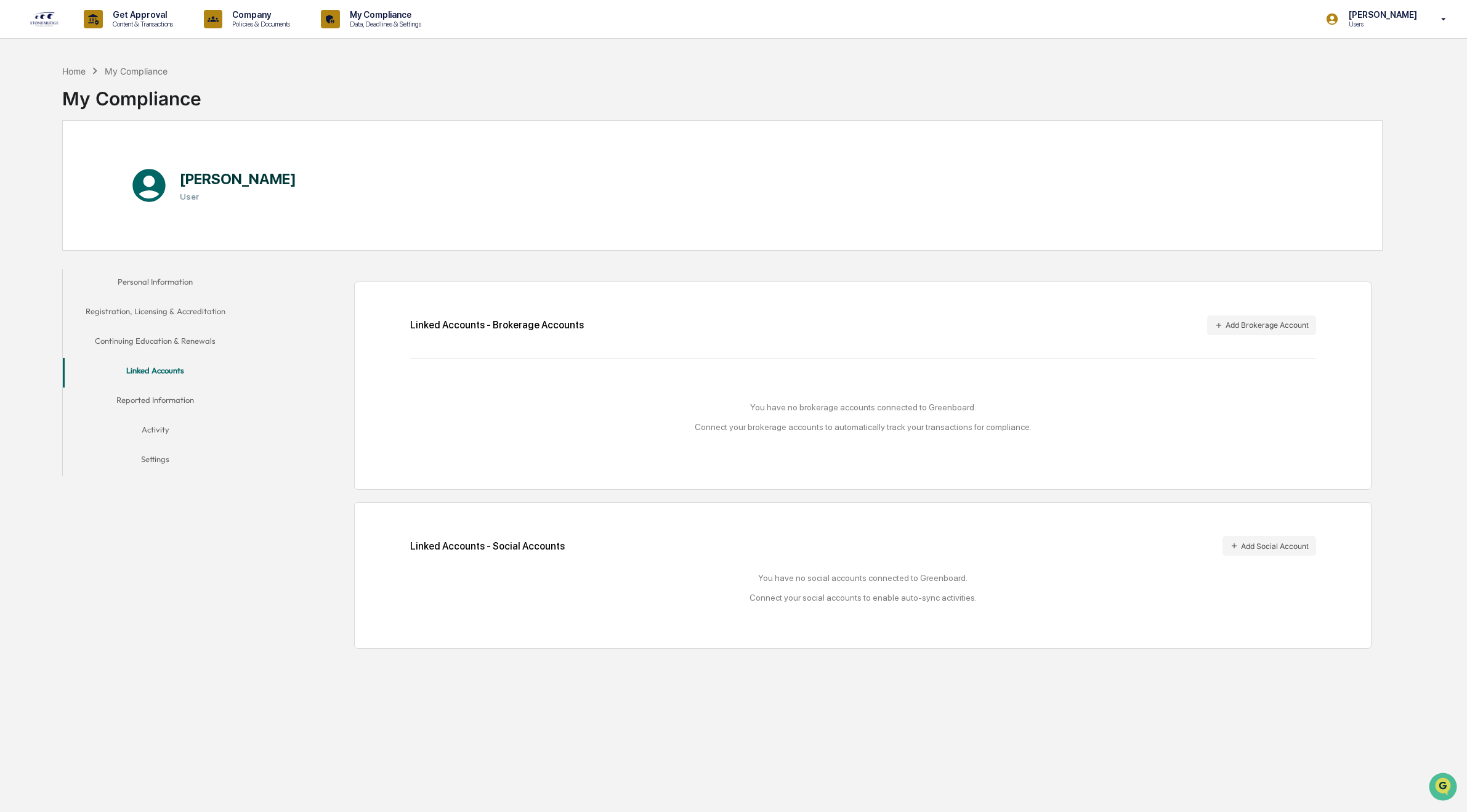
click at [145, 340] on button "Continuing Education & Renewals" at bounding box center [155, 343] width 184 height 29
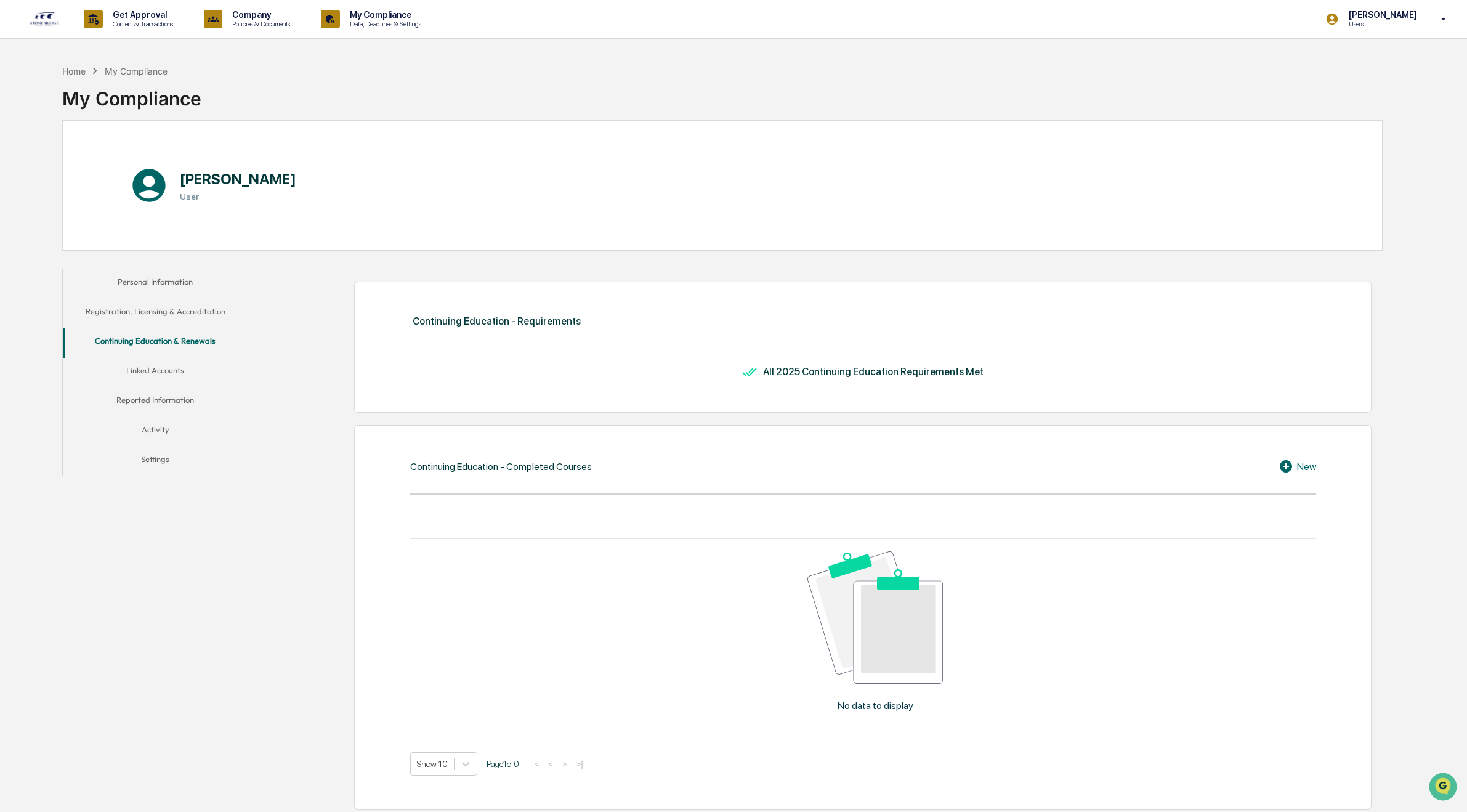
click at [156, 364] on button "Linked Accounts" at bounding box center [155, 372] width 184 height 29
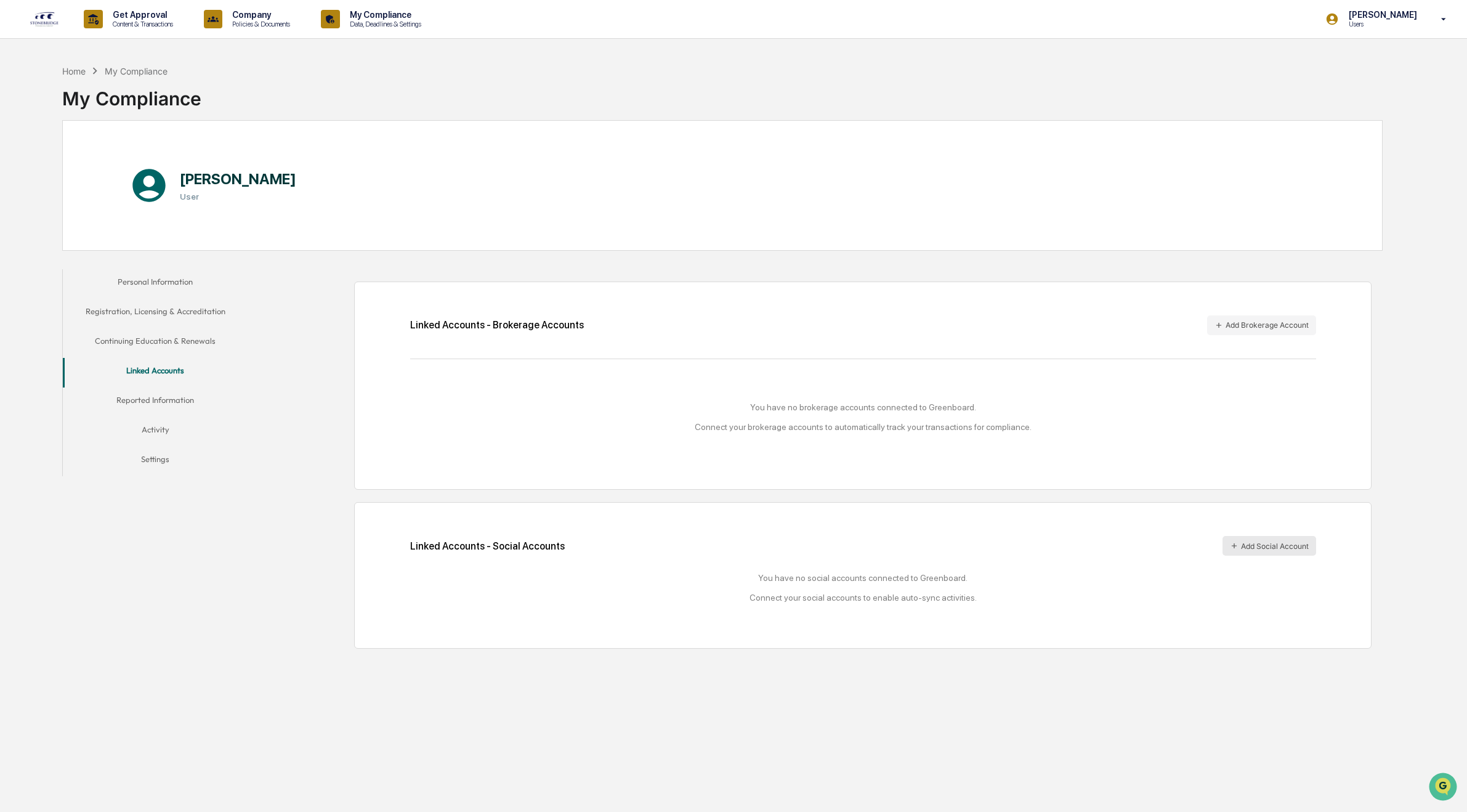
click at [1251, 549] on button "Add Social Account" at bounding box center [1269, 545] width 93 height 19
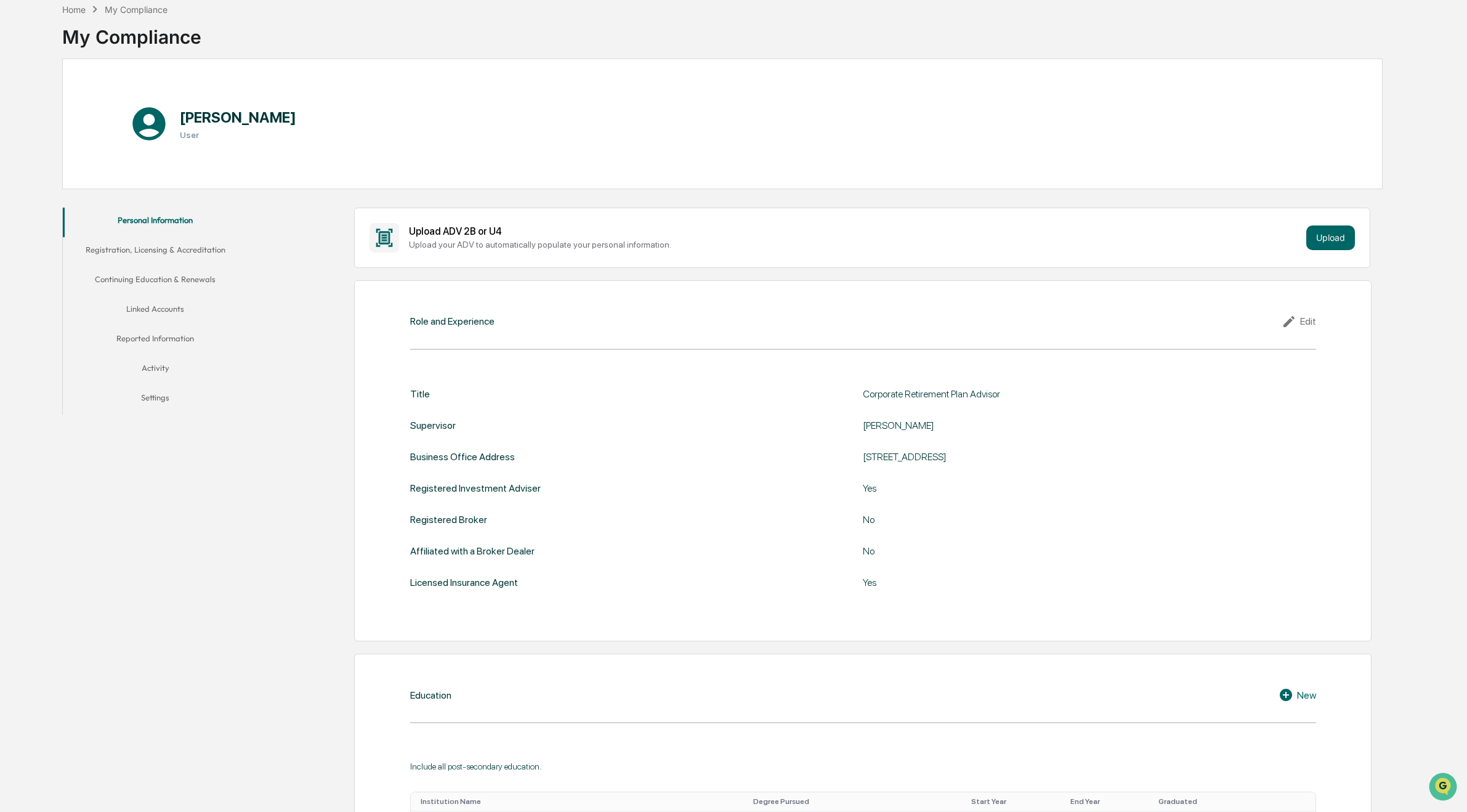
click at [170, 369] on button "Activity" at bounding box center [155, 370] width 184 height 29
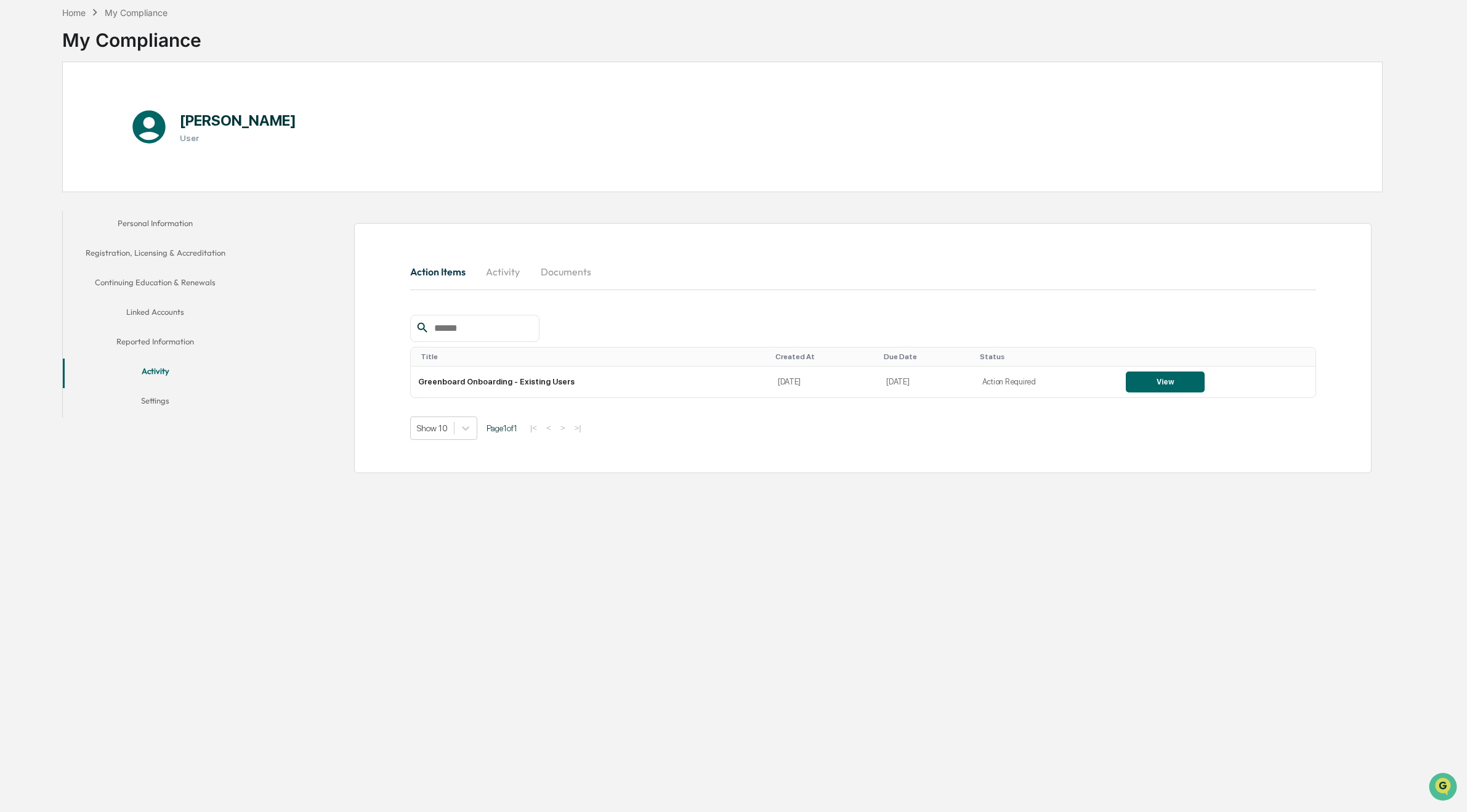
click at [164, 399] on button "Settings" at bounding box center [155, 402] width 184 height 29
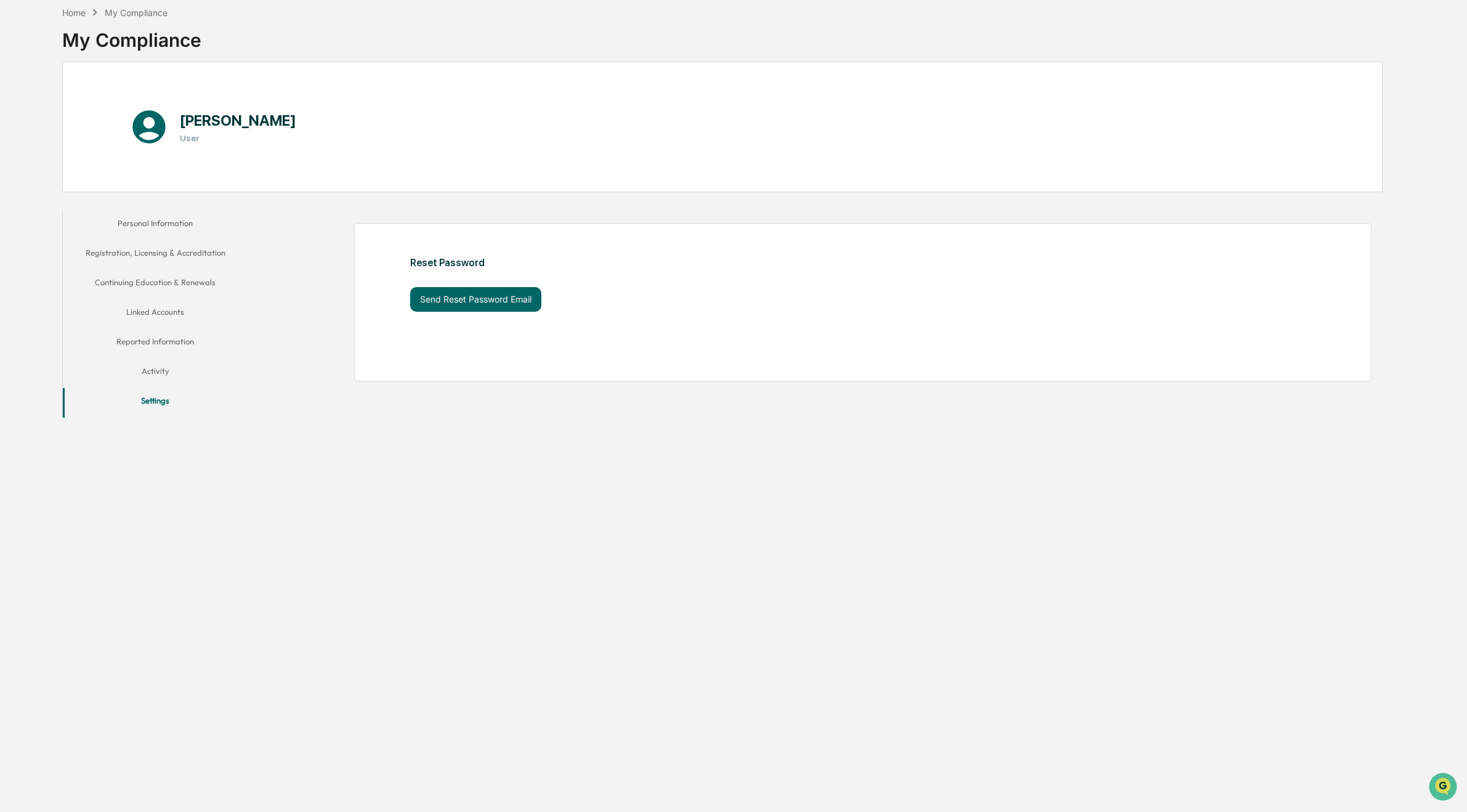
click at [149, 224] on button "Personal Information" at bounding box center [155, 225] width 184 height 29
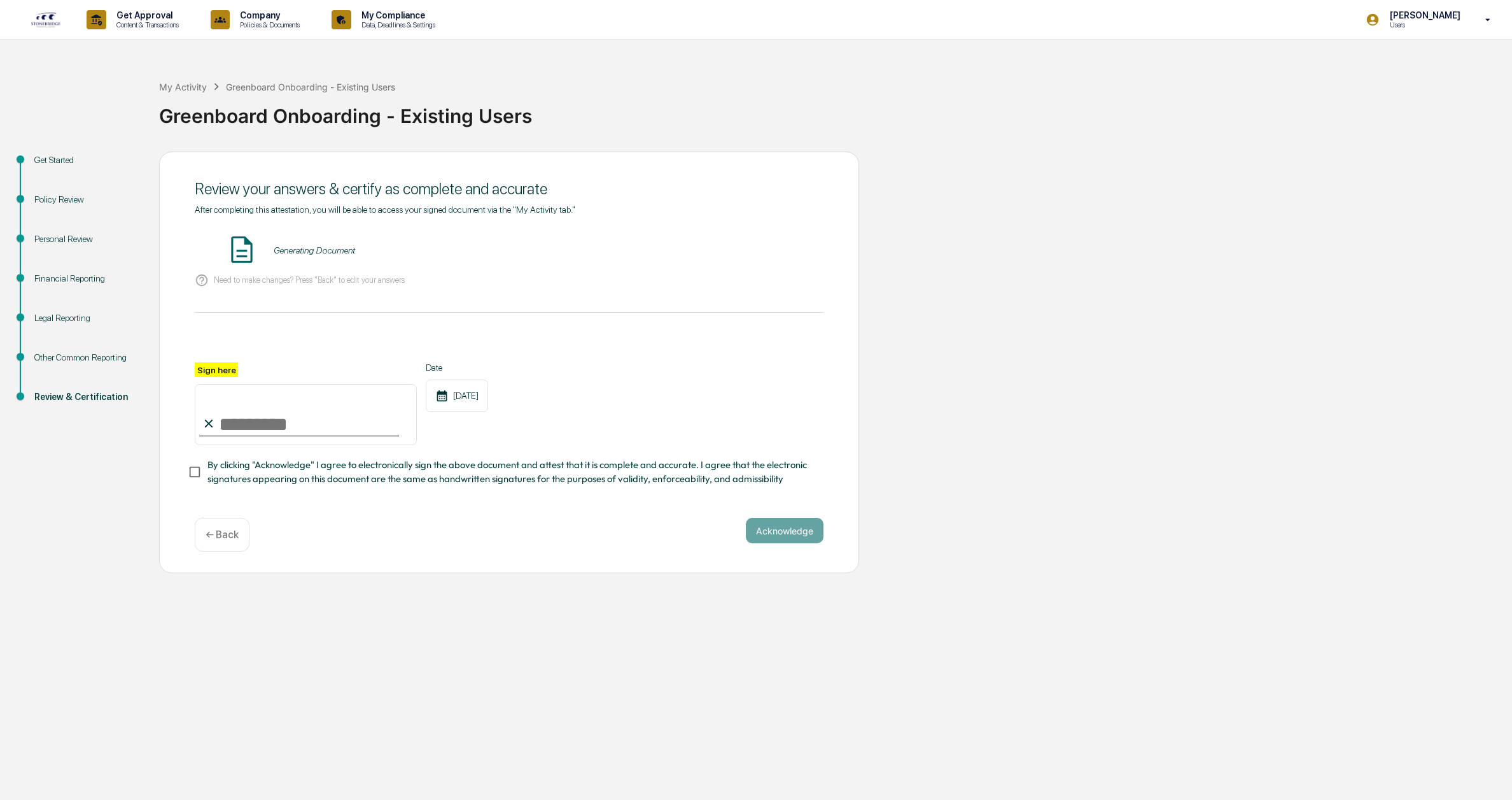
click at [238, 418] on input "Sign here" at bounding box center [306, 415] width 222 height 61
type input "**********"
click at [789, 527] on button "Acknowledge" at bounding box center [785, 530] width 78 height 25
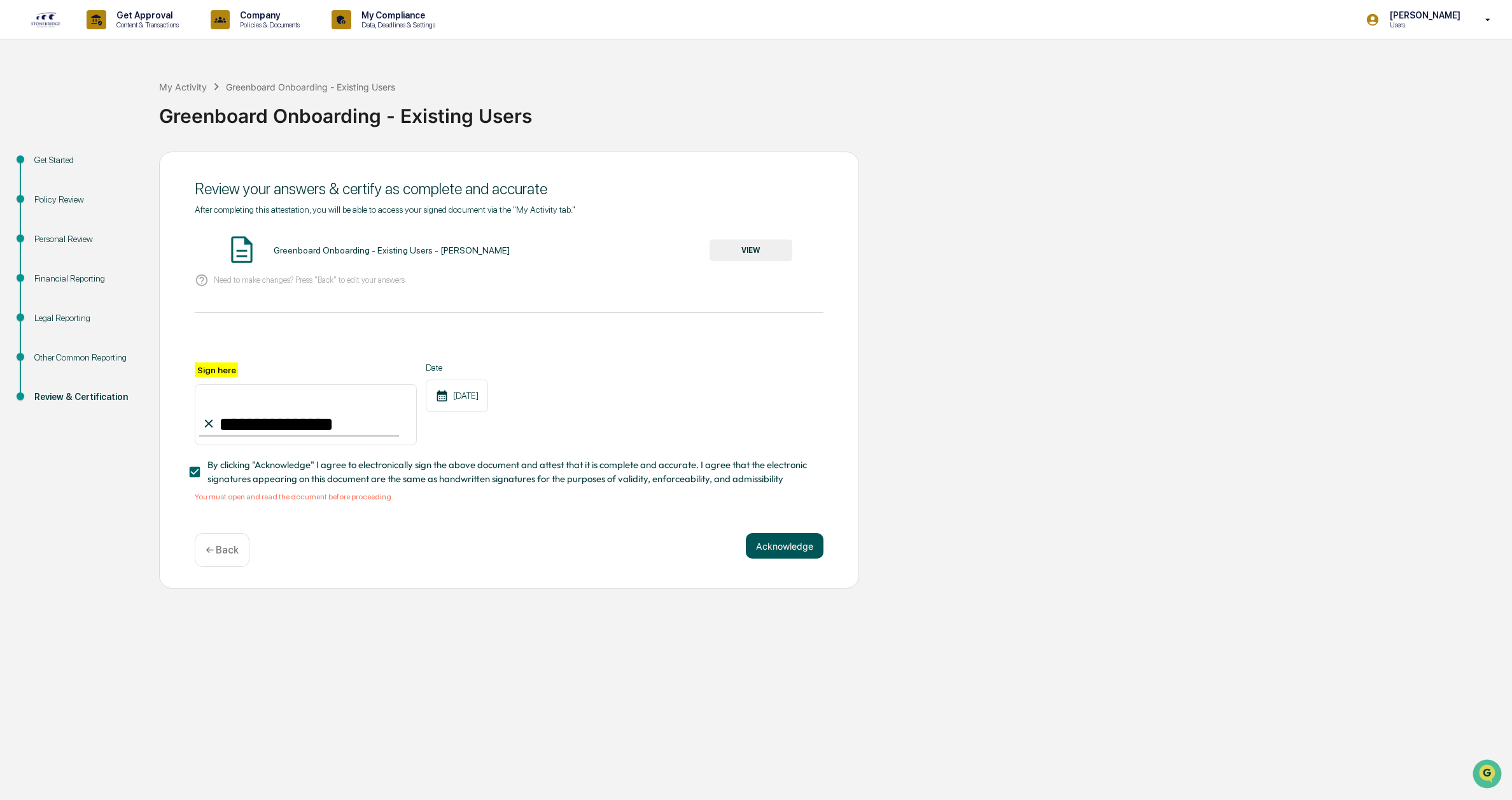
click at [797, 547] on button "Acknowledge" at bounding box center [785, 545] width 78 height 25
click at [755, 236] on div "Greenboard Onboarding - Existing Users - Nicole Tyminski VIEW" at bounding box center [509, 251] width 629 height 34
click at [744, 242] on button "VIEW" at bounding box center [751, 250] width 83 height 21
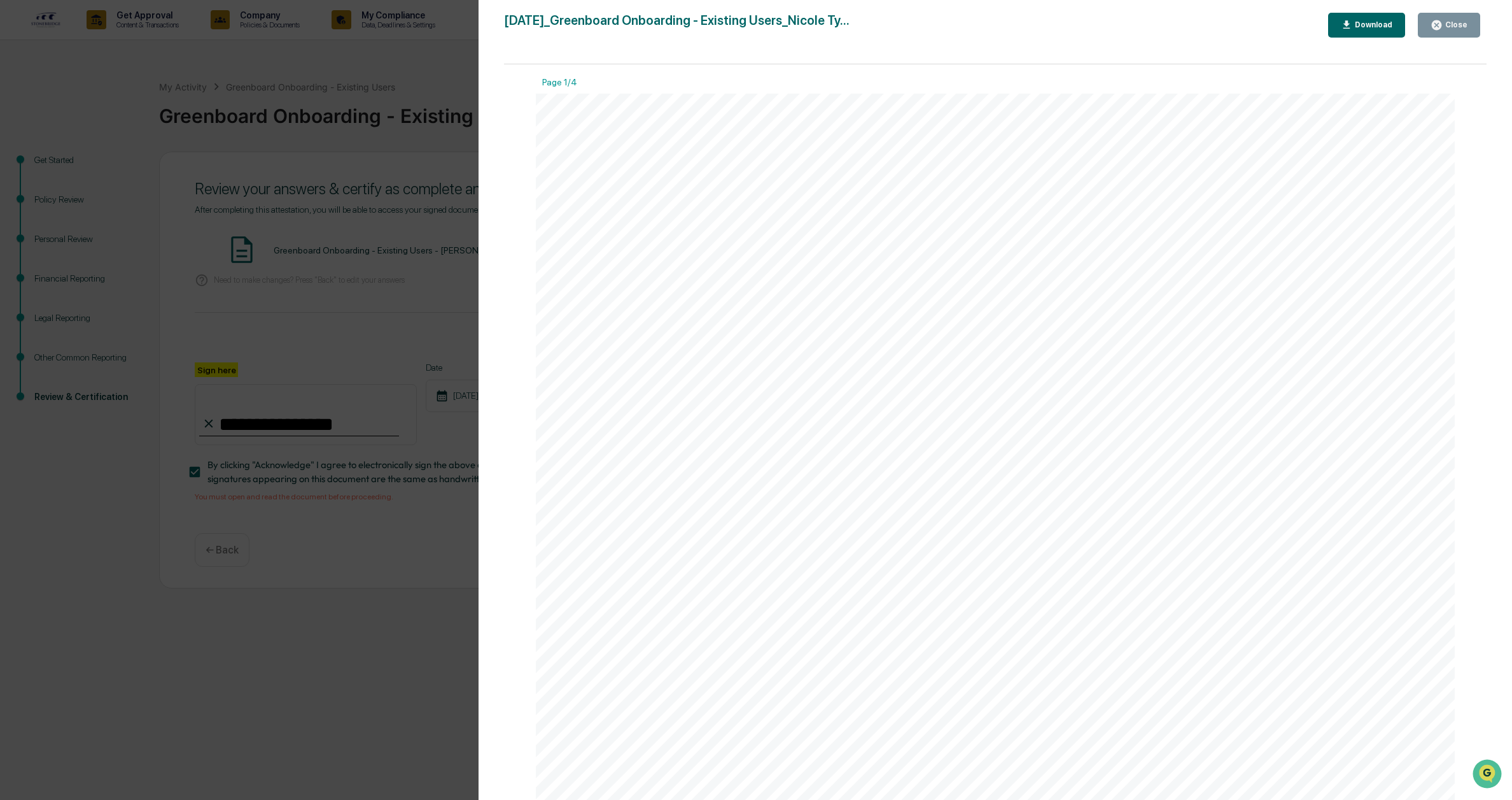
click at [1452, 29] on div "Close" at bounding box center [1455, 25] width 25 height 9
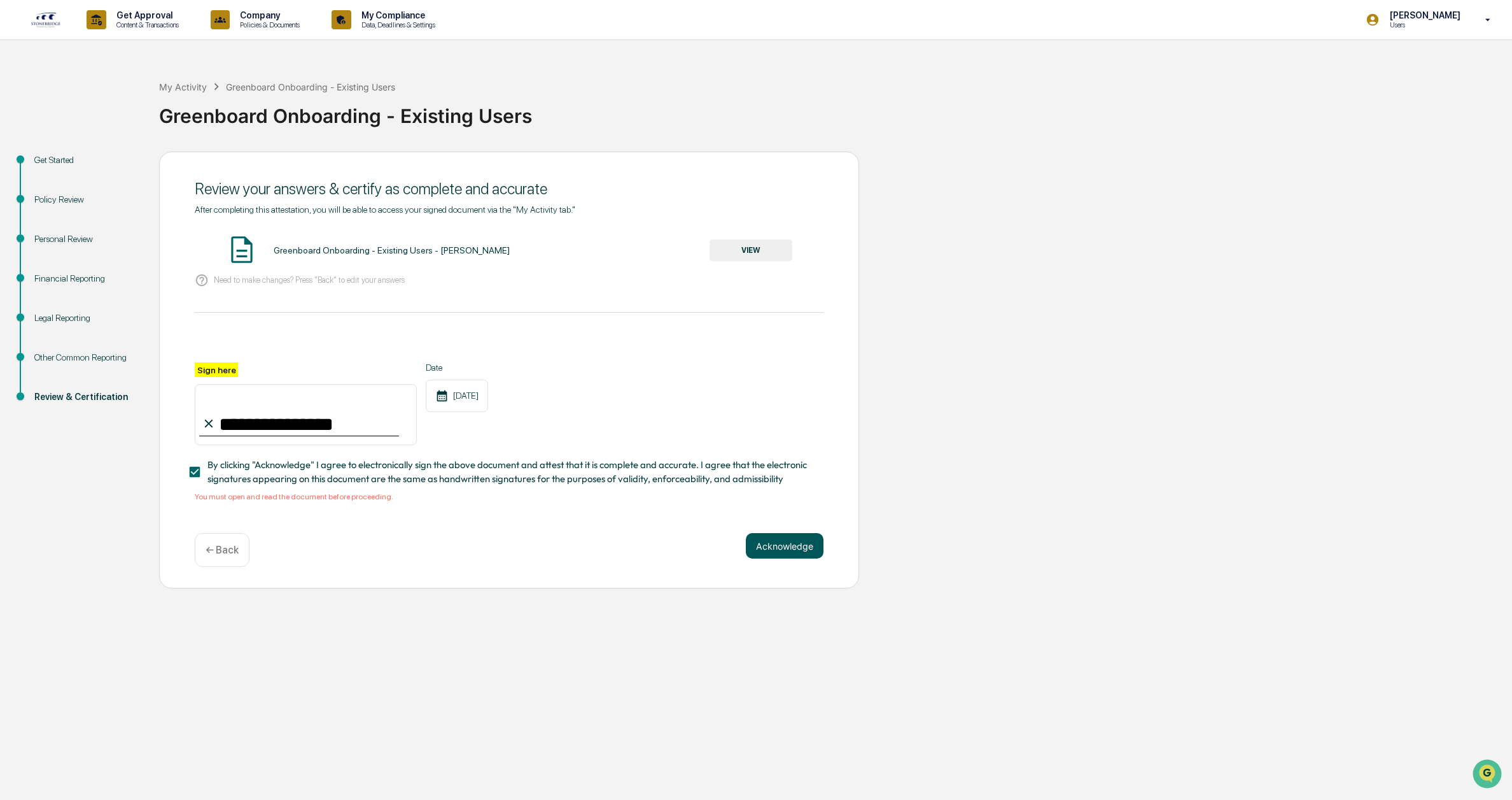
click at [791, 550] on button "Acknowledge" at bounding box center [785, 545] width 78 height 25
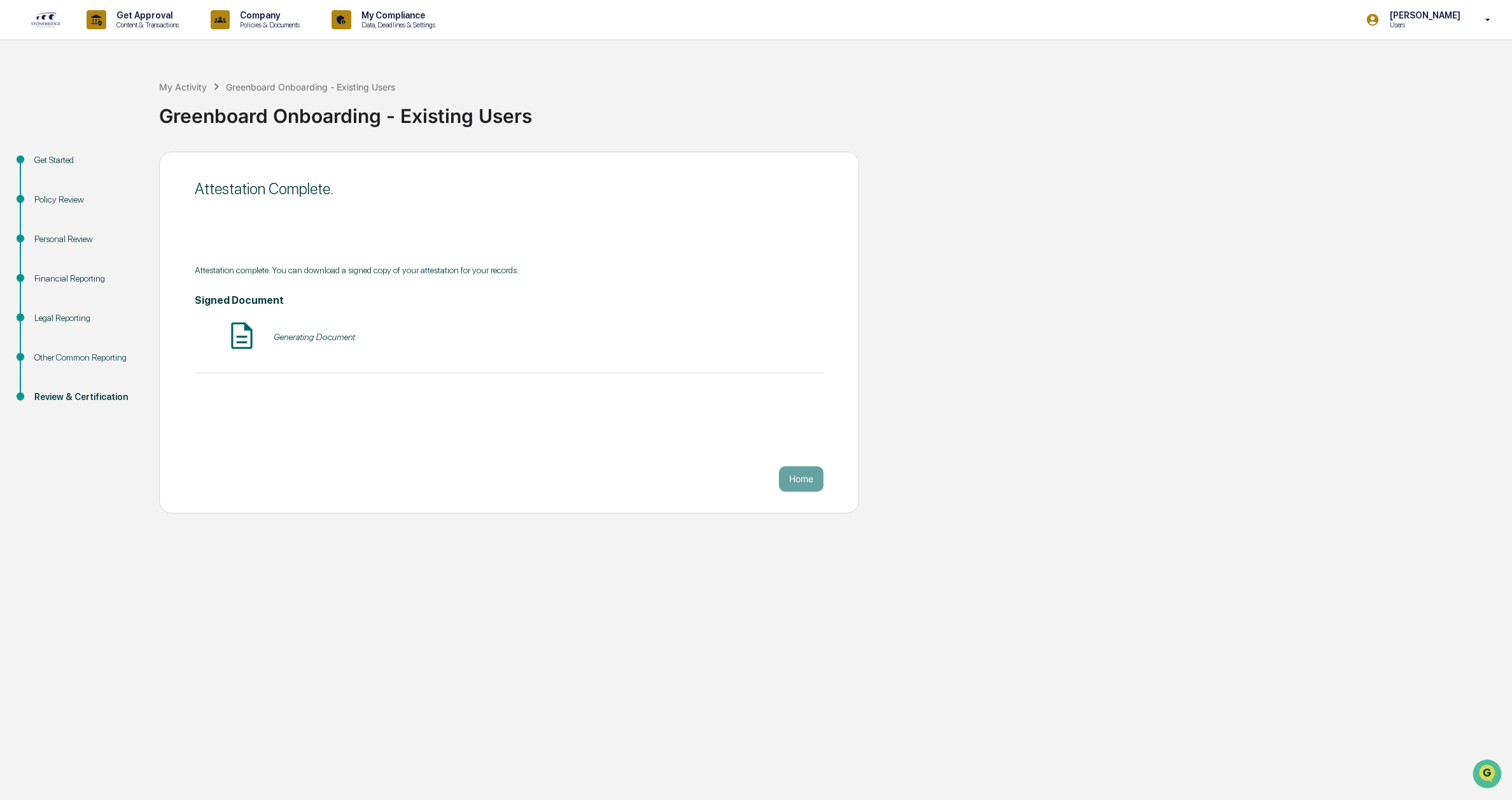
click at [557, 481] on div "Home" at bounding box center [509, 479] width 629 height 25
click at [194, 90] on div "My Activity" at bounding box center [183, 87] width 48 height 11
